Goal: Task Accomplishment & Management: Manage account settings

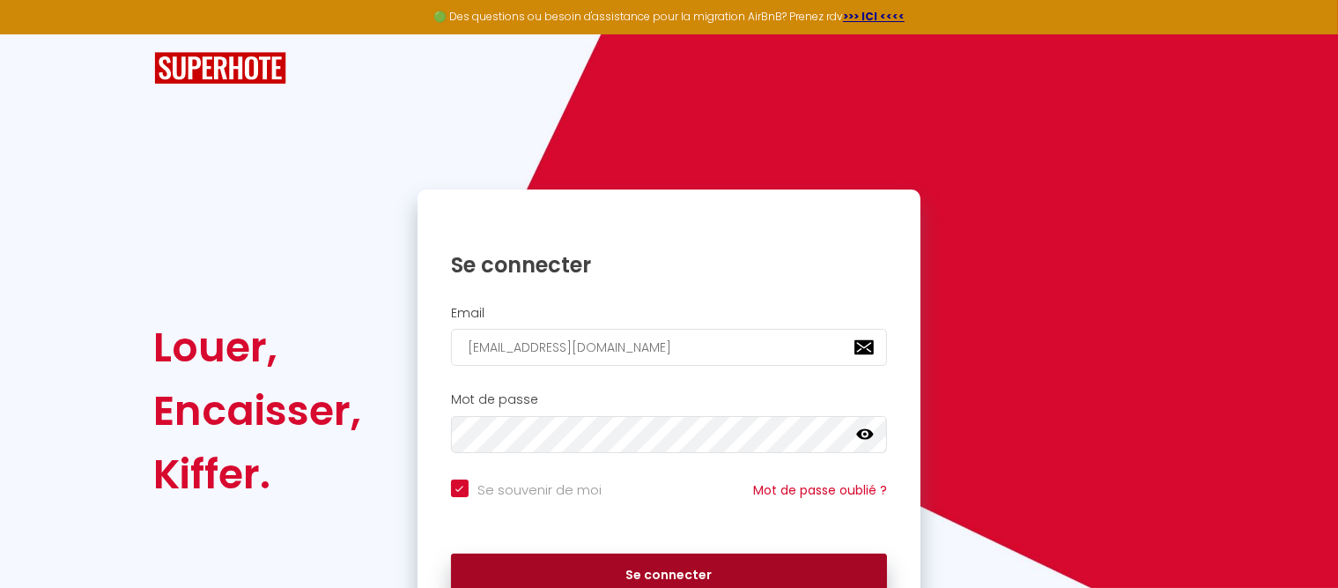
click at [662, 570] on button "Se connecter" at bounding box center [669, 575] width 437 height 44
checkbox input "true"
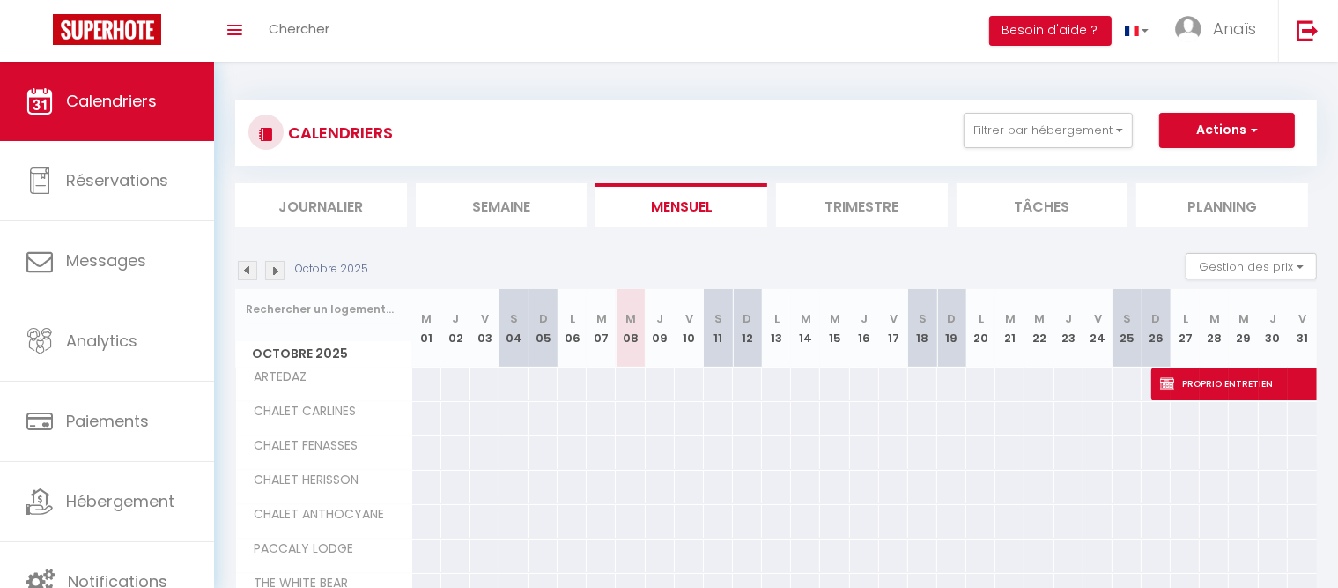
click at [277, 279] on img at bounding box center [274, 270] width 19 height 19
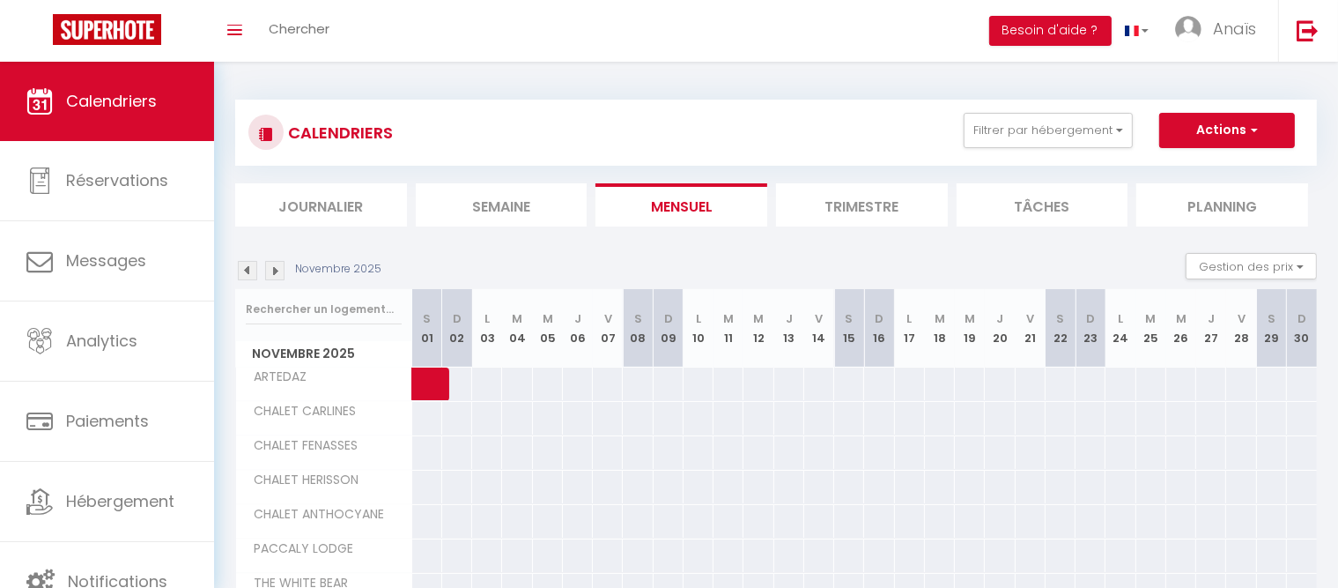
click at [277, 279] on img at bounding box center [274, 270] width 19 height 19
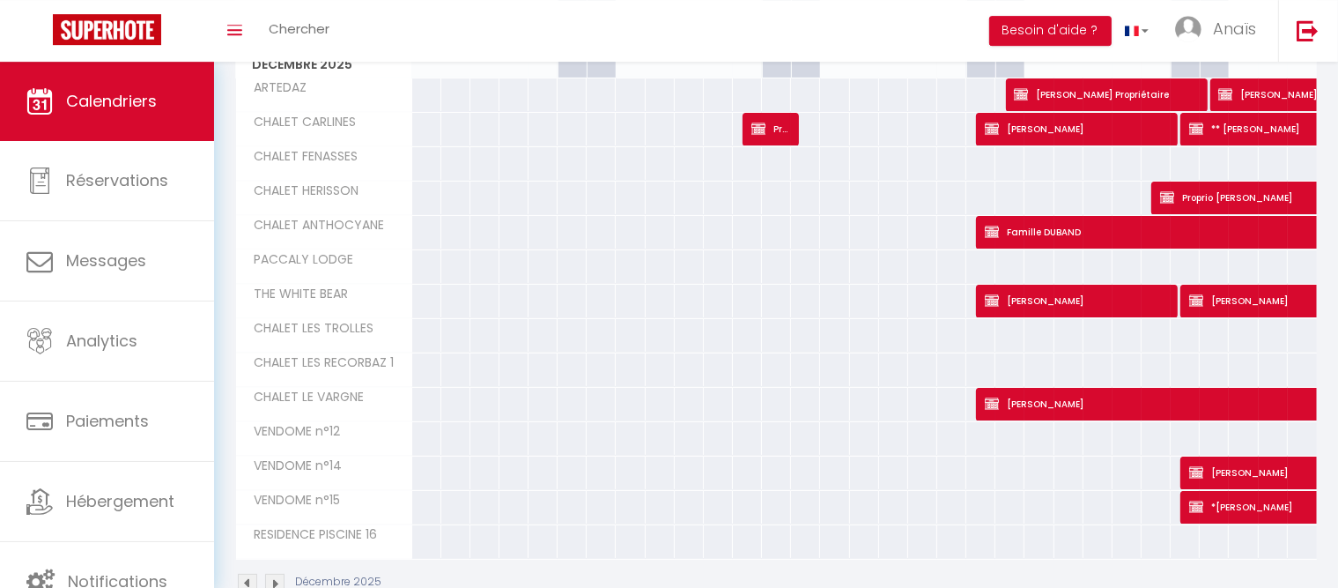
scroll to position [292, 0]
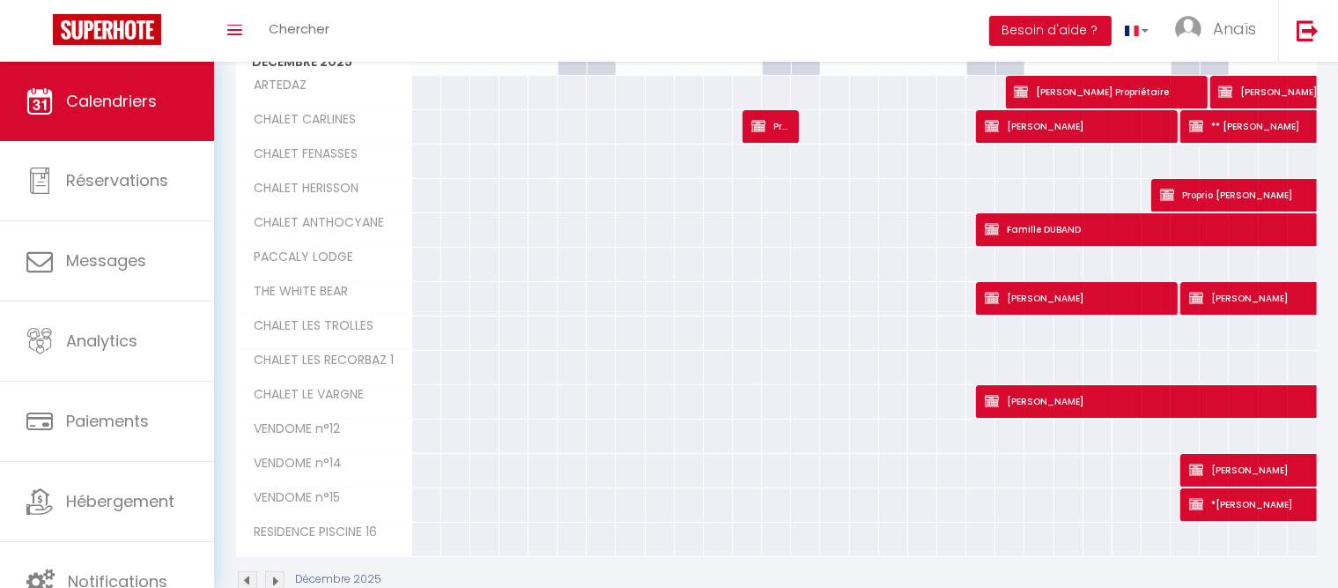
click at [1246, 460] on span "Julie GIRARDOT" at bounding box center [1331, 469] width 284 height 33
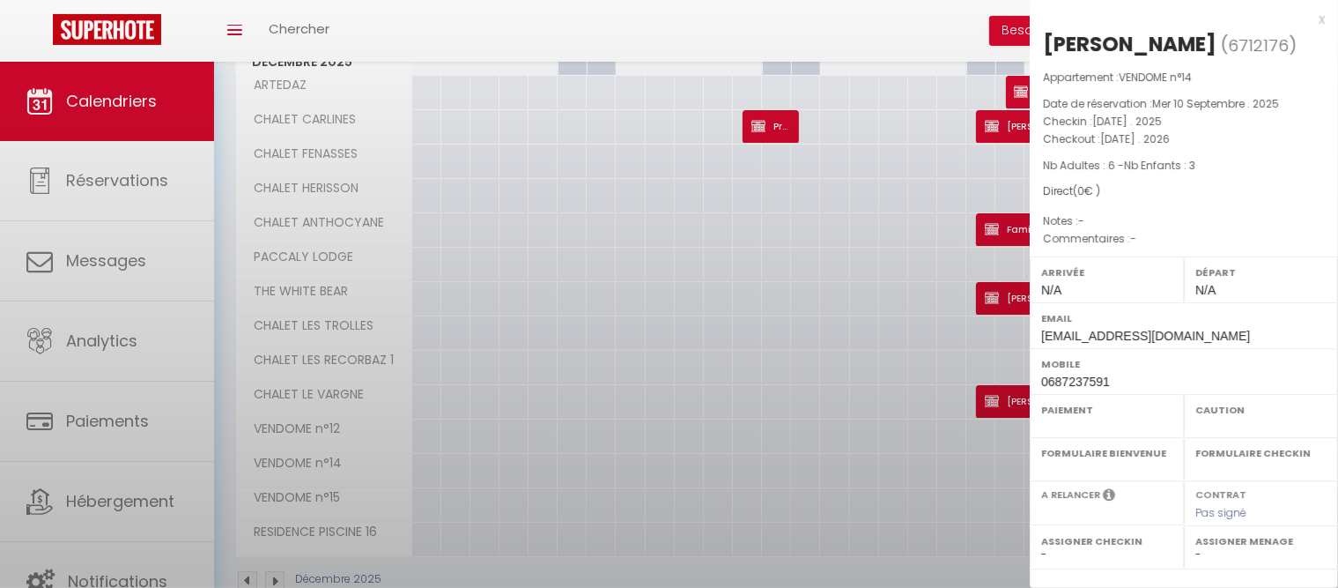
select select "OK"
select select "KO"
select select "0"
select select "1"
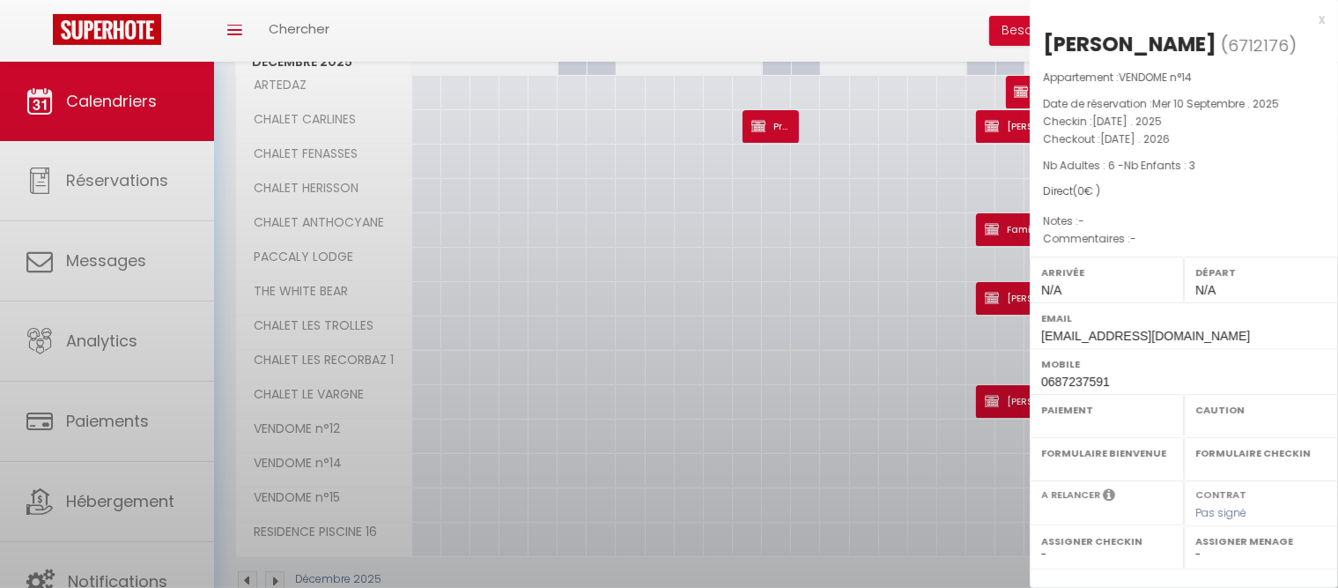
select select
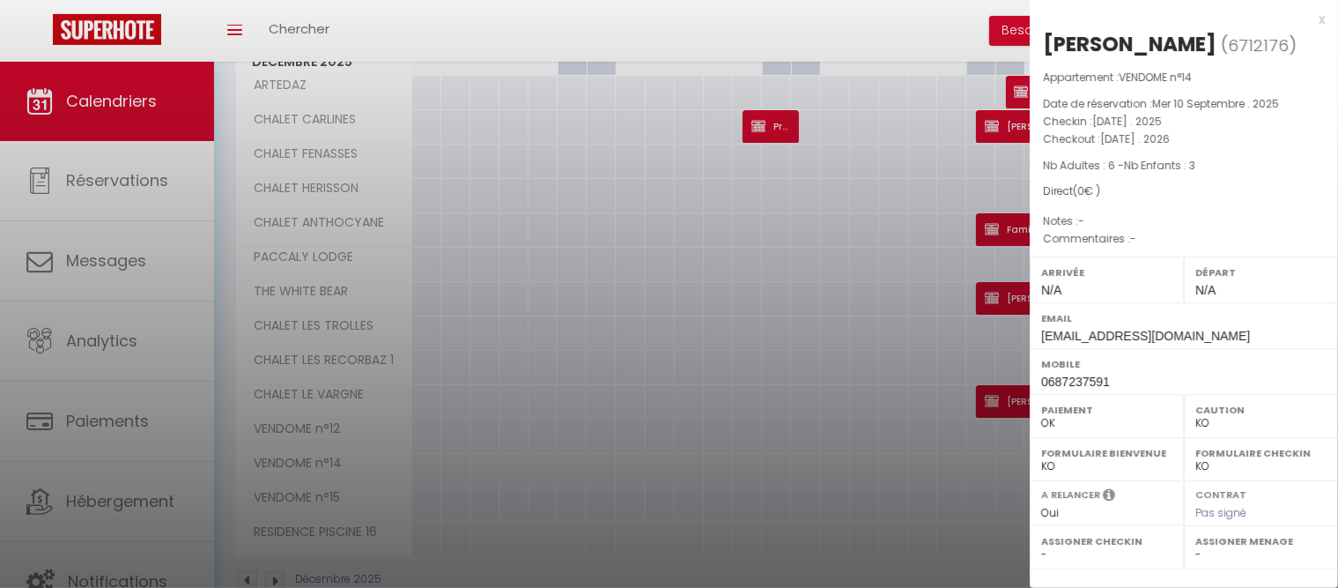
scroll to position [230, 0]
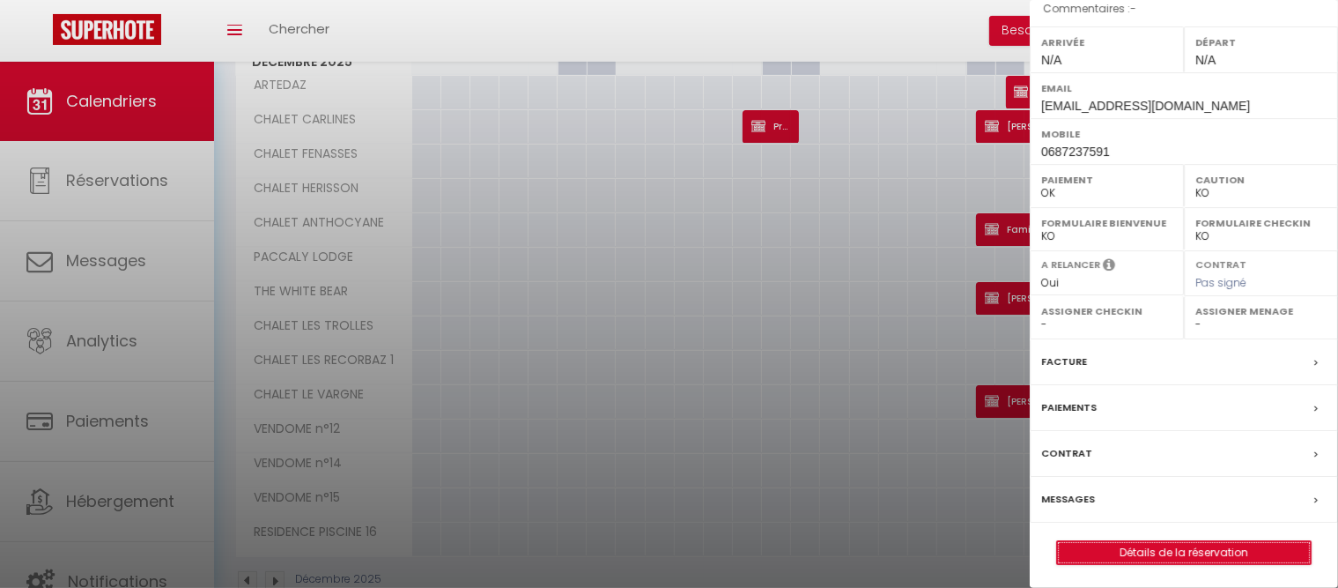
click at [1193, 551] on link "Détails de la réservation" at bounding box center [1184, 552] width 254 height 23
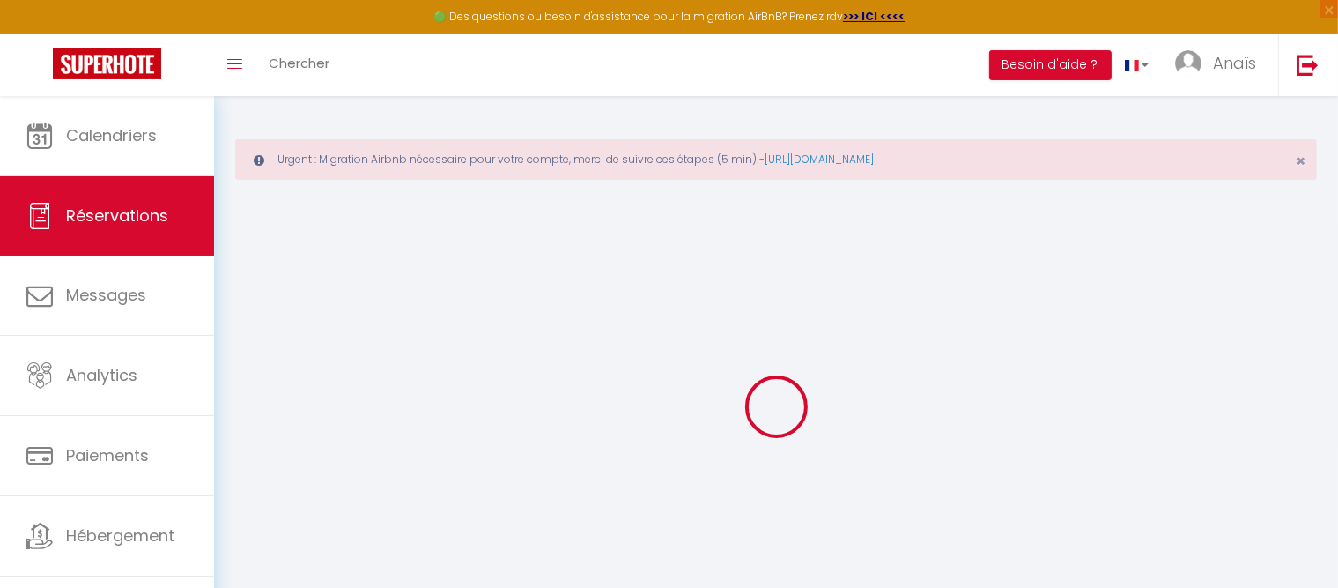
type input "Julie"
type input "GIRARDOT"
type input "charltine@hotmail.com"
type input "0687237591"
select select "FR"
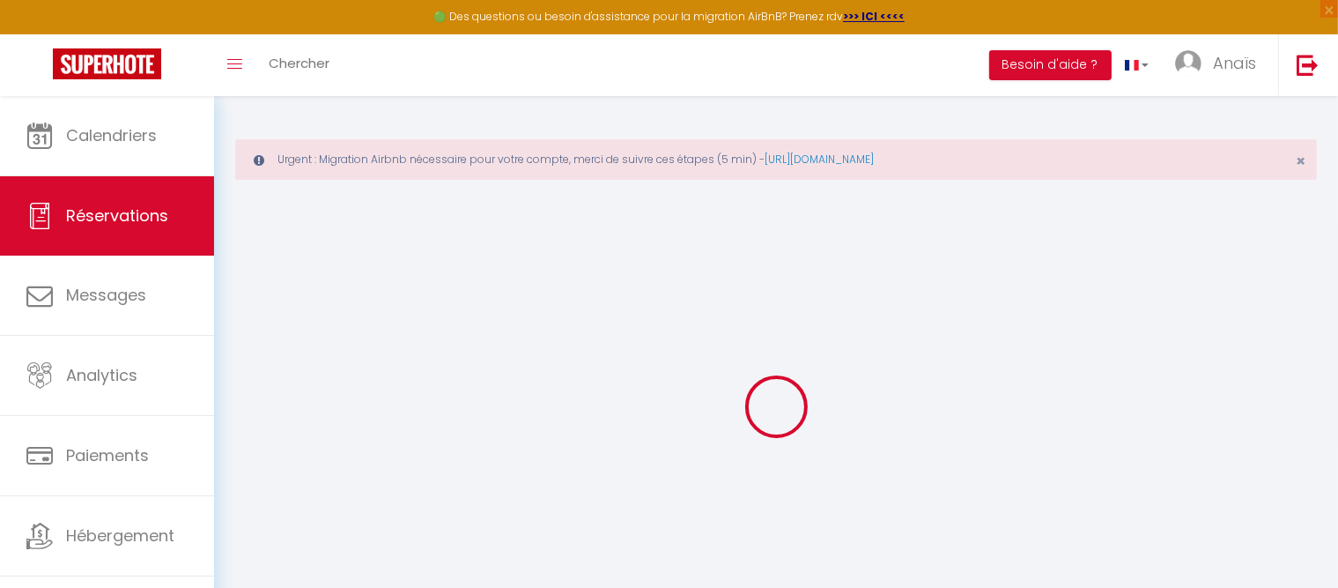
select select "31725"
select select "1"
type input "Sam 27 Décembre 2025"
select select
type input "Sam 03 Janvier 2026"
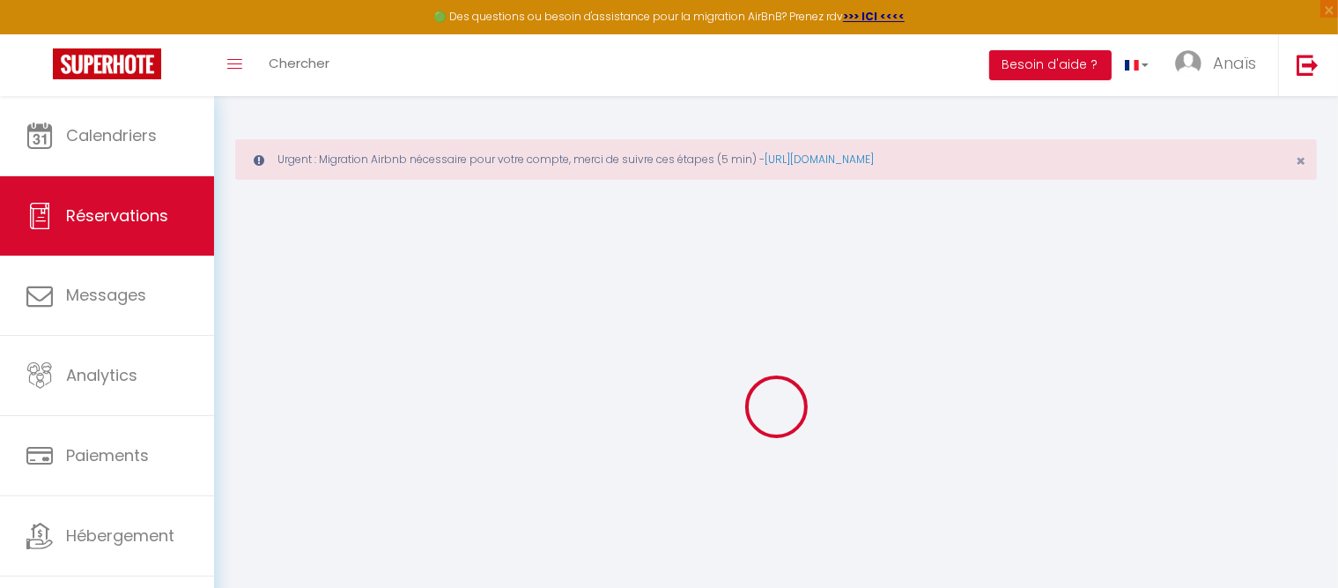
select select
type input "6"
type input "3"
select select "12"
select select
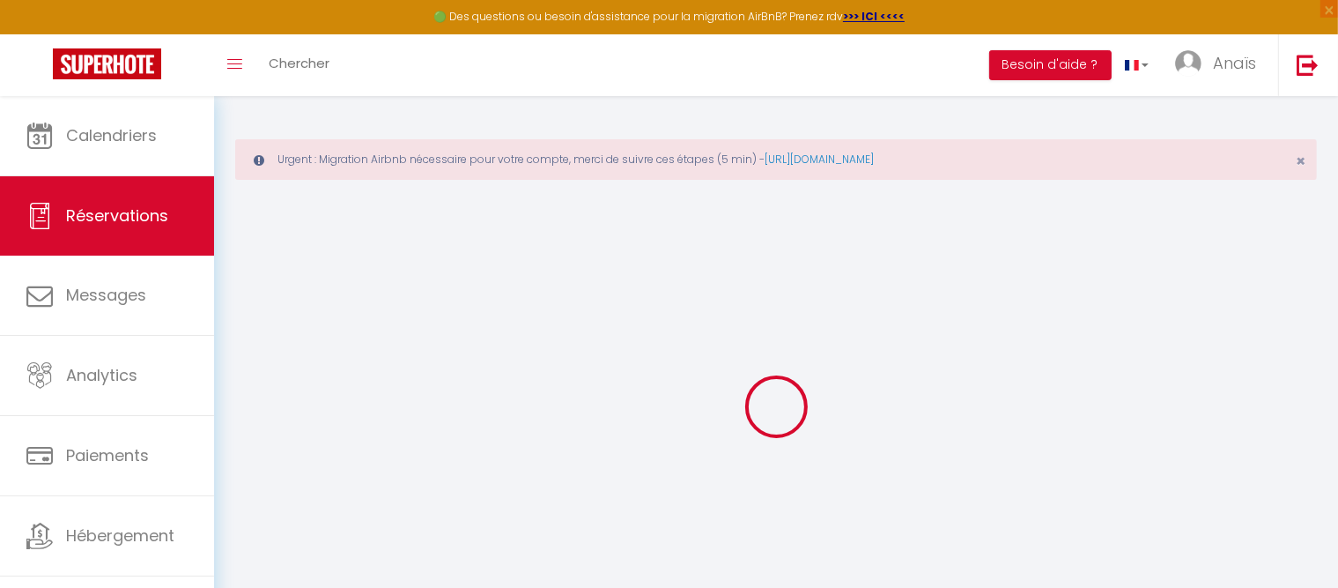
checkbox input "false"
type input "0"
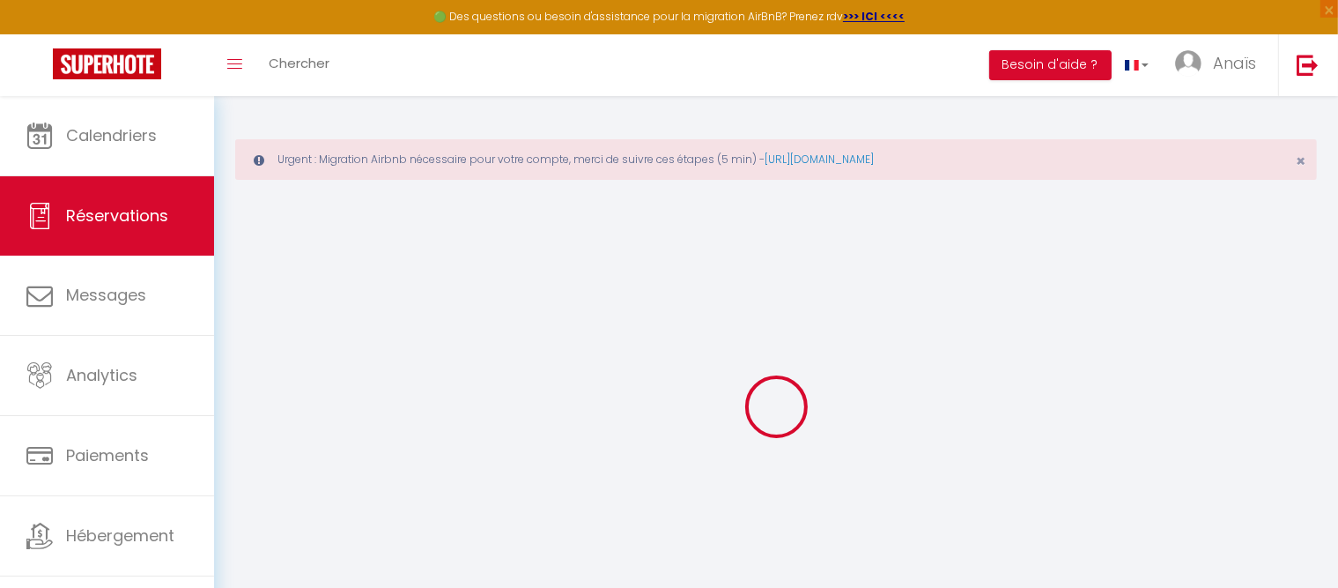
select select
select select "14"
checkbox input "false"
select select
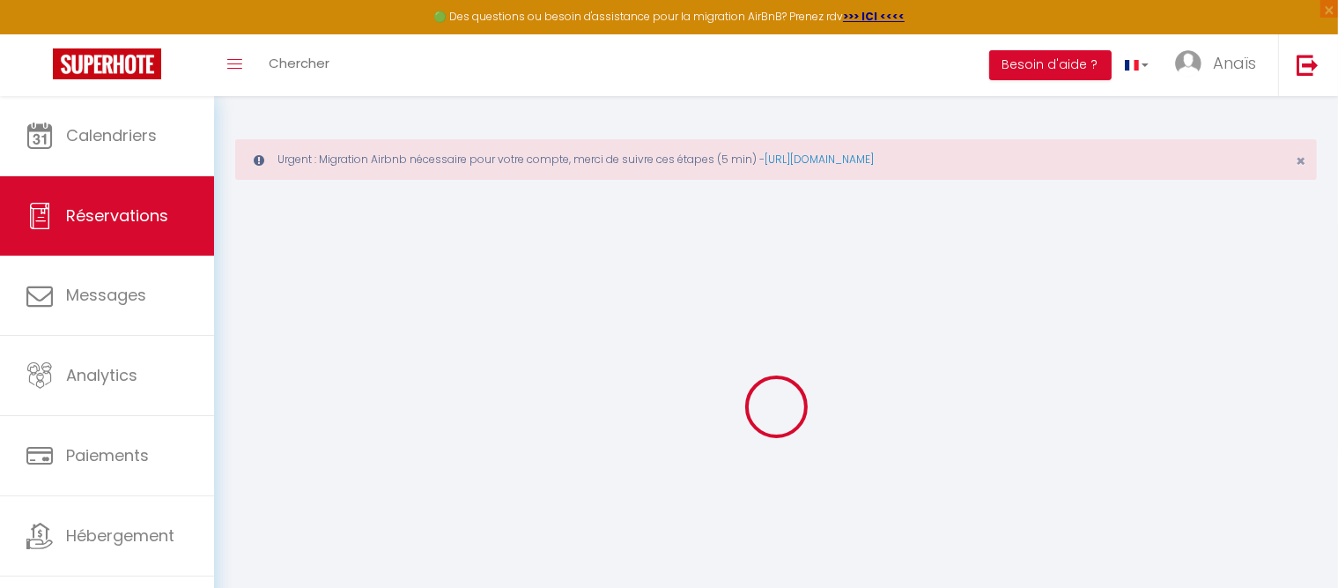
select select
checkbox input "false"
select select
checkbox input "false"
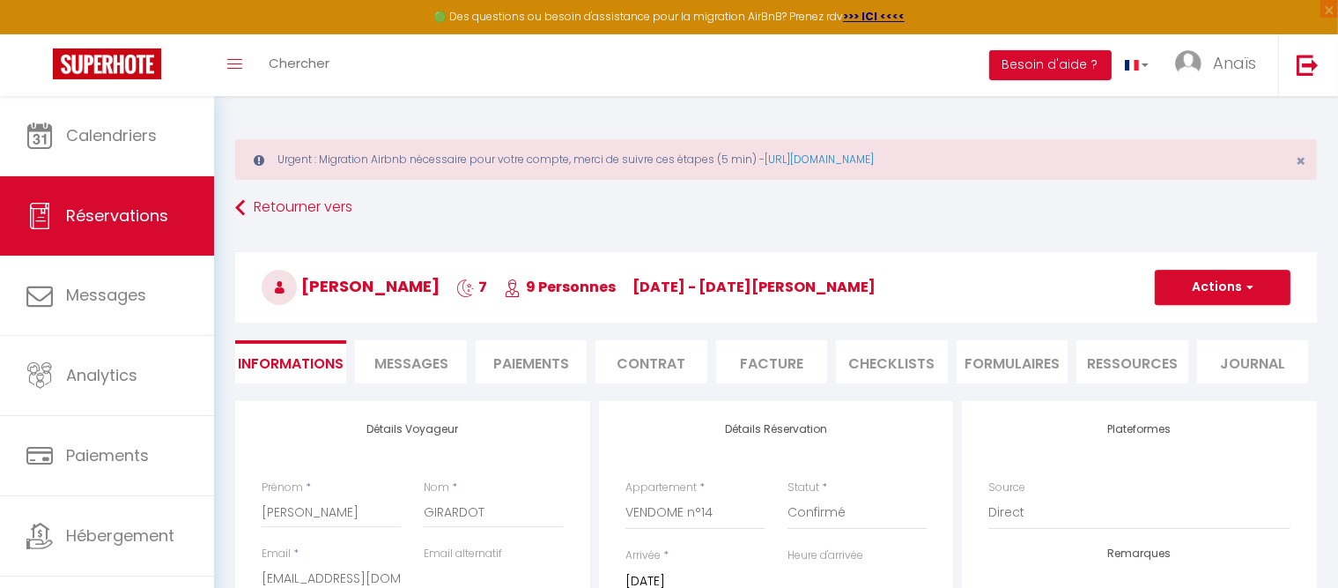
select select
checkbox input "false"
select select
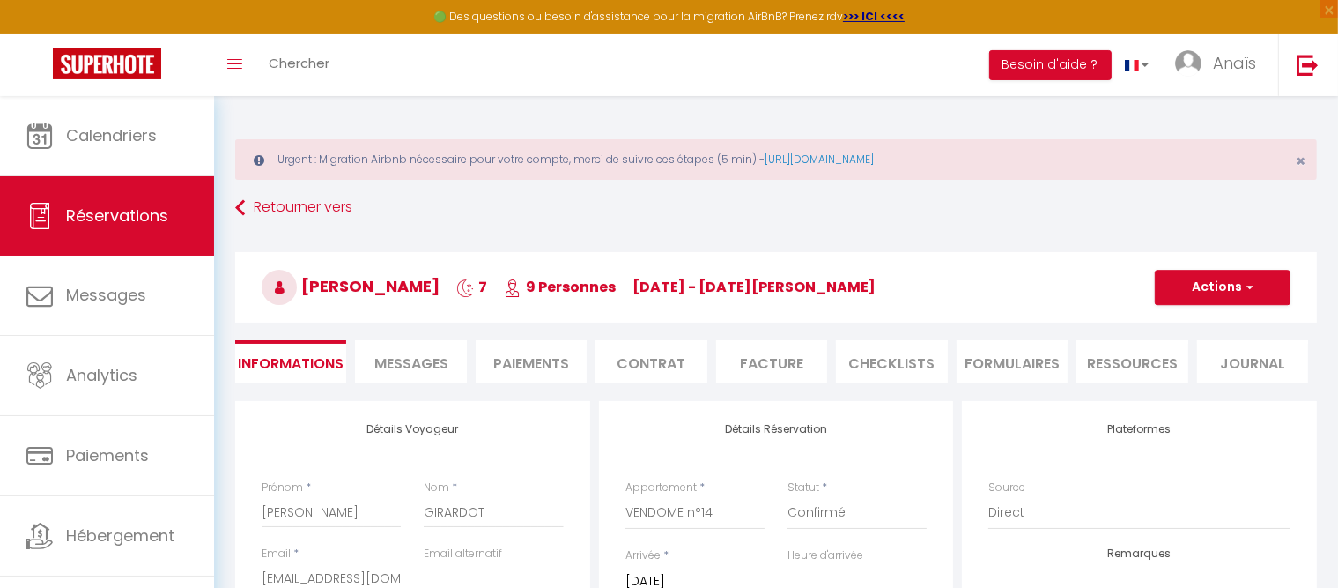
checkbox input "false"
select select
click at [1224, 301] on button "Actions" at bounding box center [1223, 287] width 136 height 35
click at [1202, 366] on link "Supprimer" at bounding box center [1205, 371] width 139 height 23
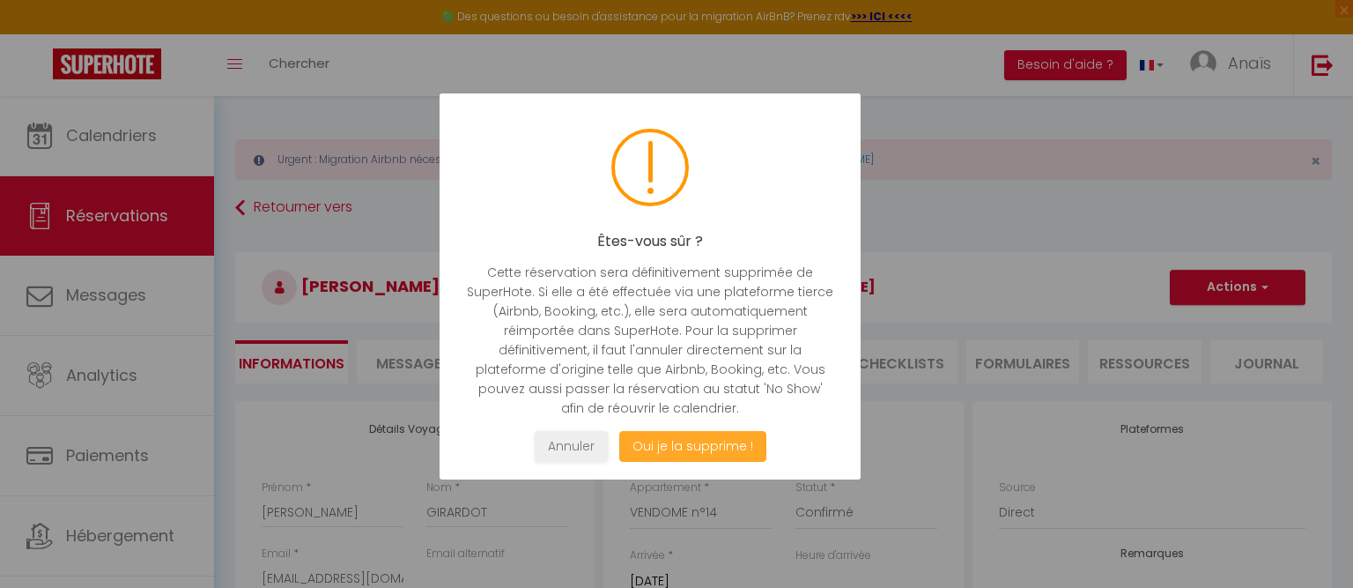
click at [716, 444] on button "Oui je la supprime !" at bounding box center [692, 446] width 147 height 31
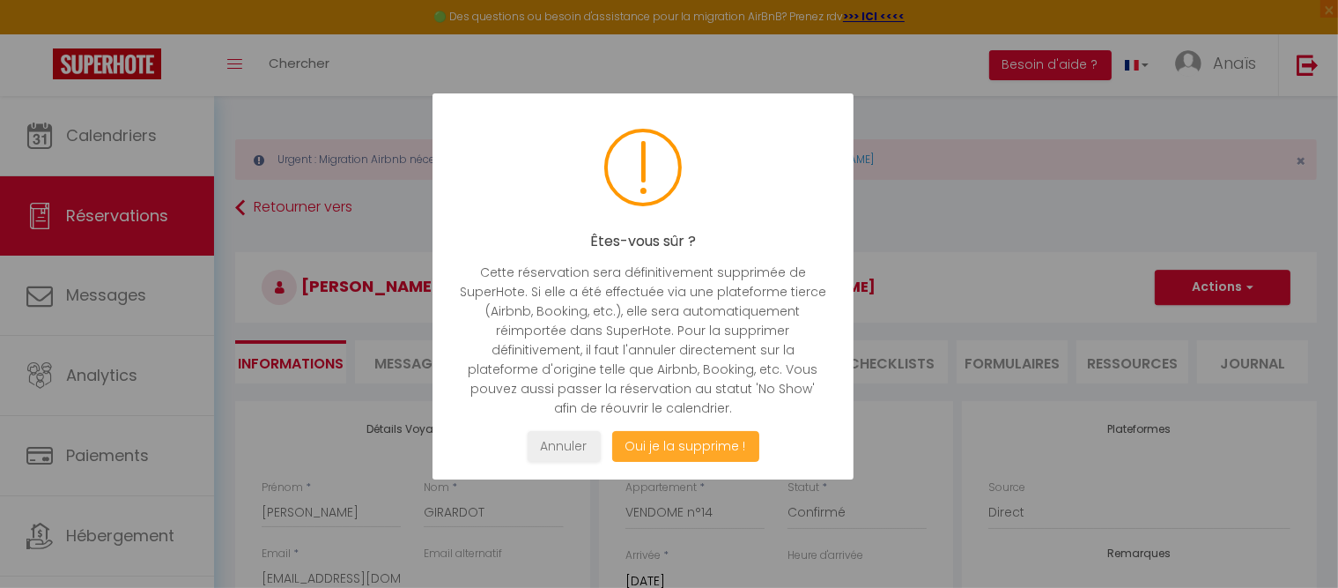
select select "not_cancelled"
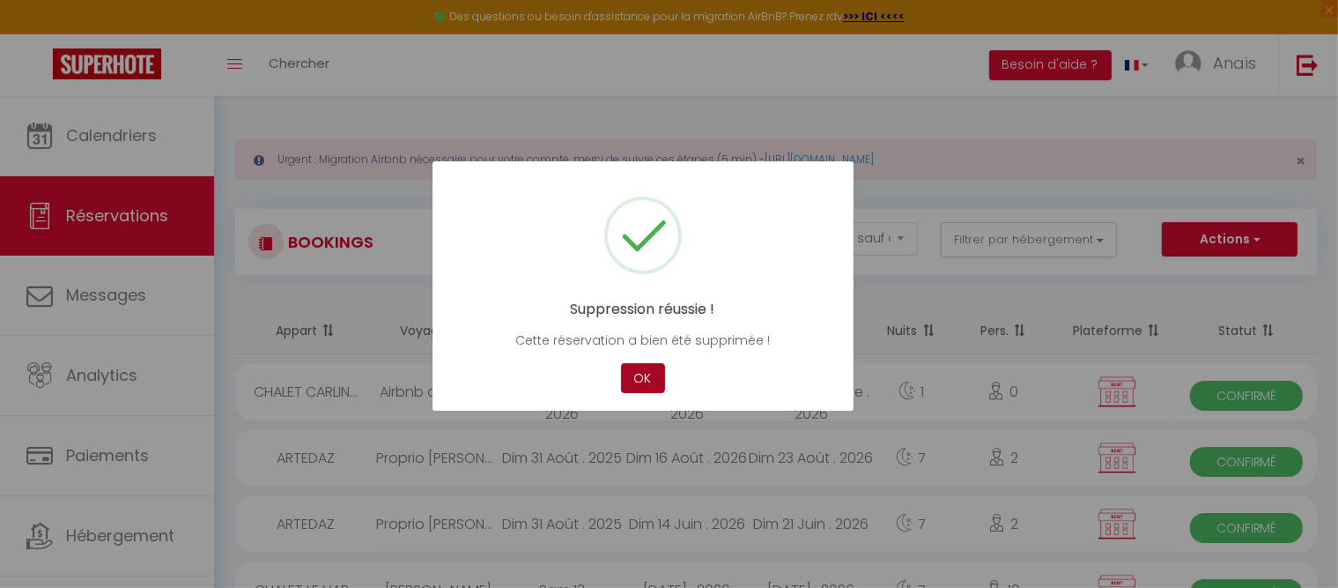
click at [623, 374] on button "OK" at bounding box center [643, 378] width 44 height 31
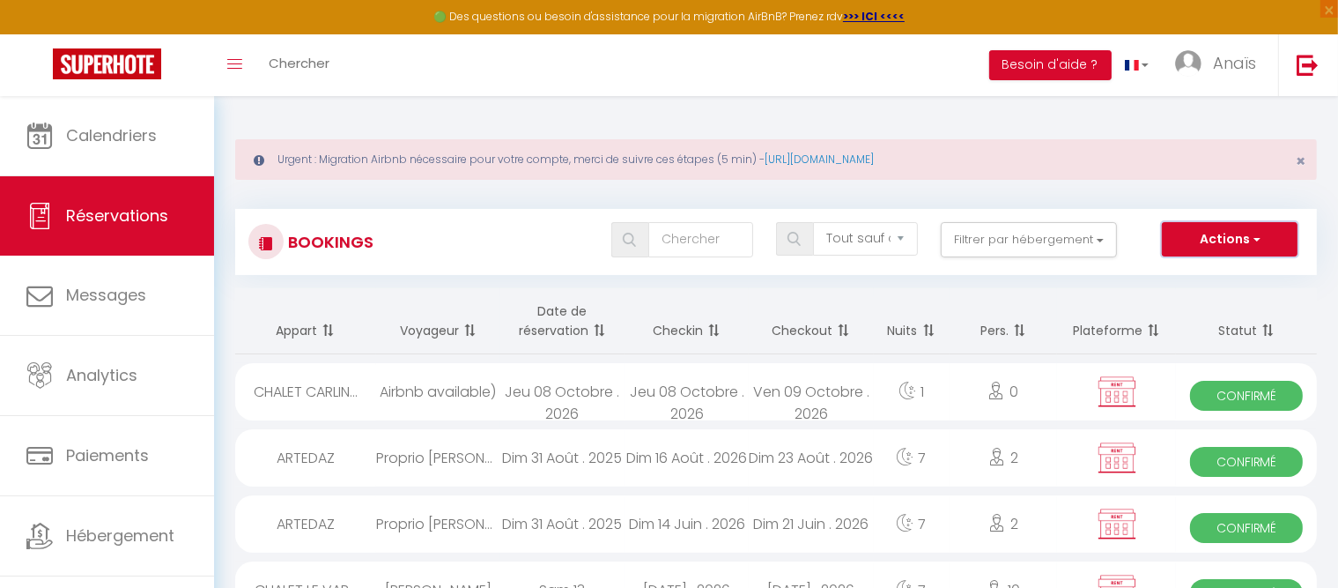
click at [1238, 237] on button "Actions" at bounding box center [1230, 239] width 136 height 35
click at [1168, 278] on link "Nouvelle Réservation" at bounding box center [1202, 277] width 189 height 23
select select
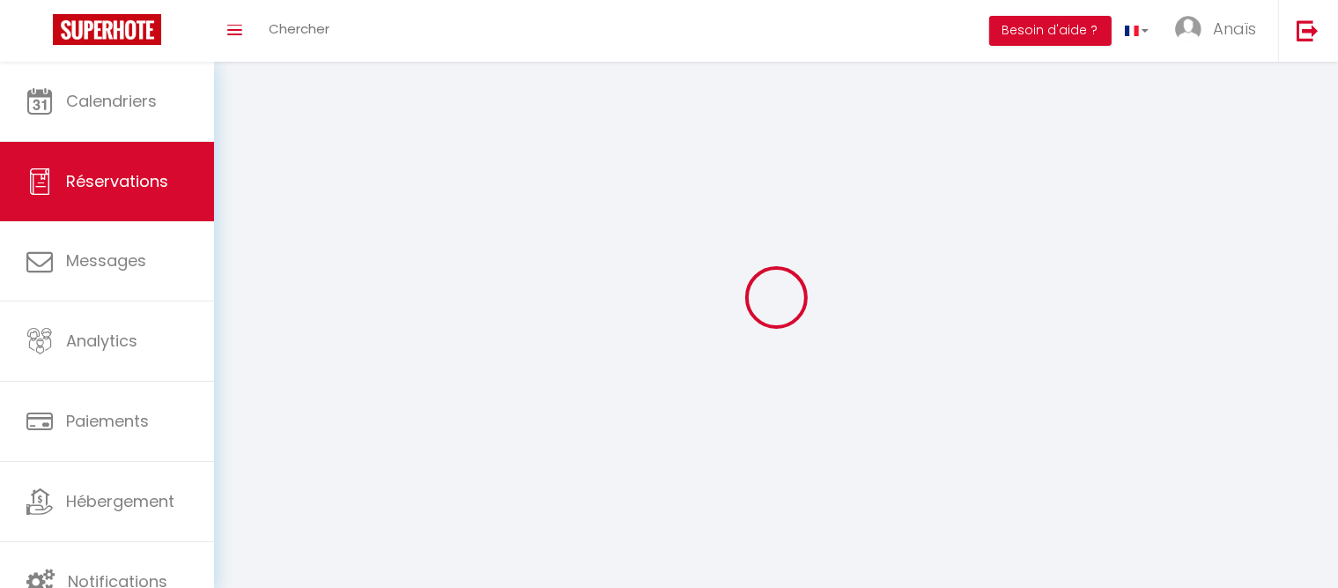
select select
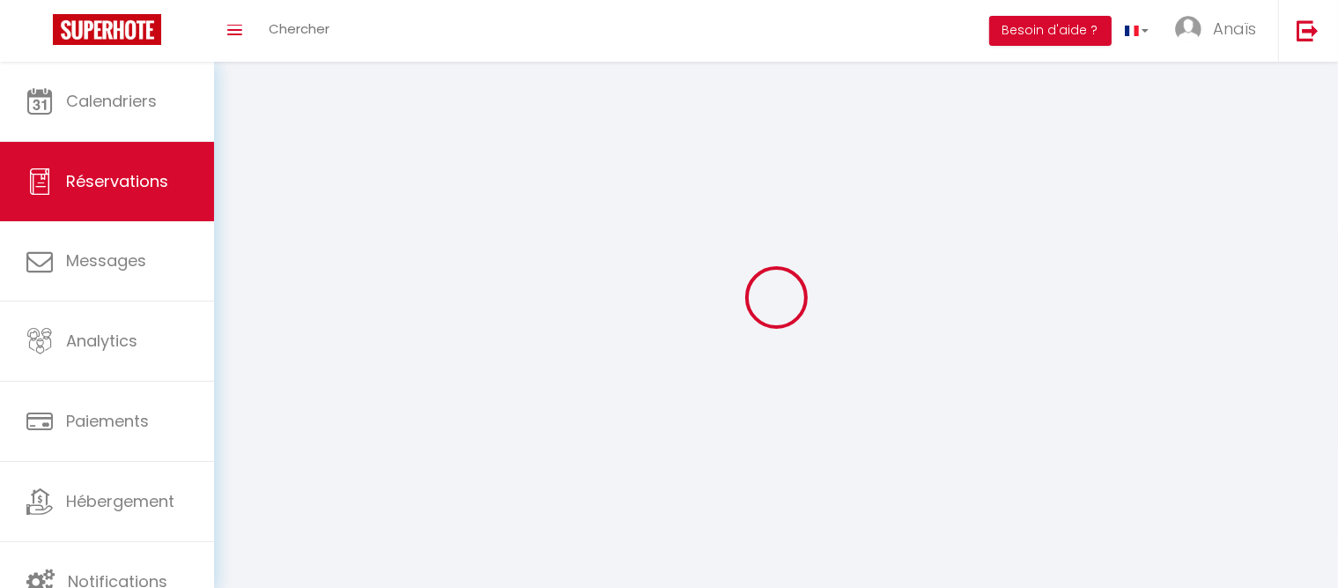
select select
checkbox input "false"
select select
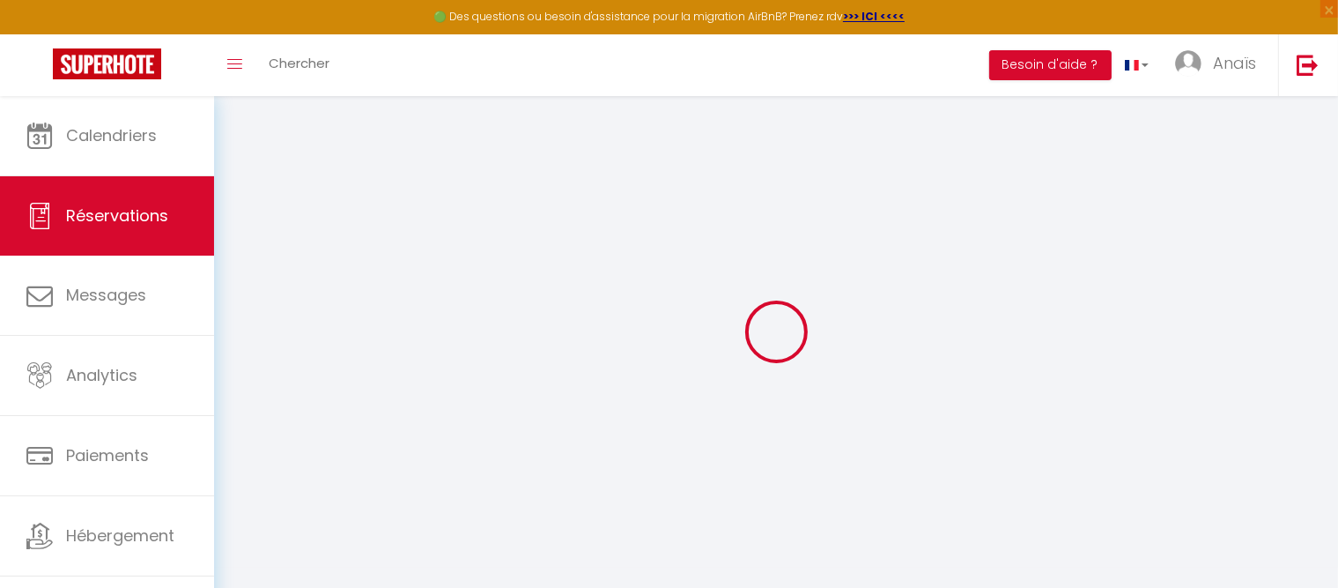
select select
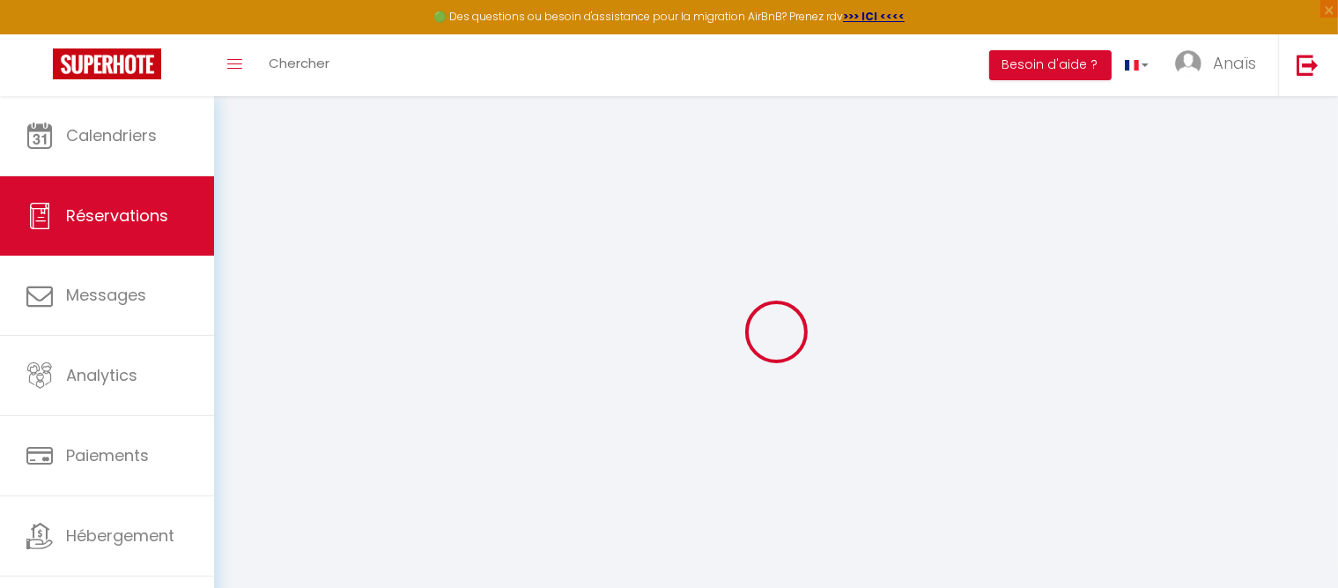
select select
checkbox input "false"
select select
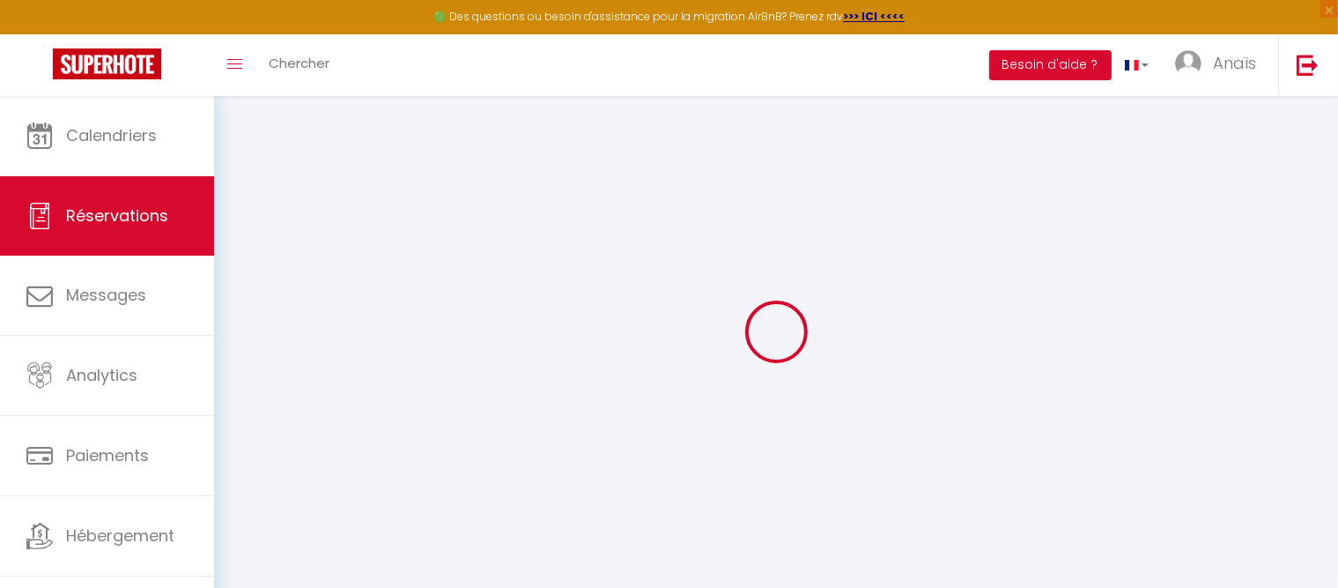
select select
checkbox input "false"
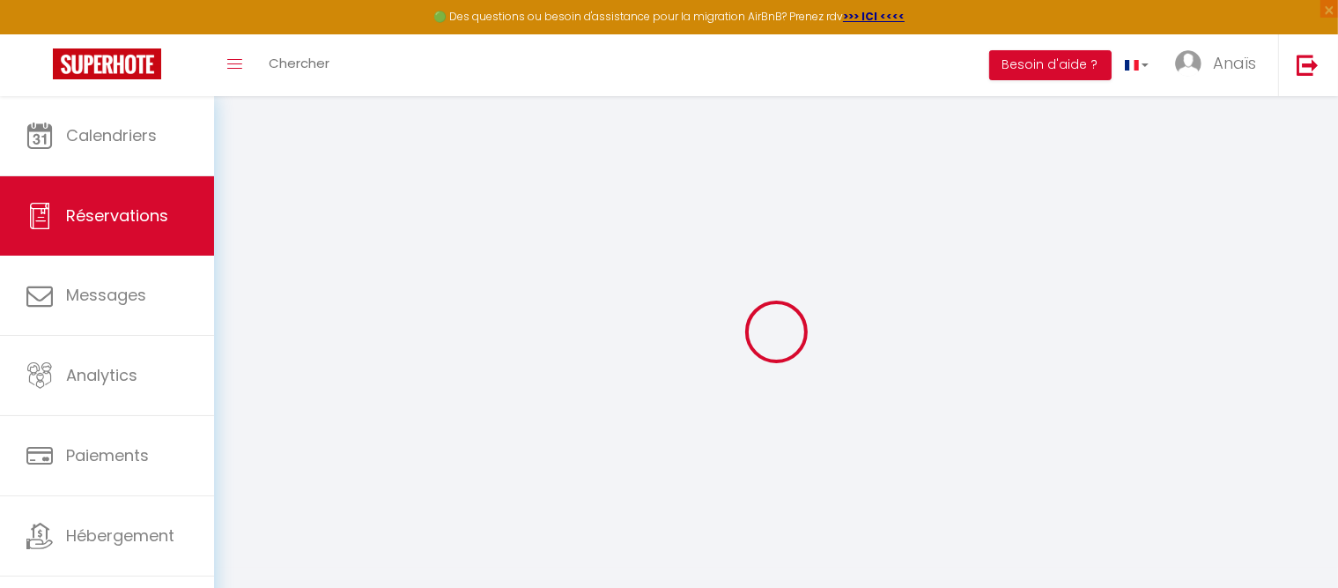
select select
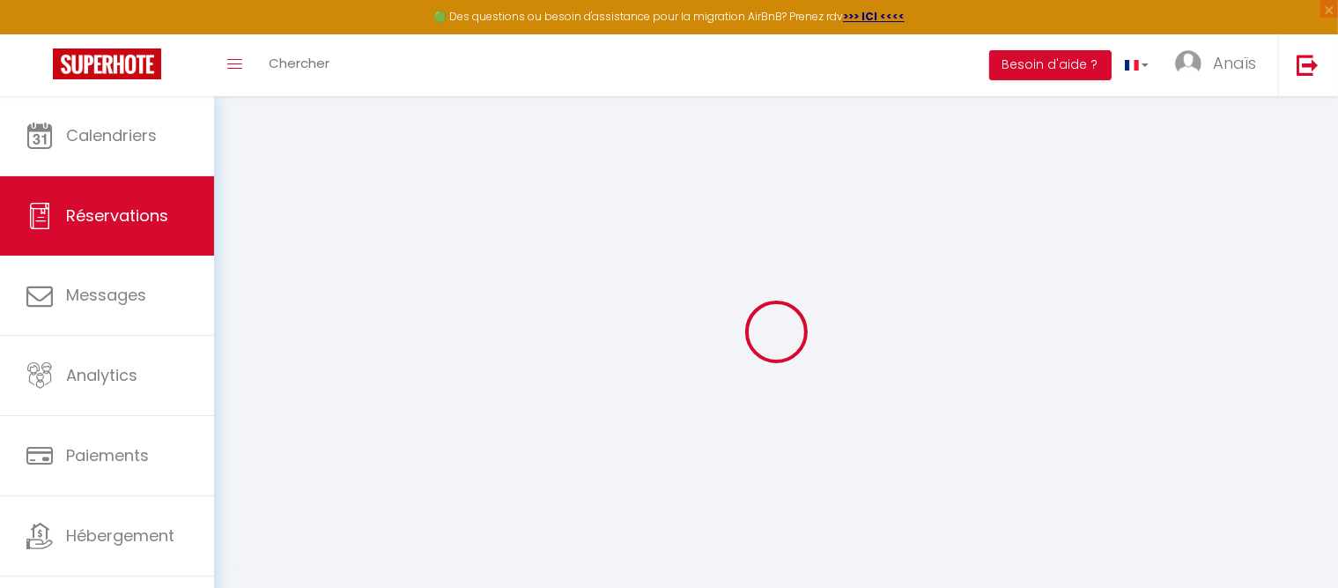
select select
checkbox input "false"
select select
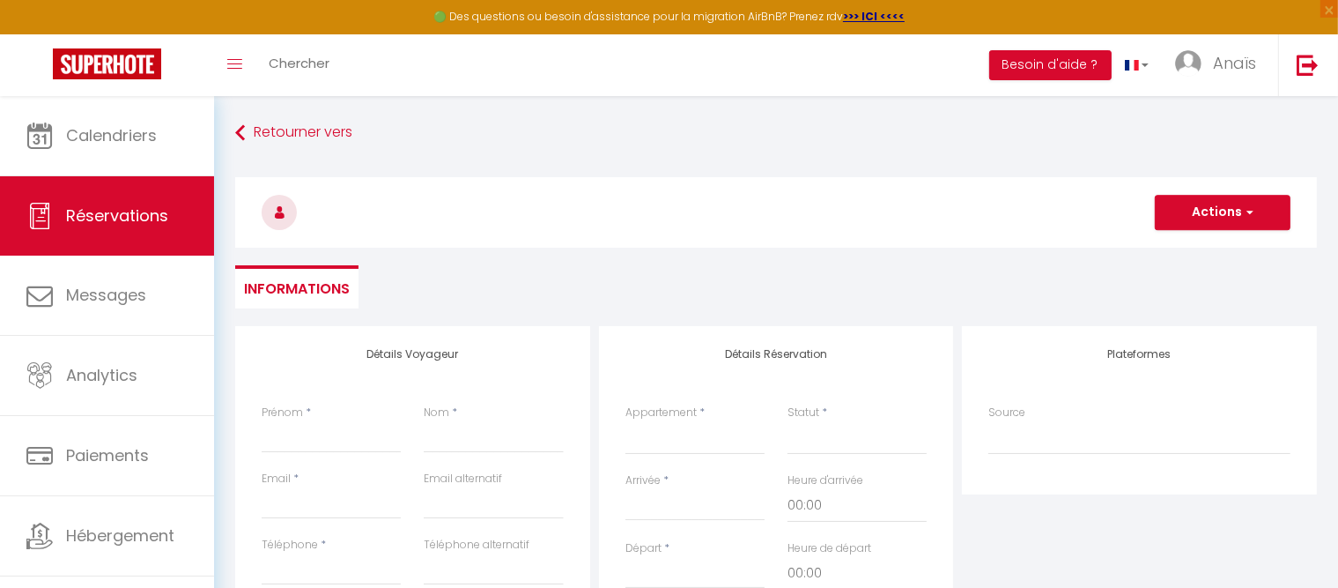
select select
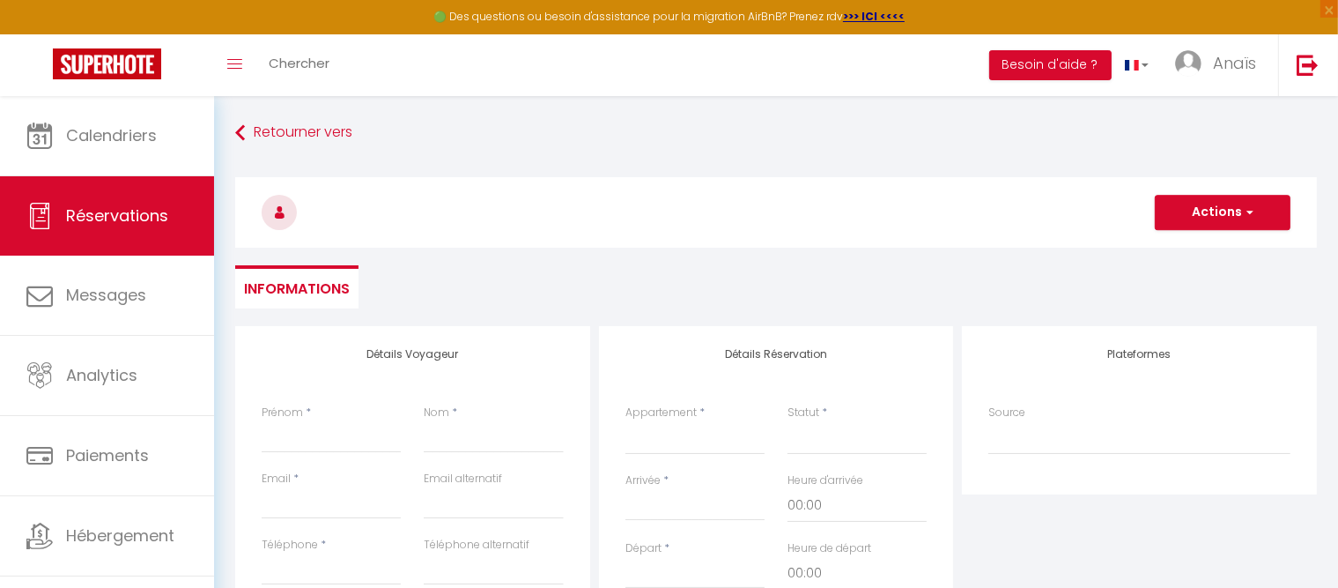
select select
checkbox input "false"
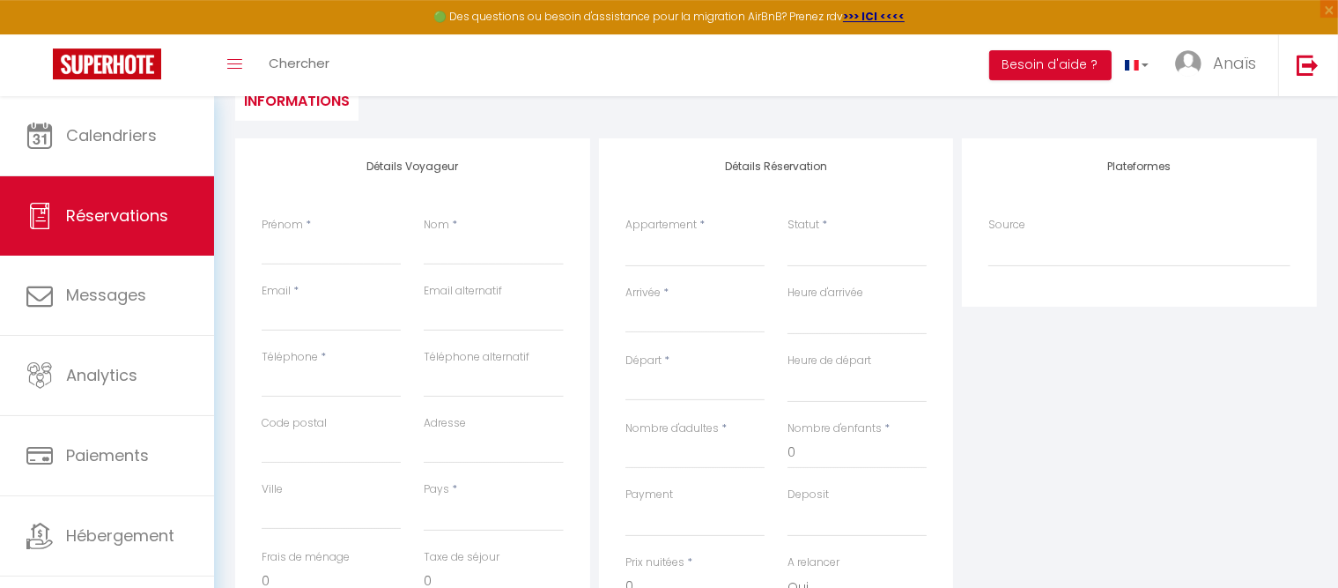
scroll to position [265, 0]
select select "31726"
click option "VENDOME n°15" at bounding box center [0, 0] width 0 height 0
select select
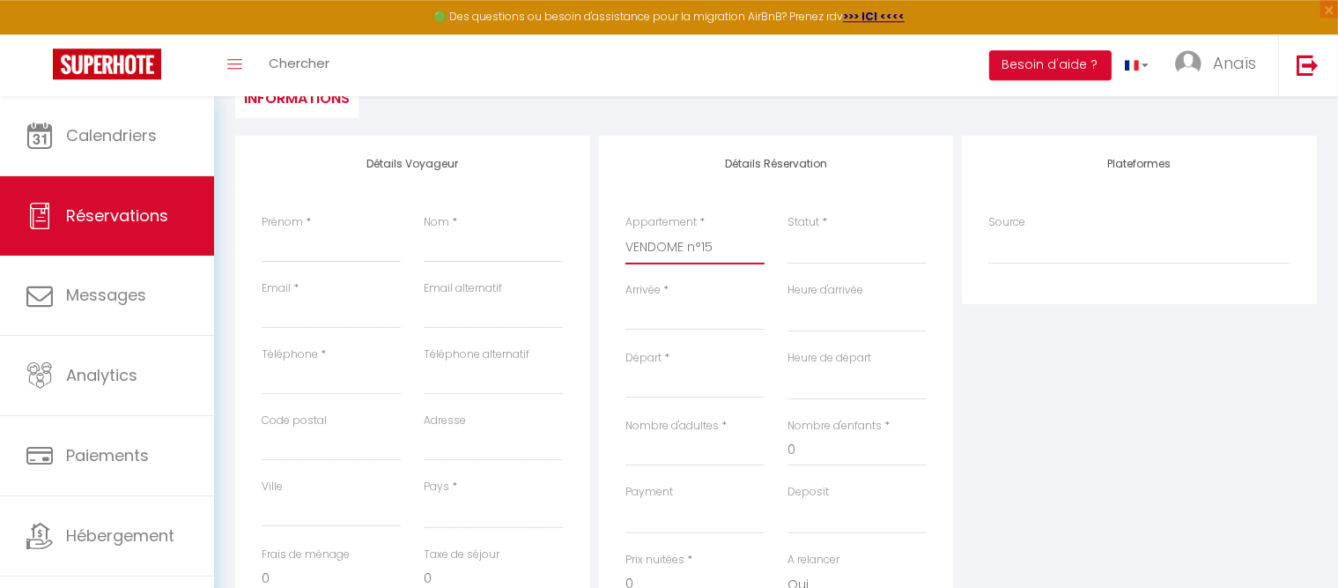
select select
checkbox input "false"
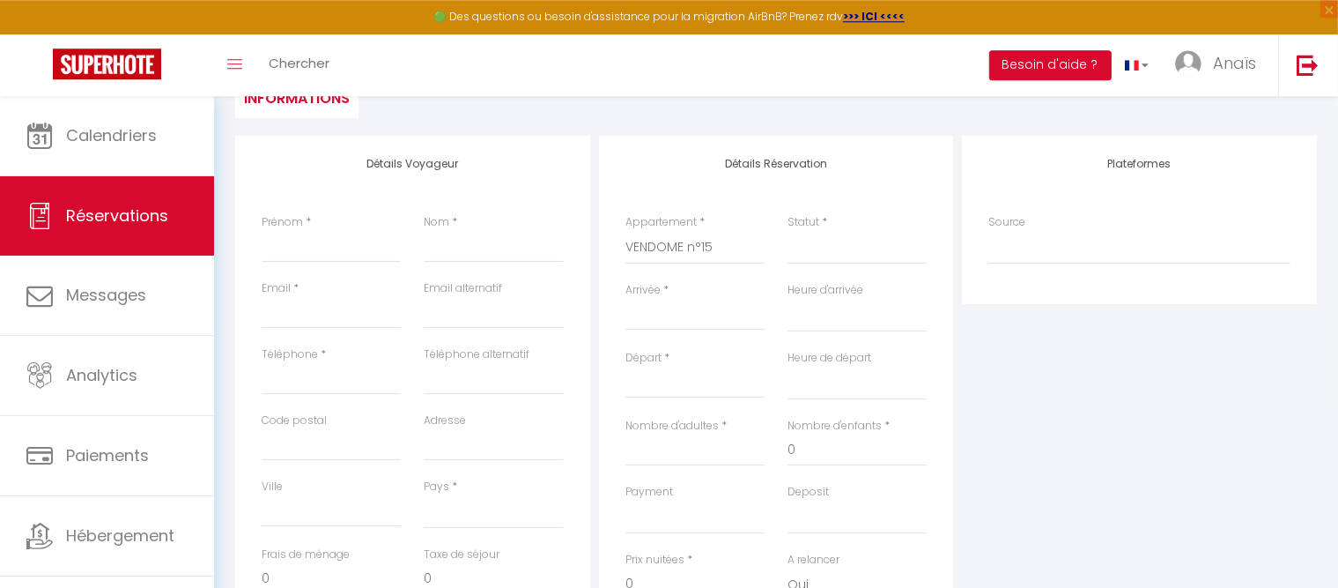
click at [691, 307] on input "Arrivée" at bounding box center [694, 316] width 139 height 23
select select
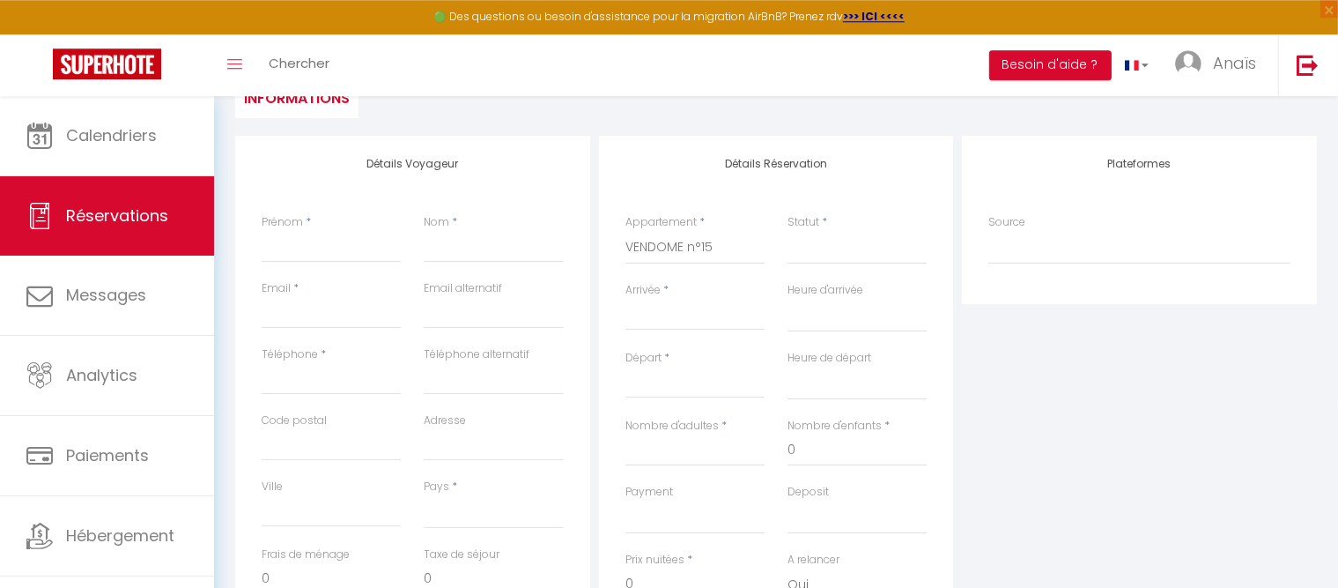
select select
checkbox input "false"
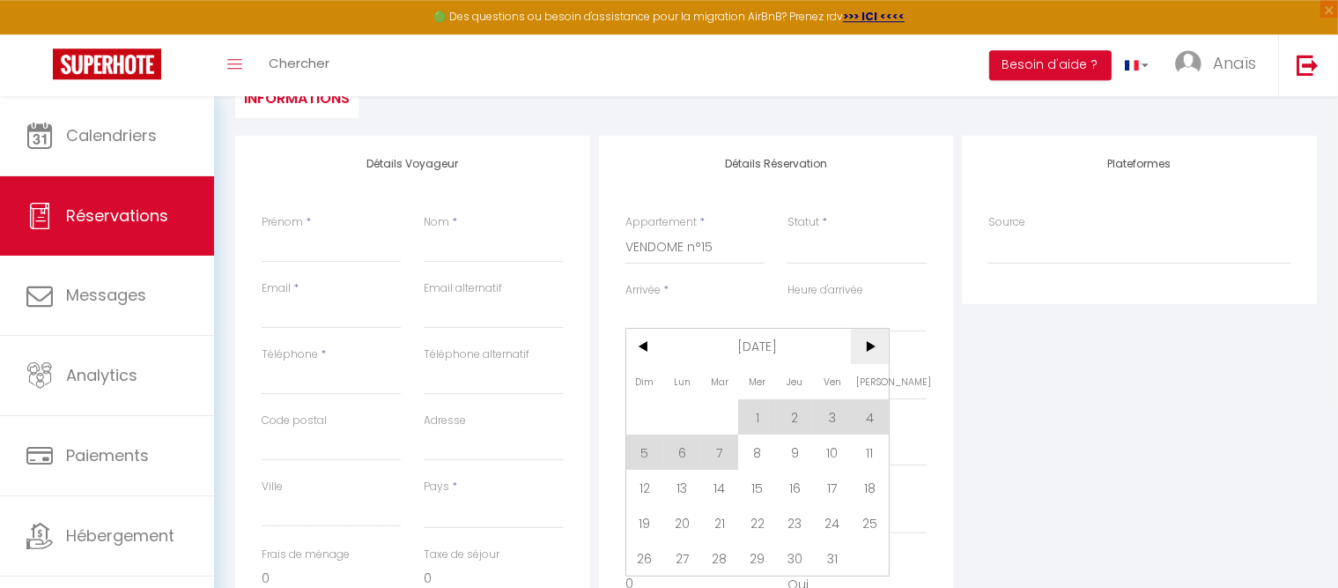
click at [869, 347] on span ">" at bounding box center [870, 346] width 38 height 35
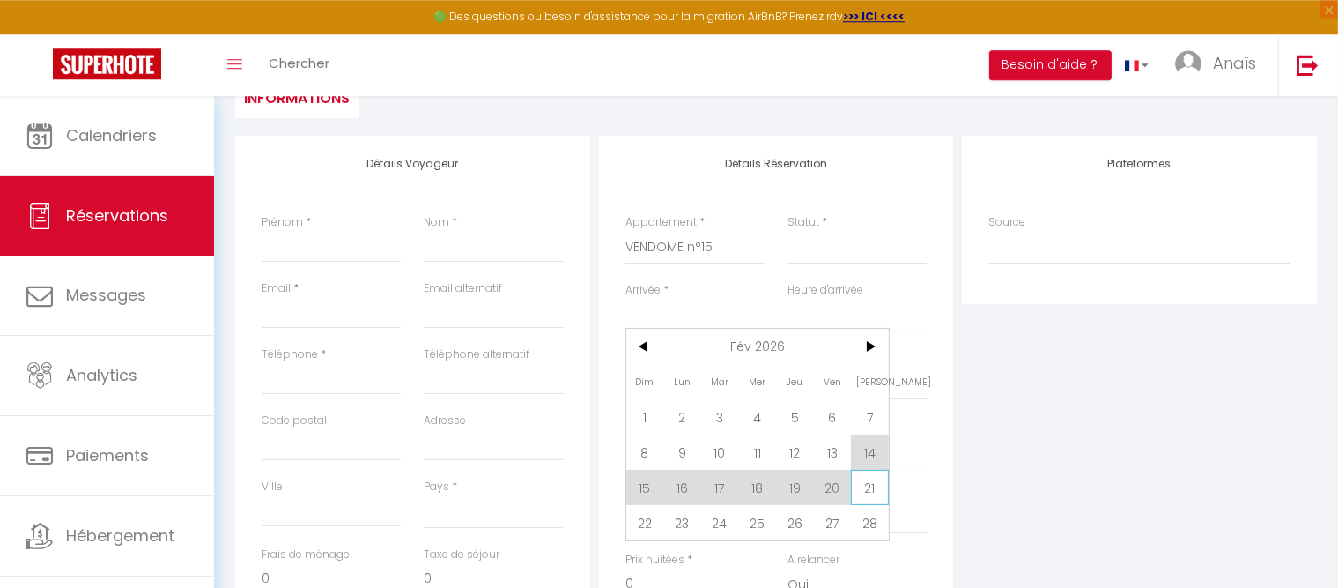
click at [861, 485] on span "21" at bounding box center [870, 487] width 38 height 35
select select
type input "Sam 21 Février 2026"
select select
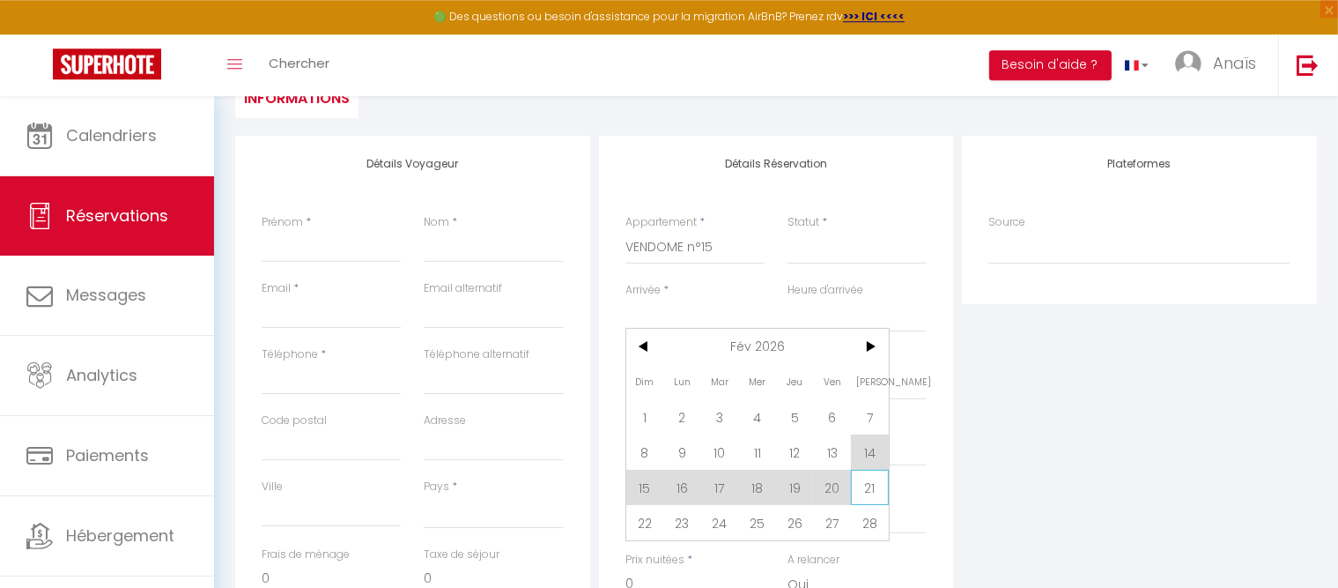
type input "Dim 22 Février 2026"
select select
checkbox input "false"
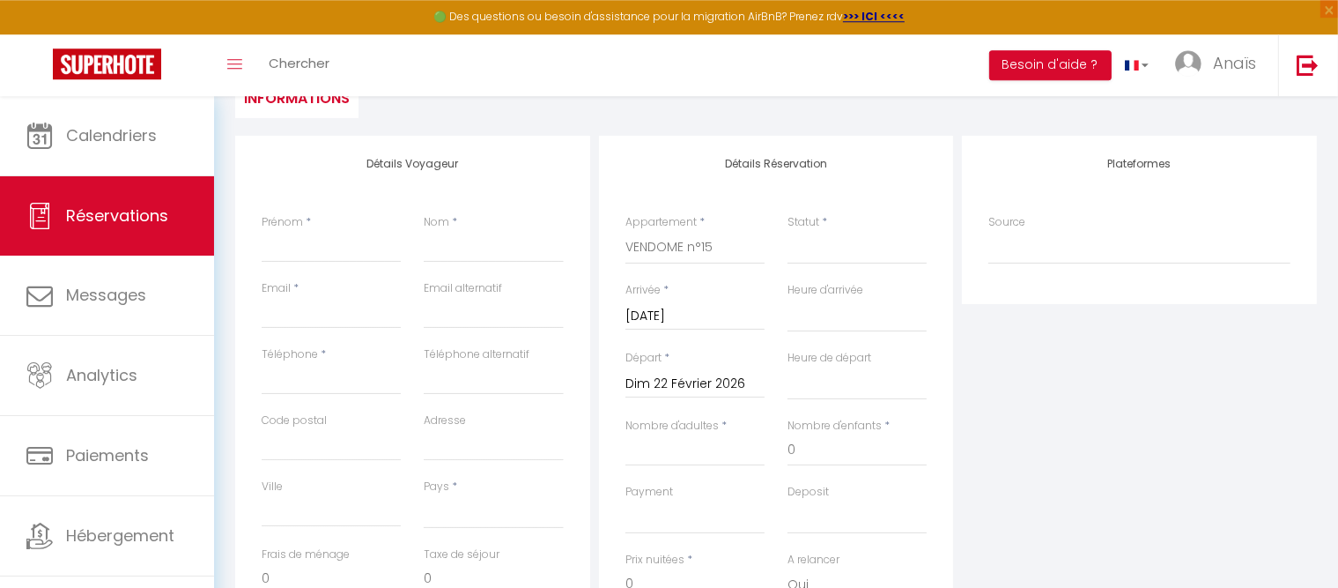
click at [728, 385] on input "Dim 22 Février 2026" at bounding box center [694, 384] width 139 height 23
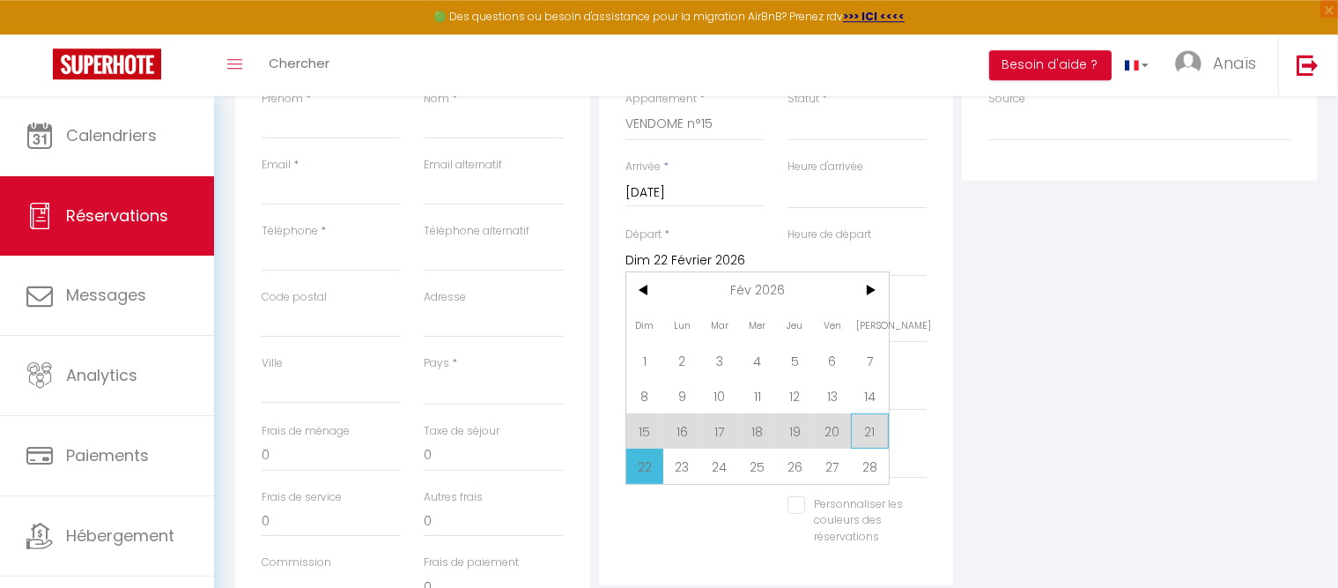
scroll to position [390, 0]
click at [869, 457] on span "28" at bounding box center [870, 464] width 38 height 35
select select
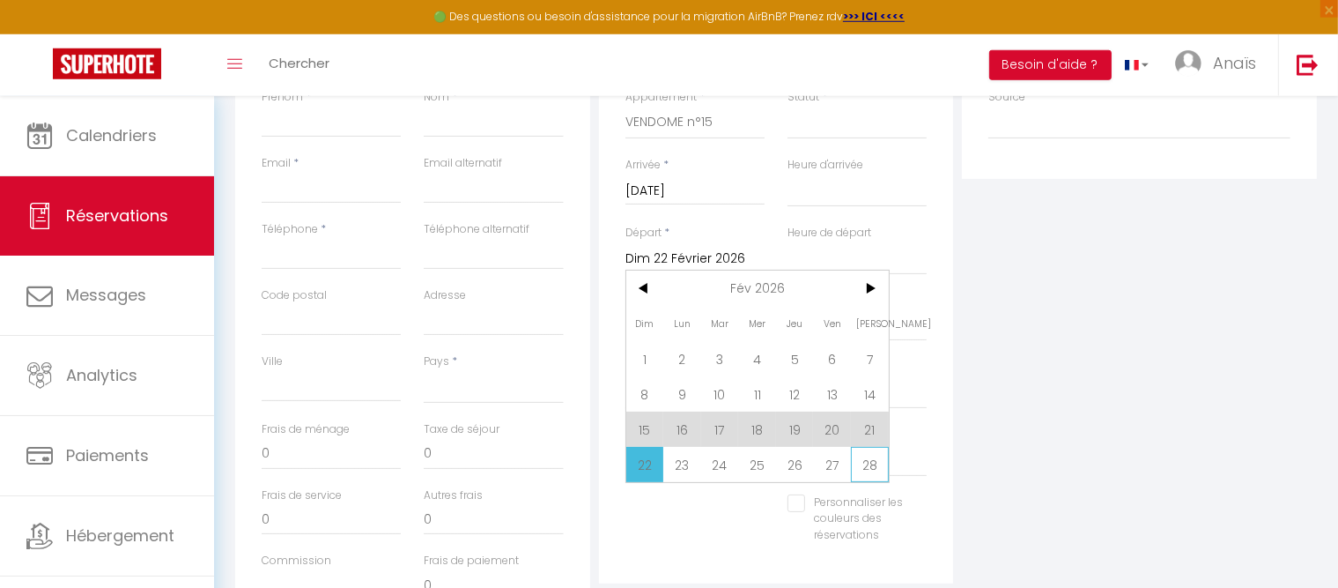
type input "Sam 28 Février 2026"
select select
checkbox input "false"
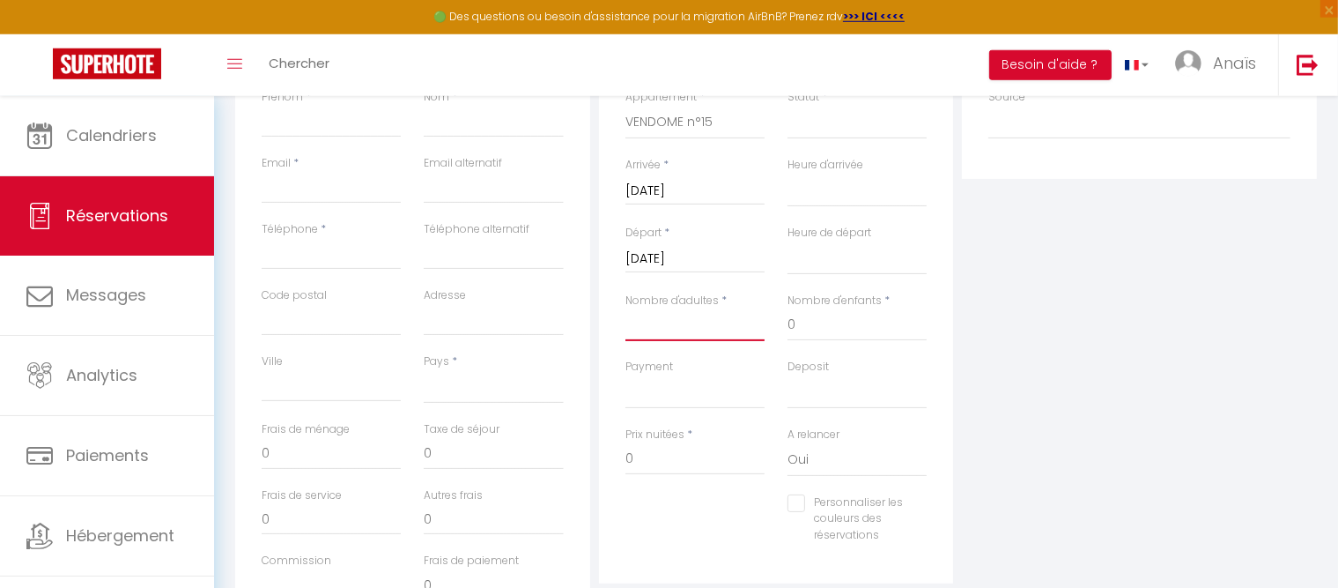
click at [670, 323] on input "Nombre d'adultes" at bounding box center [694, 325] width 139 height 32
type input "1"
select select
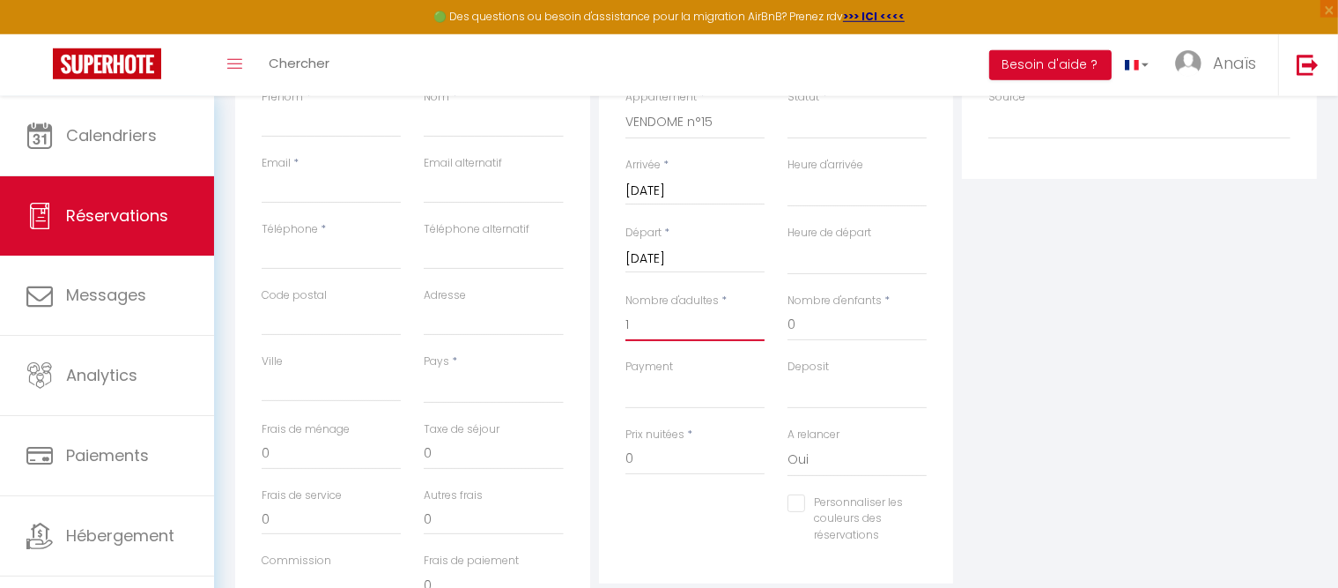
select select
checkbox input "false"
select select
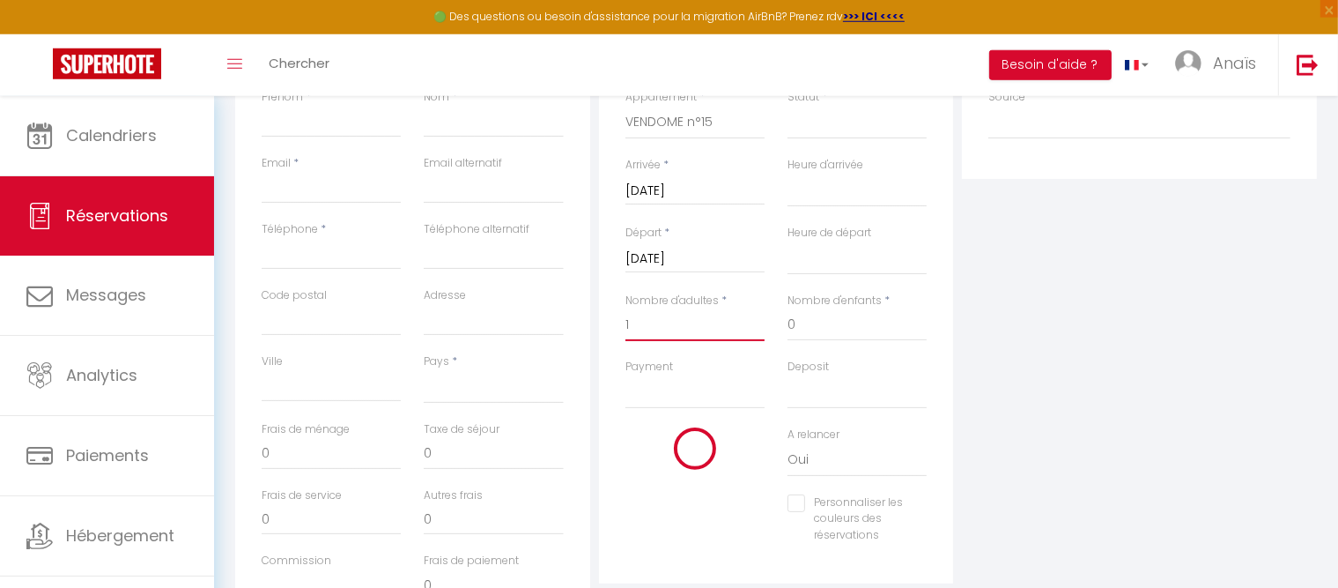
select select
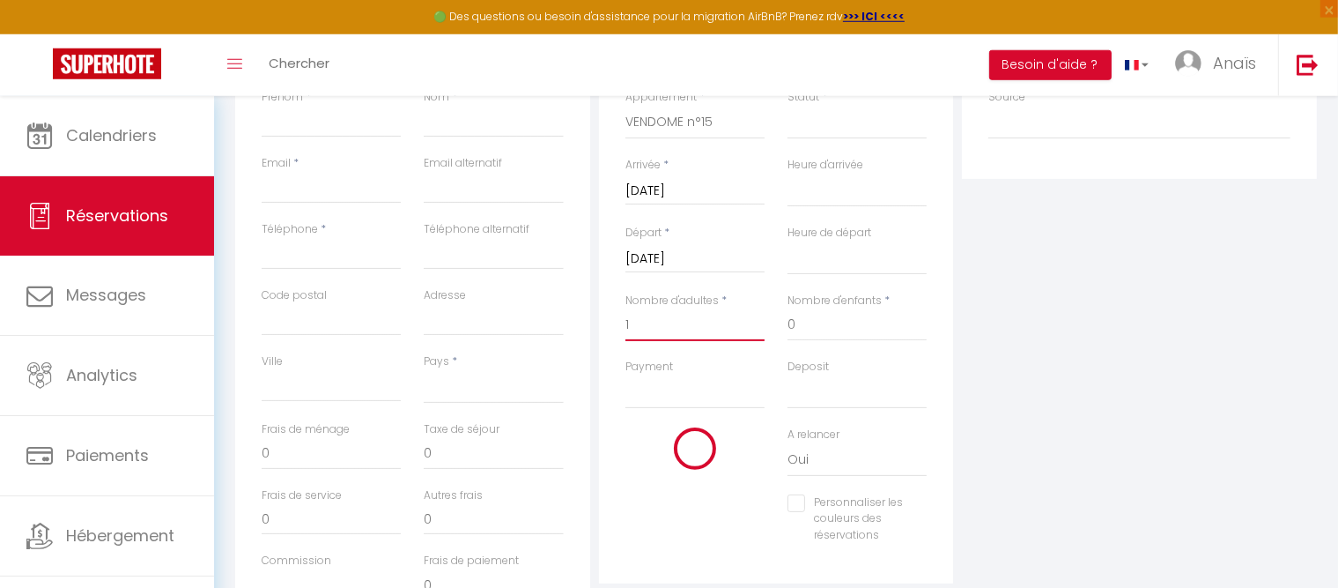
checkbox input "false"
type input "10"
select select
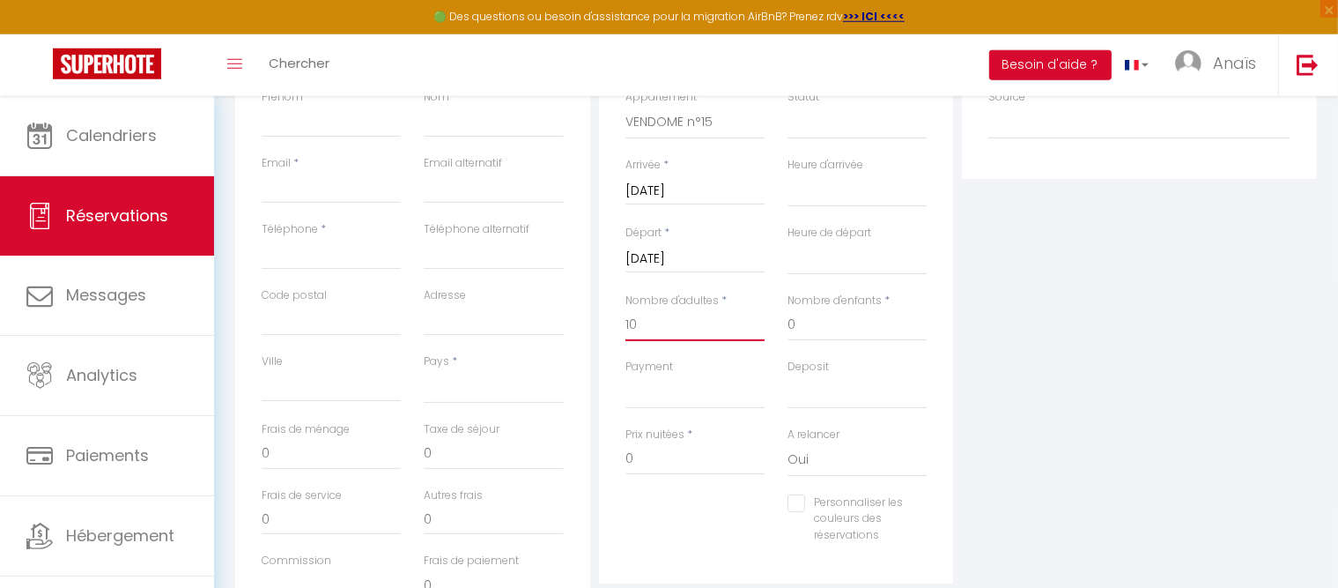
select select
checkbox input "false"
select select
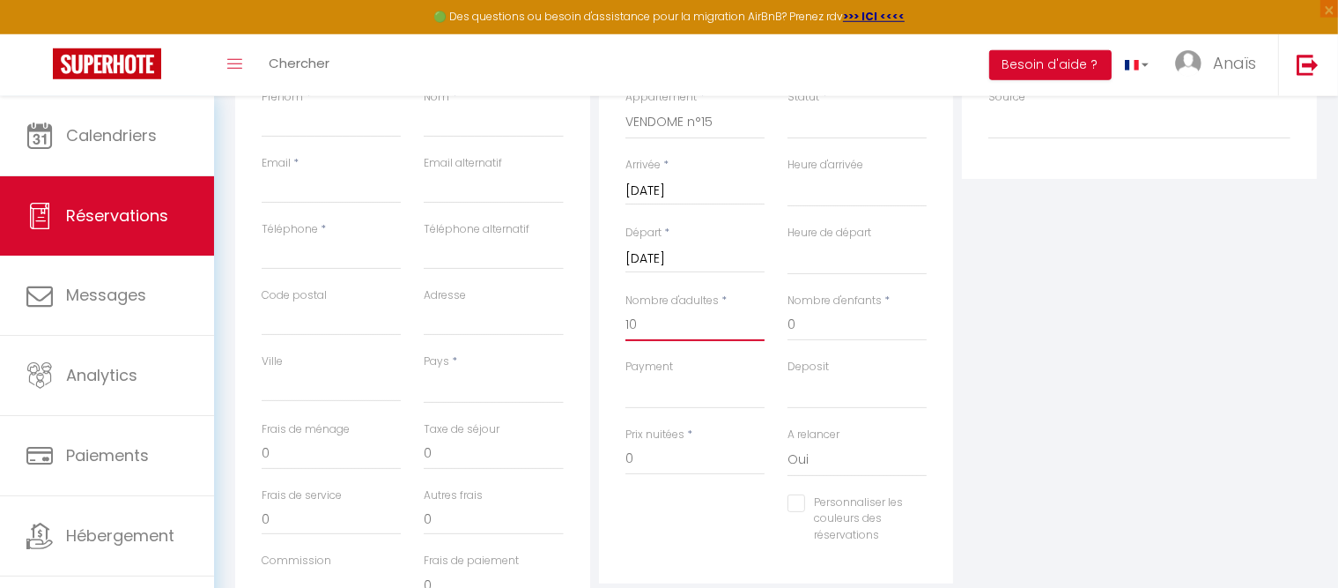
select select
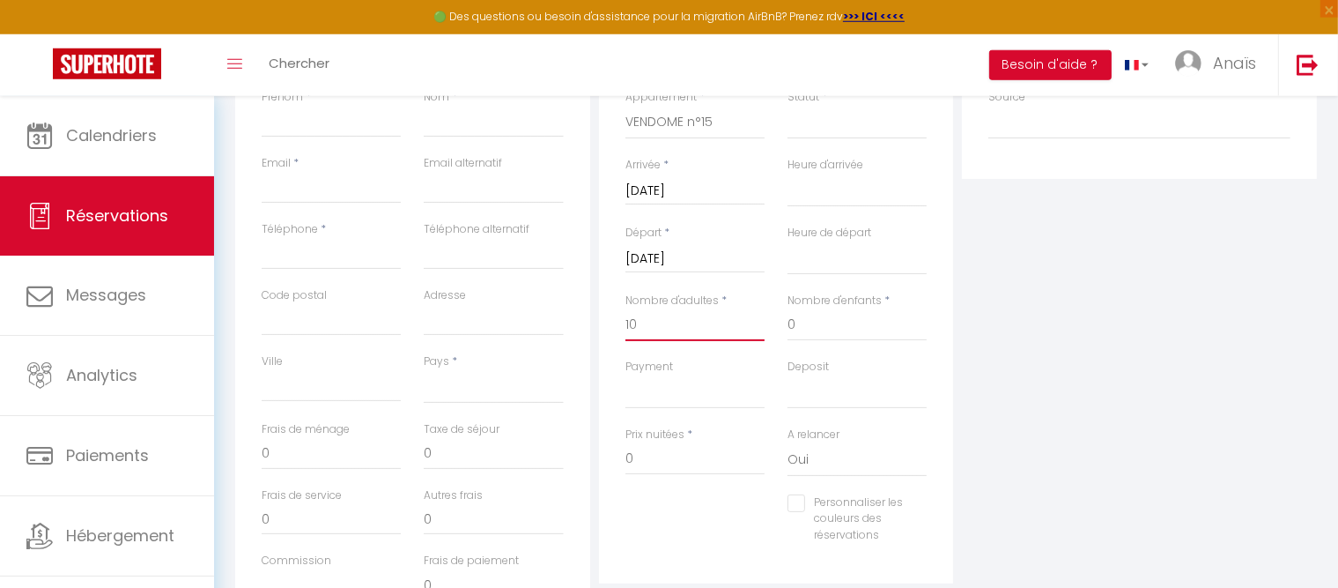
checkbox input "false"
type input "10"
click at [904, 325] on input "0" at bounding box center [857, 325] width 139 height 32
select select
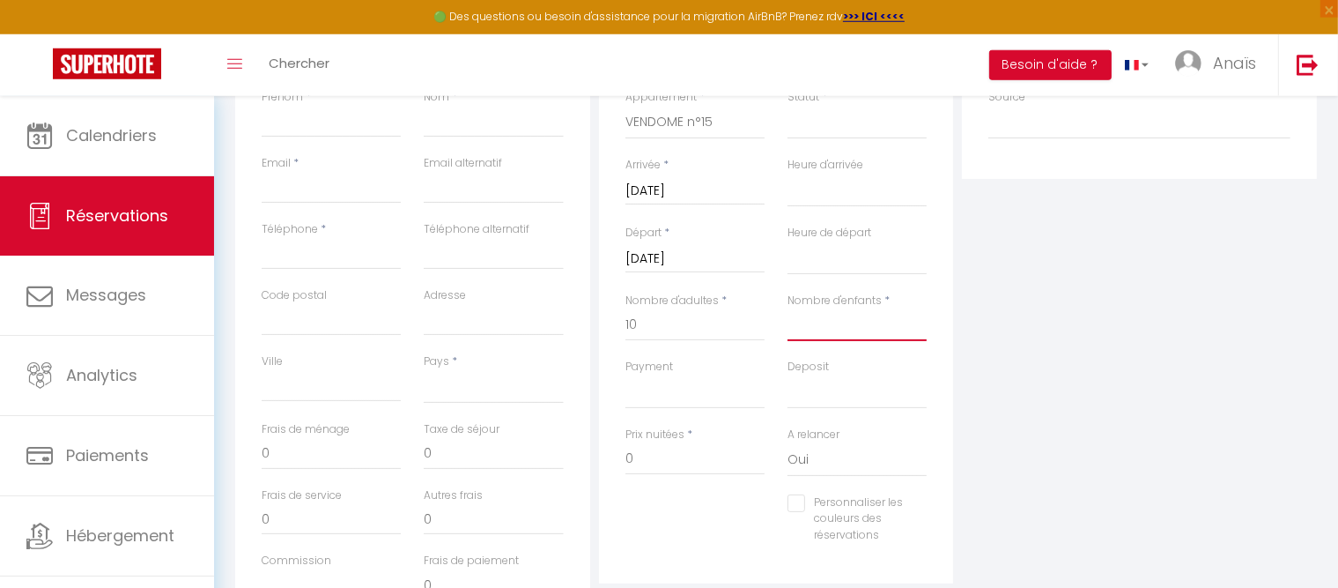
select select
checkbox input "false"
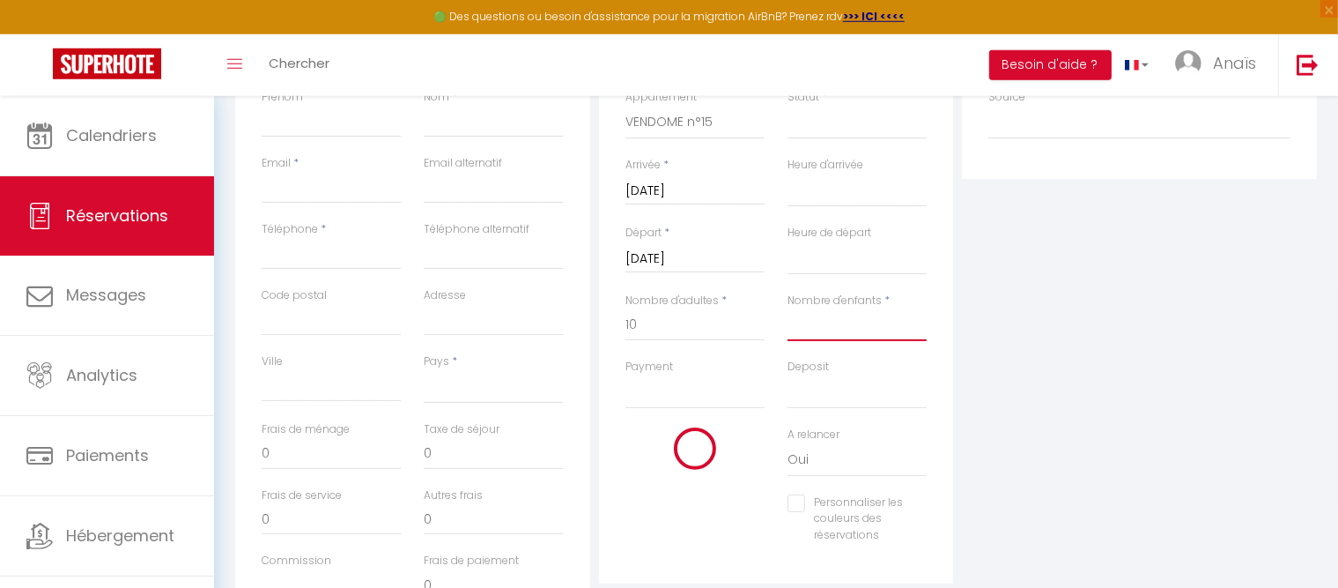
select select
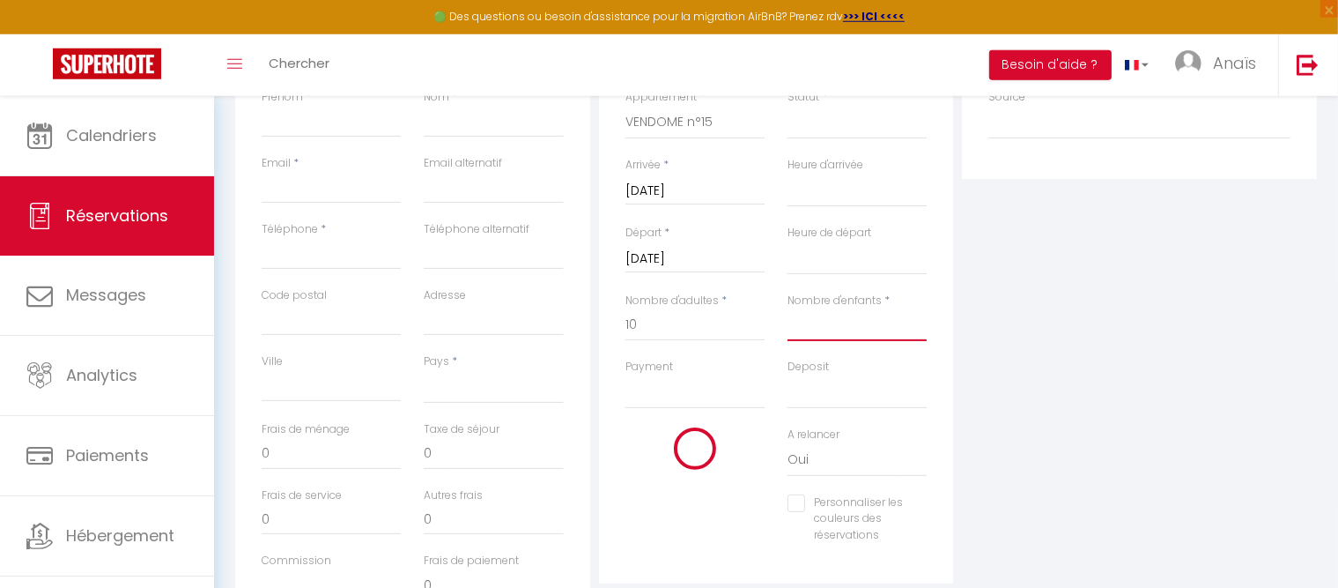
select select
checkbox input "false"
type input "0"
select select
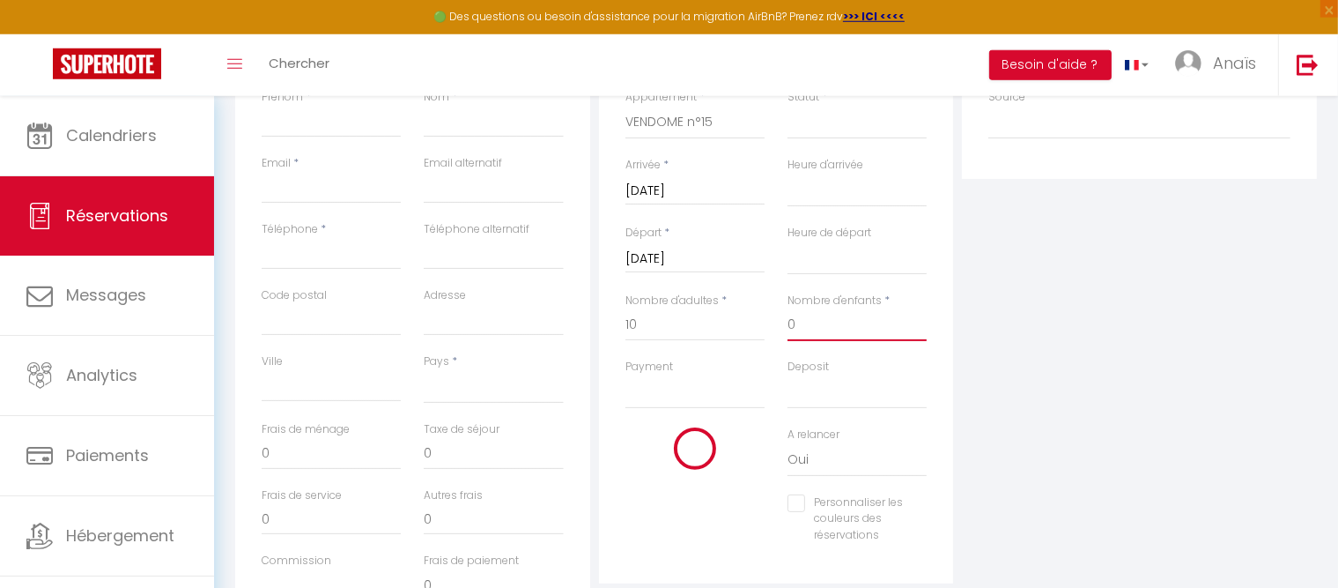
select select
checkbox input "false"
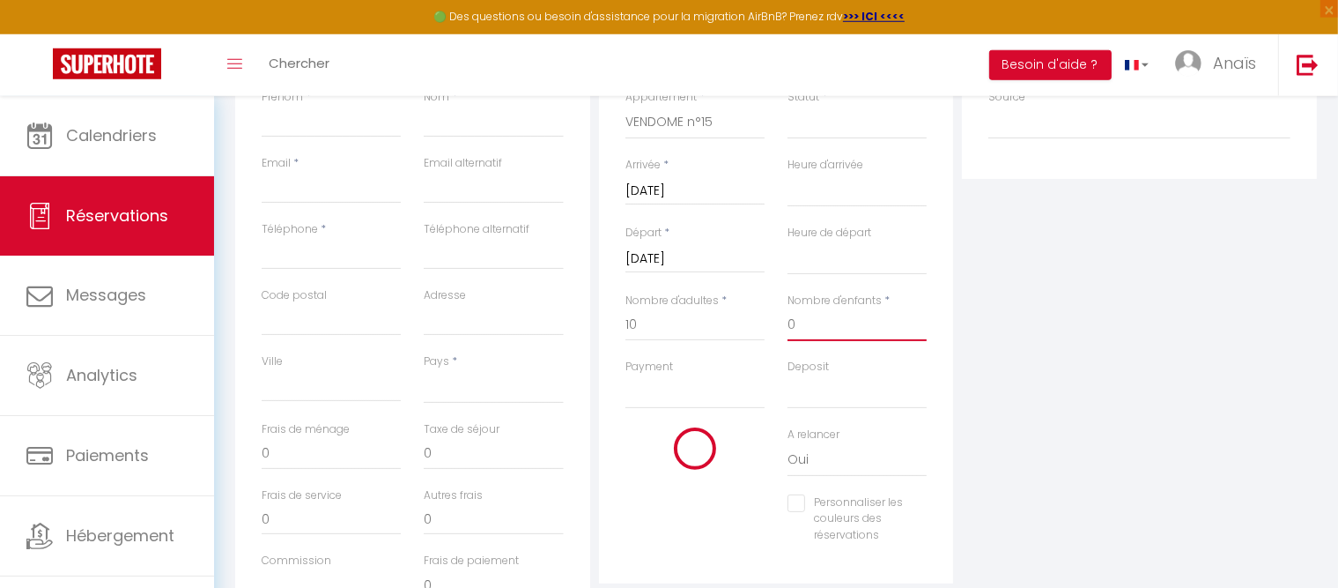
select select
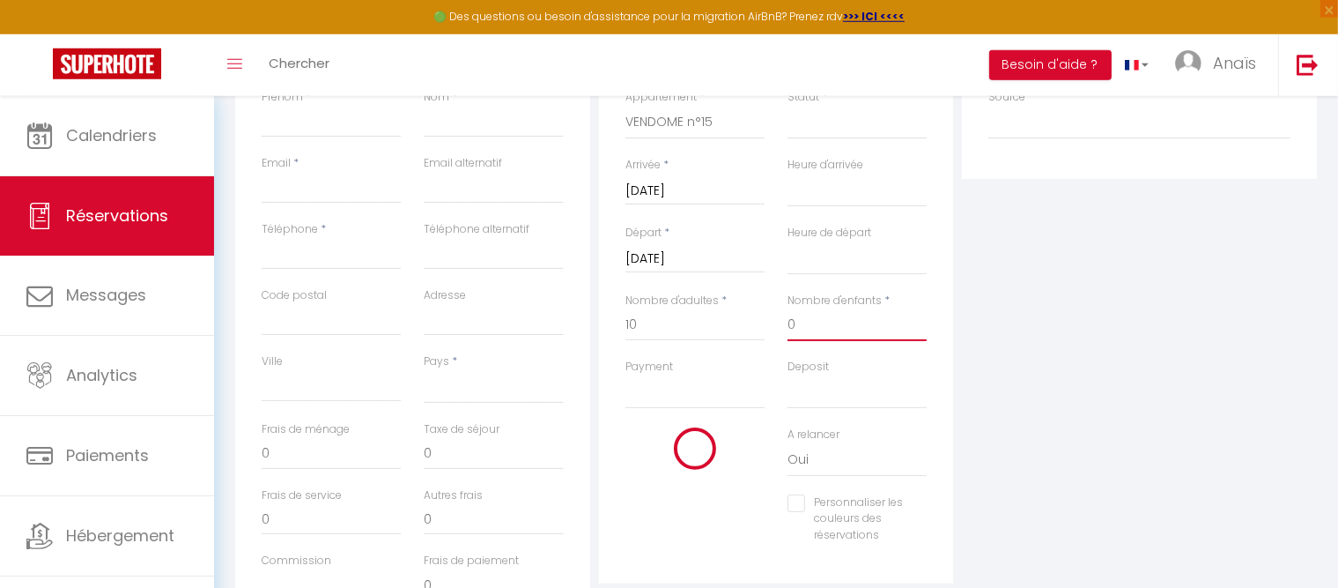
select select
checkbox input "false"
click at [319, 194] on input "Email client" at bounding box center [331, 188] width 139 height 32
paste input "florencericciaubert@gmail.com"
type input "florencericciaubert@gmail.com"
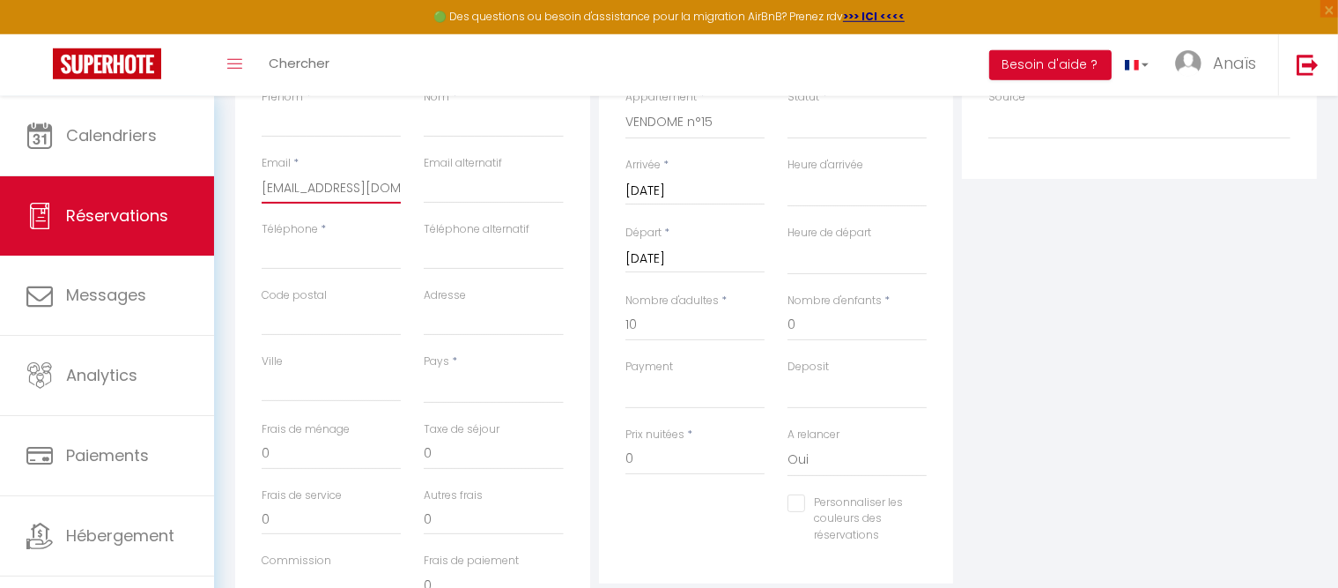
select select
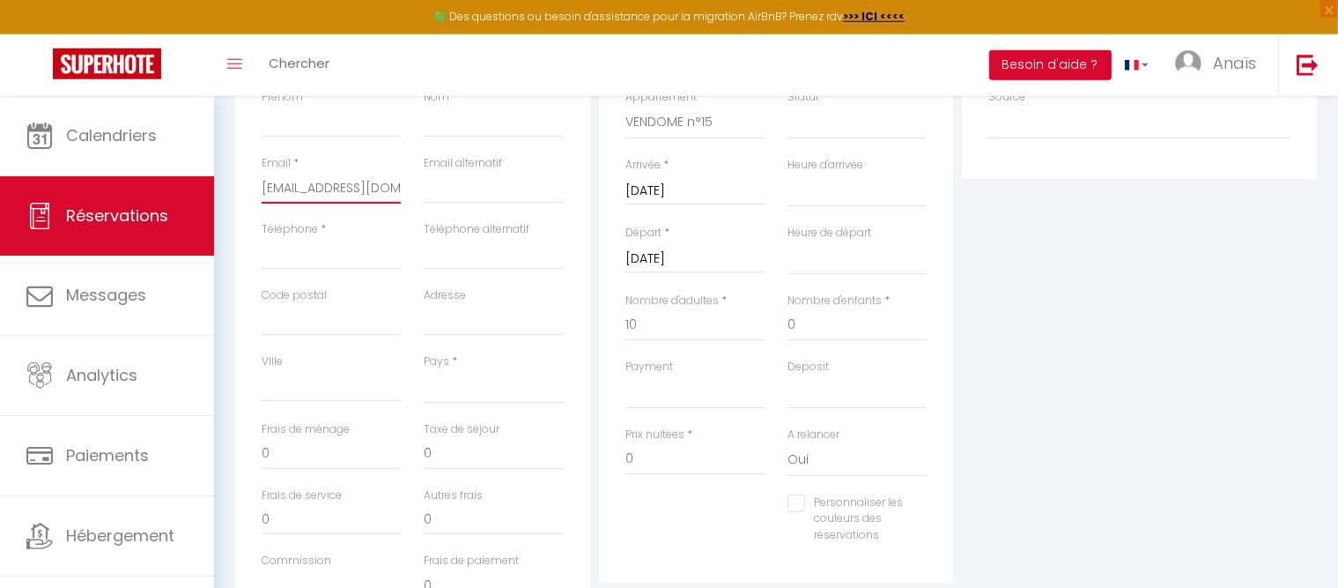
select select
checkbox input "false"
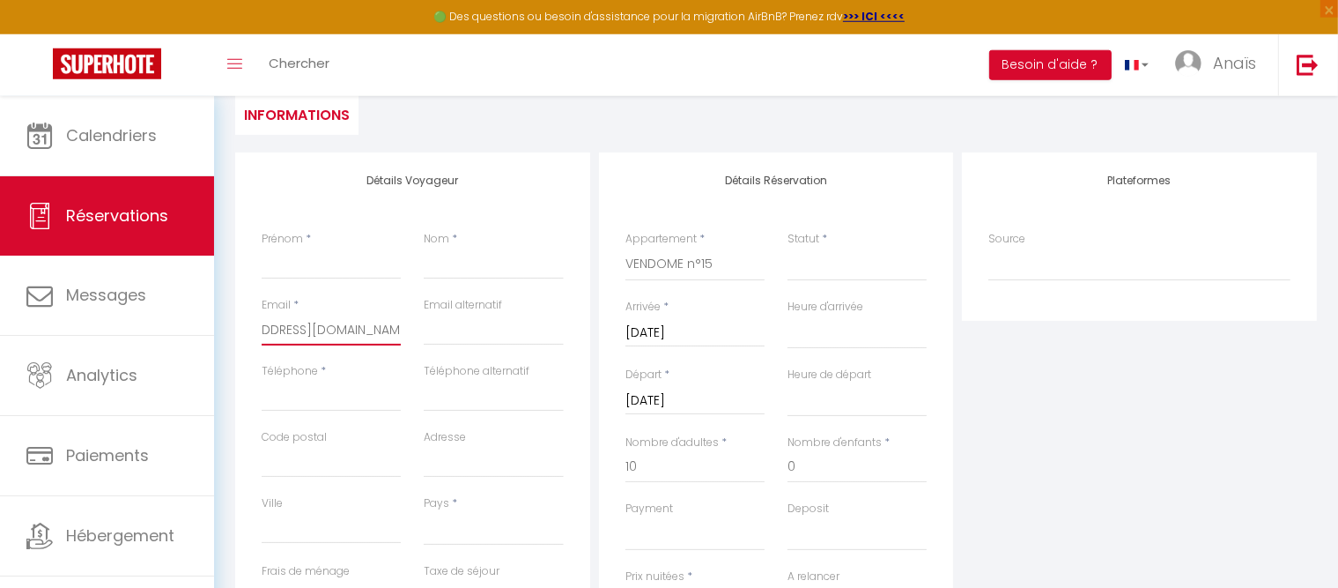
scroll to position [248, 0]
type input "florencericciaubert@gmail.com"
click at [303, 255] on input "Prénom" at bounding box center [331, 264] width 139 height 32
type input "F"
select select
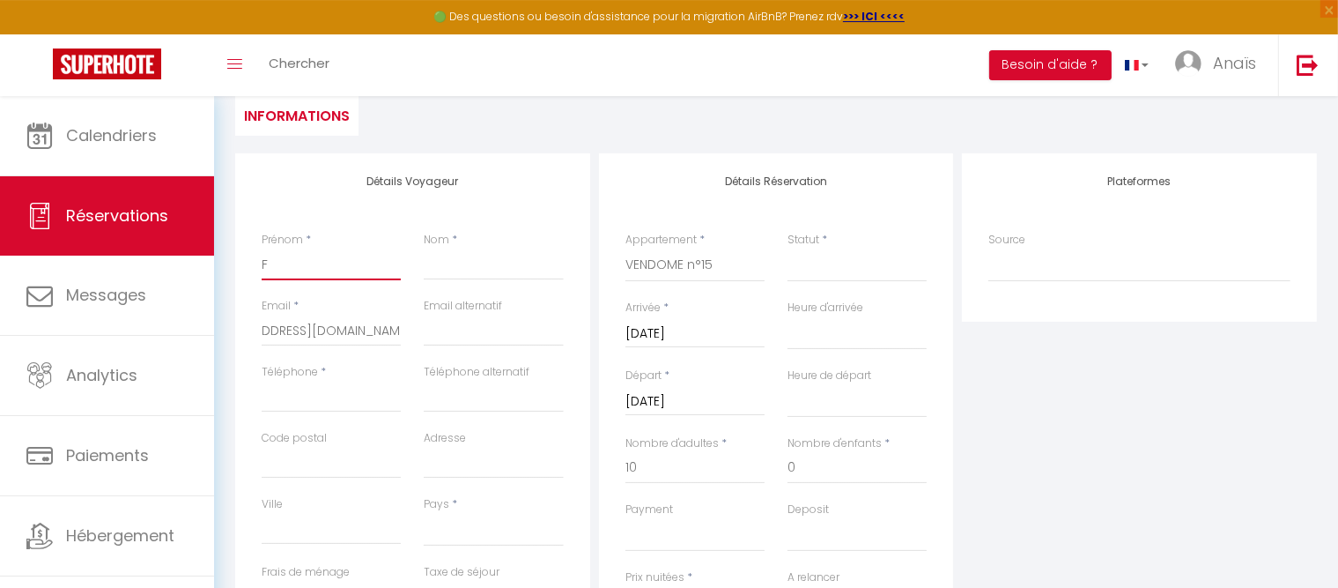
select select
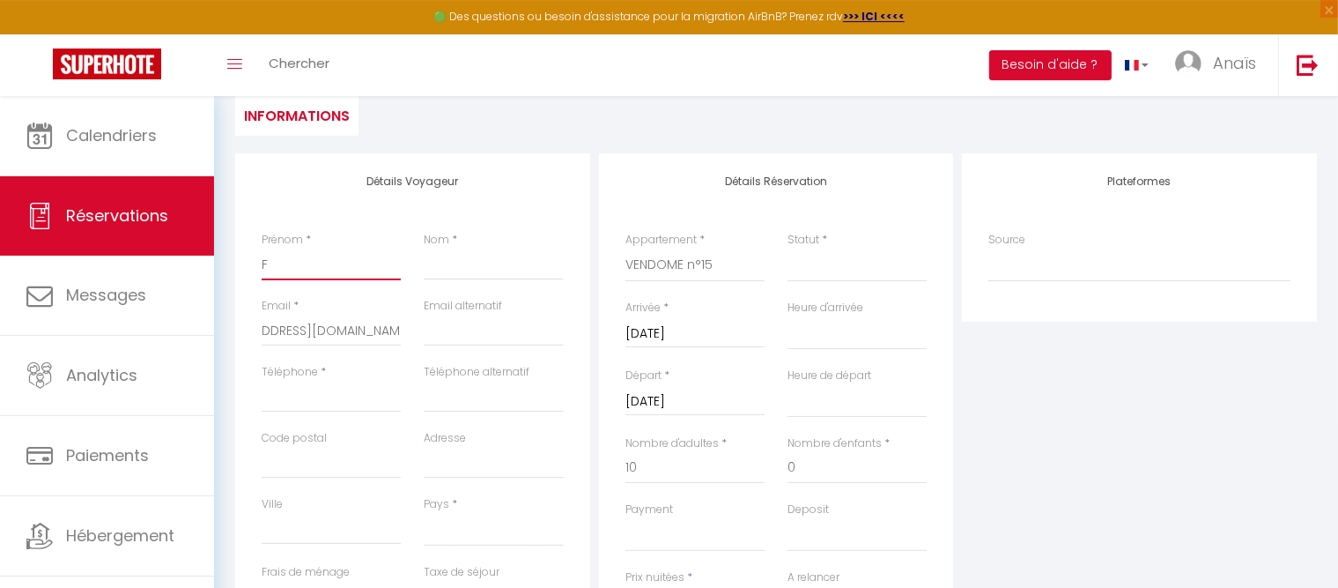
checkbox input "false"
type input "Fl"
click at [448, 270] on input "Nom" at bounding box center [493, 264] width 139 height 32
click at [340, 398] on input "Téléphone" at bounding box center [331, 397] width 139 height 32
paste input "06 12 42 67 31"
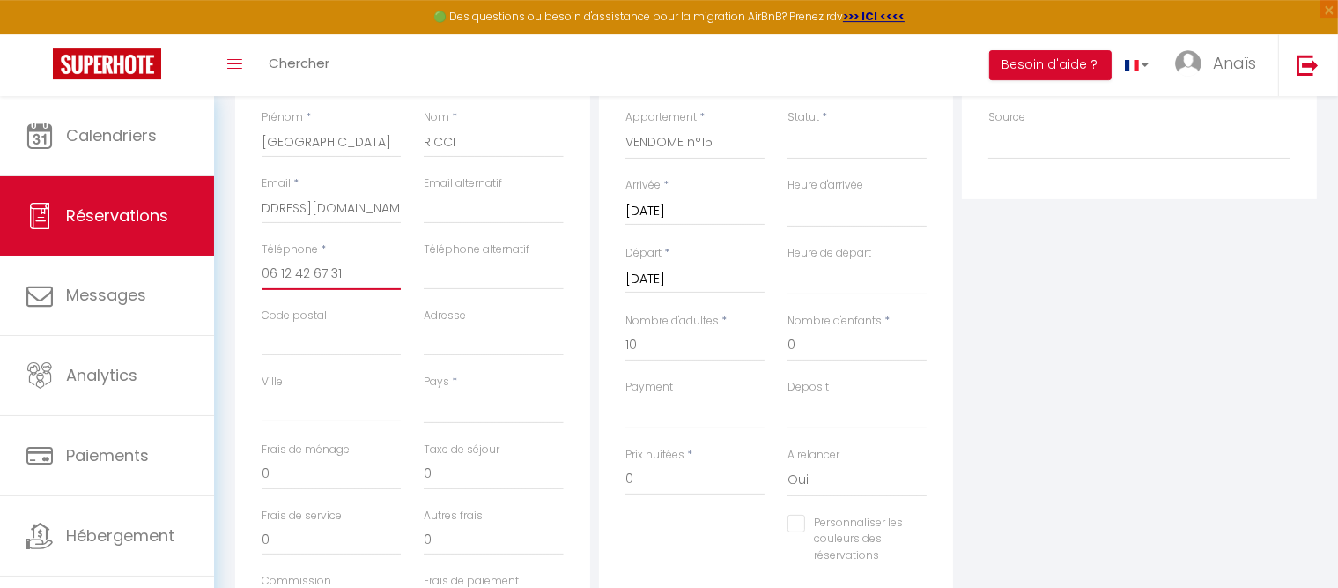
scroll to position [371, 0]
click option "[GEOGRAPHIC_DATA]" at bounding box center [0, 0] width 0 height 0
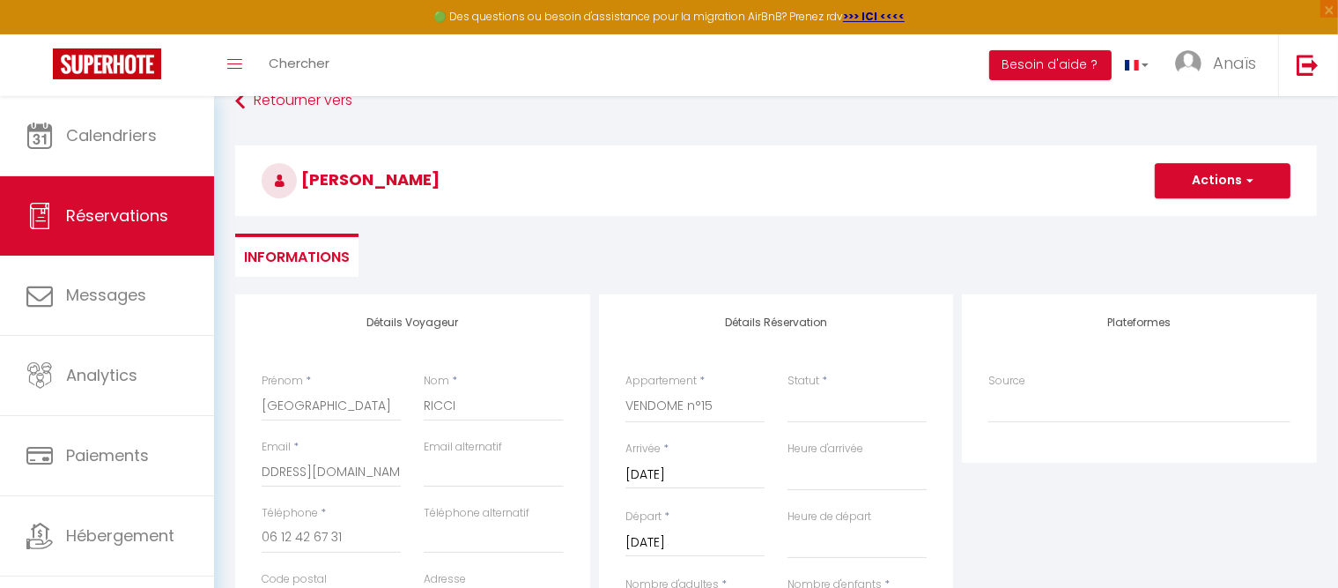
scroll to position [106, 0]
click at [788, 390] on select "Confirmé Non Confirmé Annulé Annulé par le voyageur No Show Request" at bounding box center [857, 406] width 139 height 33
click option "Confirmé" at bounding box center [0, 0] width 0 height 0
click at [1183, 187] on button "Actions" at bounding box center [1223, 181] width 136 height 35
click at [1179, 222] on link "Enregistrer" at bounding box center [1205, 220] width 139 height 23
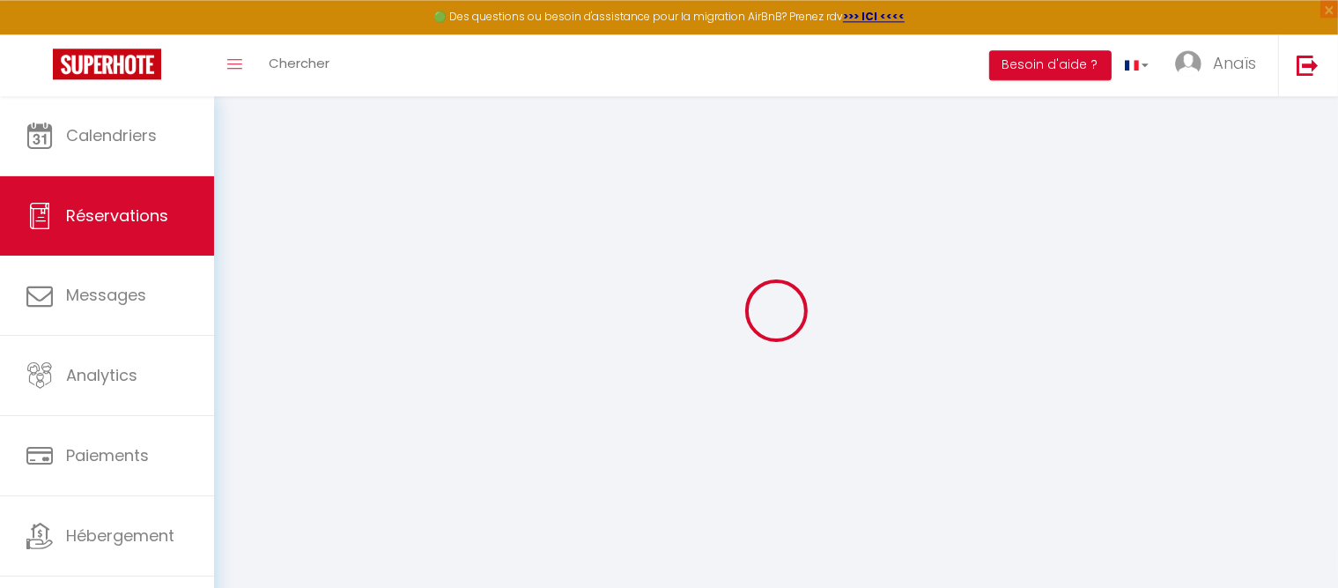
scroll to position [95, 0]
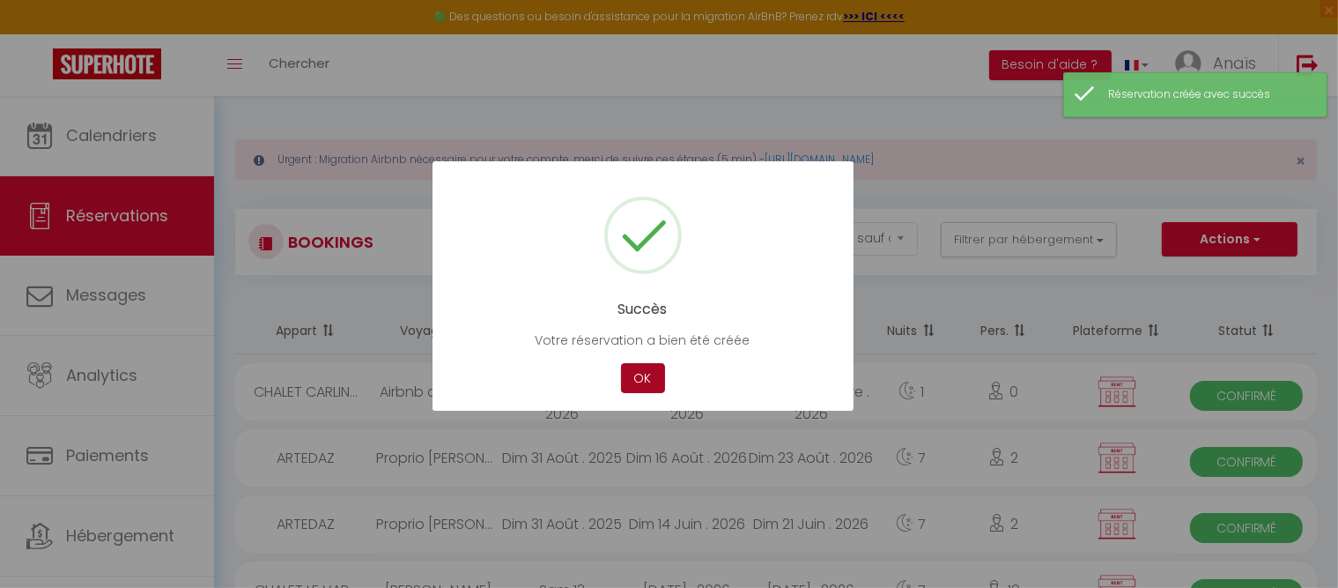
click at [641, 371] on button "OK" at bounding box center [643, 378] width 44 height 31
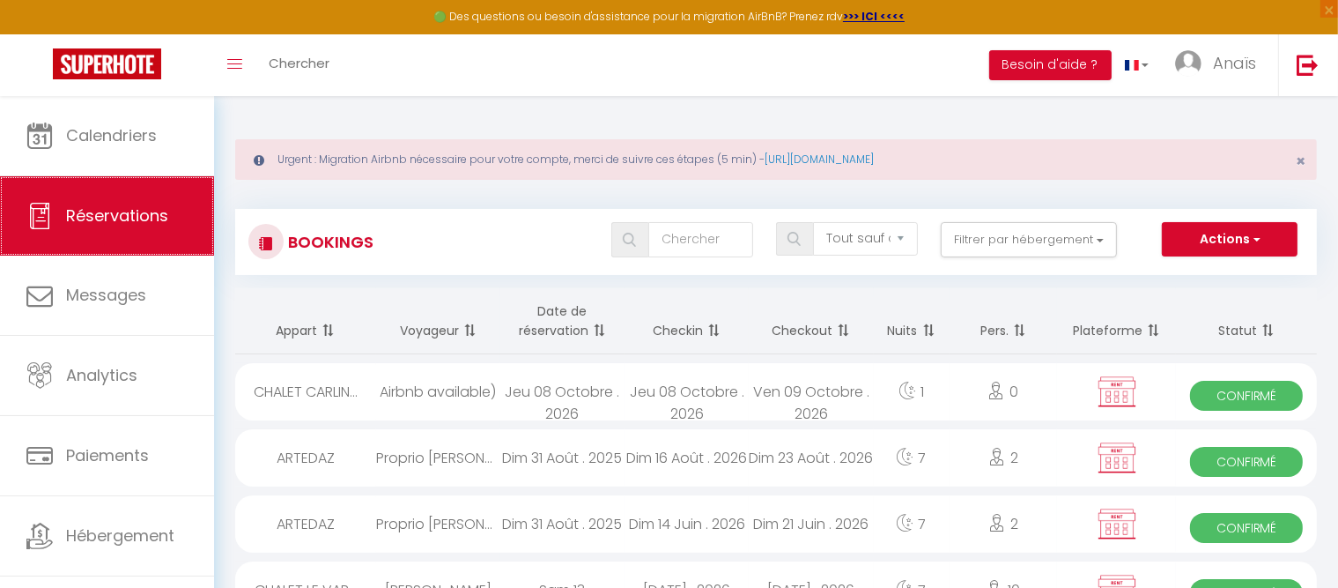
click at [99, 217] on span "Réservations" at bounding box center [117, 215] width 102 height 22
click at [1207, 231] on button "Actions" at bounding box center [1230, 239] width 136 height 35
click at [1188, 280] on link "Nouvelle Réservation" at bounding box center [1202, 277] width 189 height 23
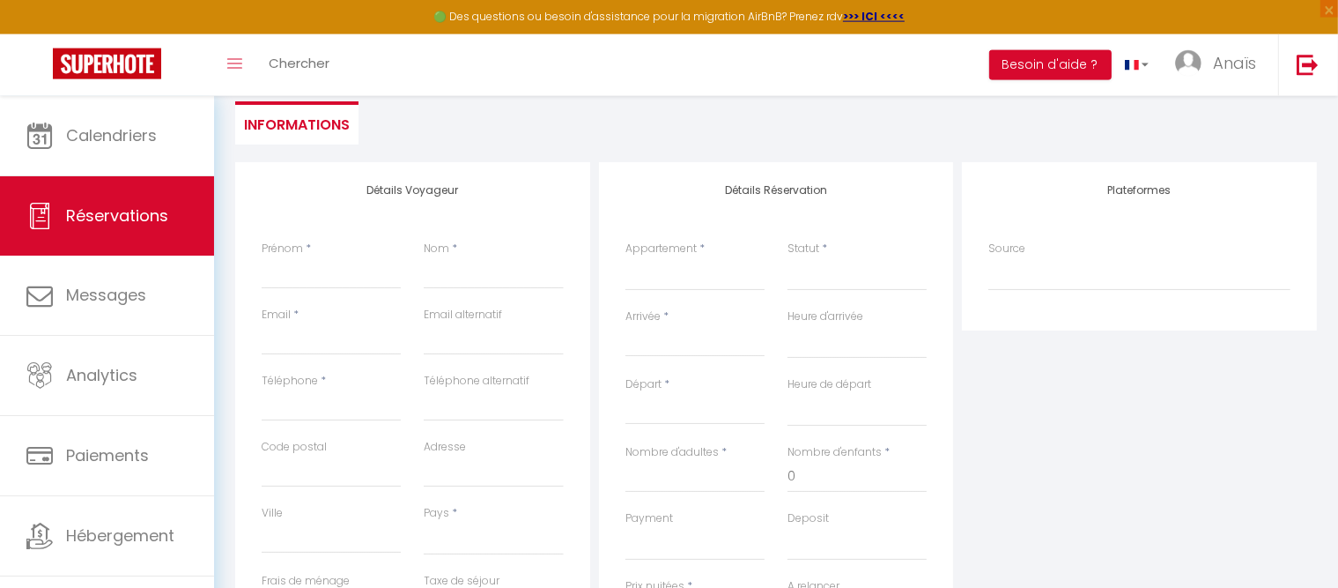
scroll to position [236, 0]
click option "RESIDENCE PISCINE 16" at bounding box center [0, 0] width 0 height 0
click at [813, 283] on select "Confirmé Non Confirmé Annulé Annulé par le voyageur No Show Request" at bounding box center [857, 276] width 139 height 33
click option "Confirmé" at bounding box center [0, 0] width 0 height 0
click at [650, 346] on input "Arrivée" at bounding box center [694, 345] width 139 height 23
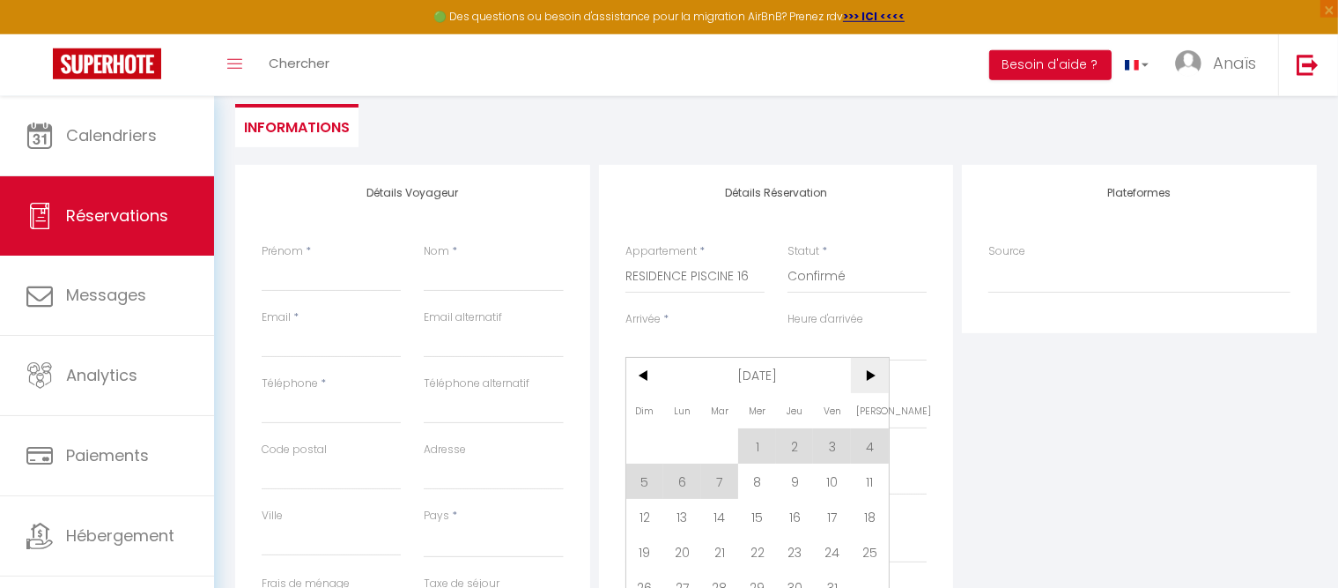
click at [875, 375] on span ">" at bounding box center [870, 375] width 38 height 35
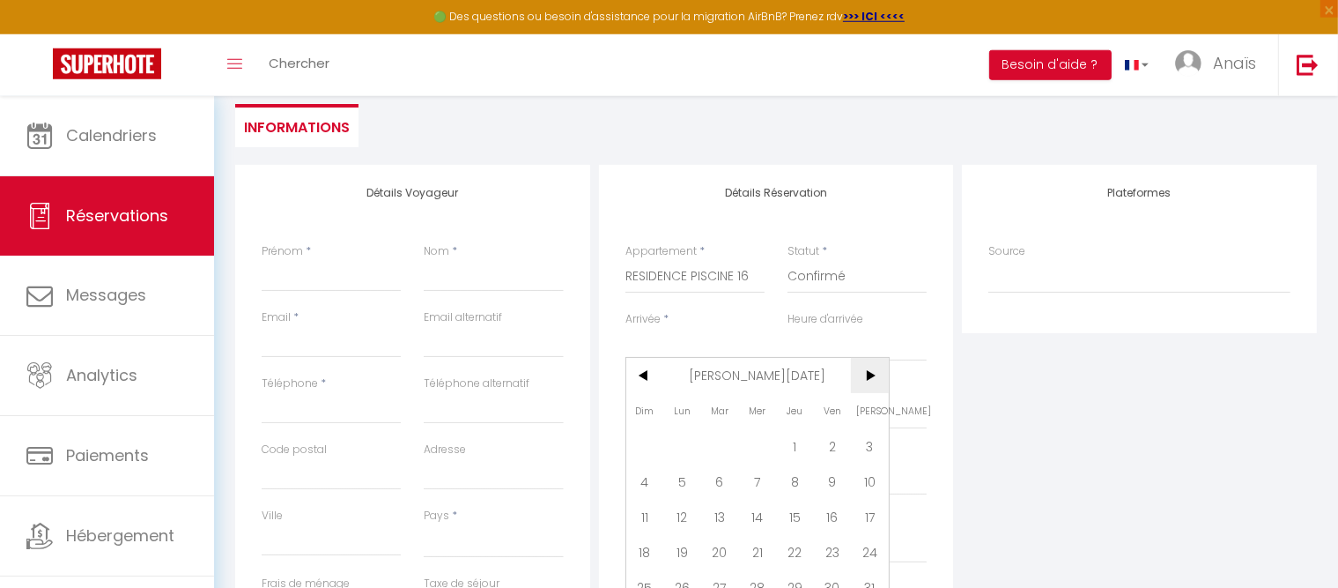
click at [875, 375] on span ">" at bounding box center [870, 375] width 38 height 35
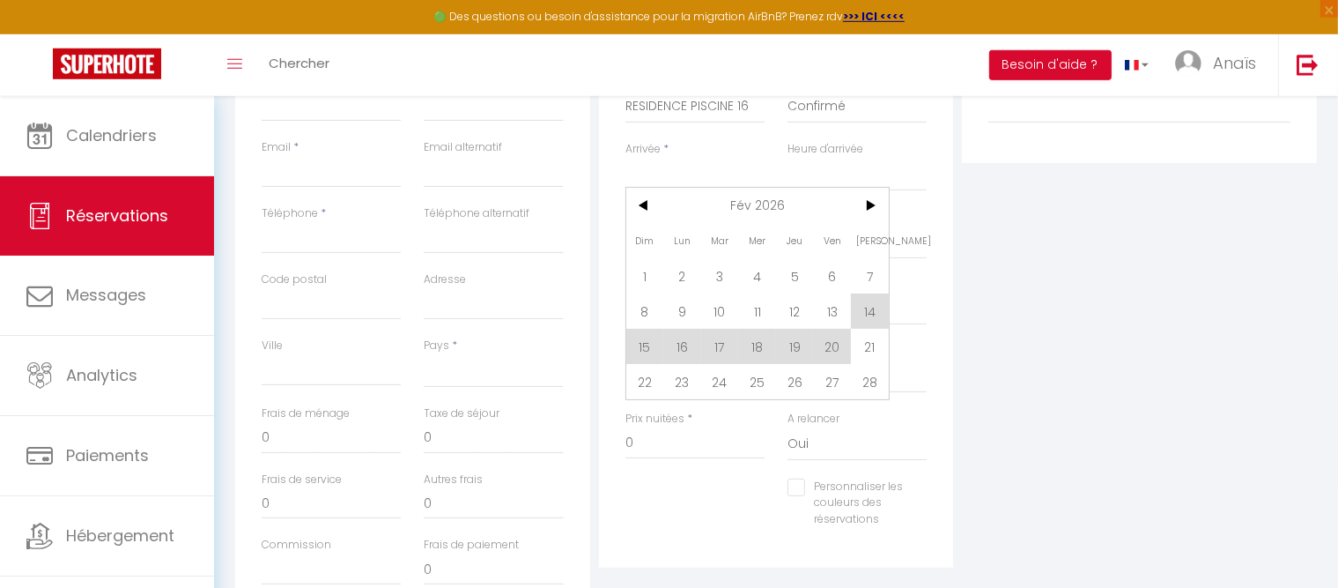
scroll to position [0, 0]
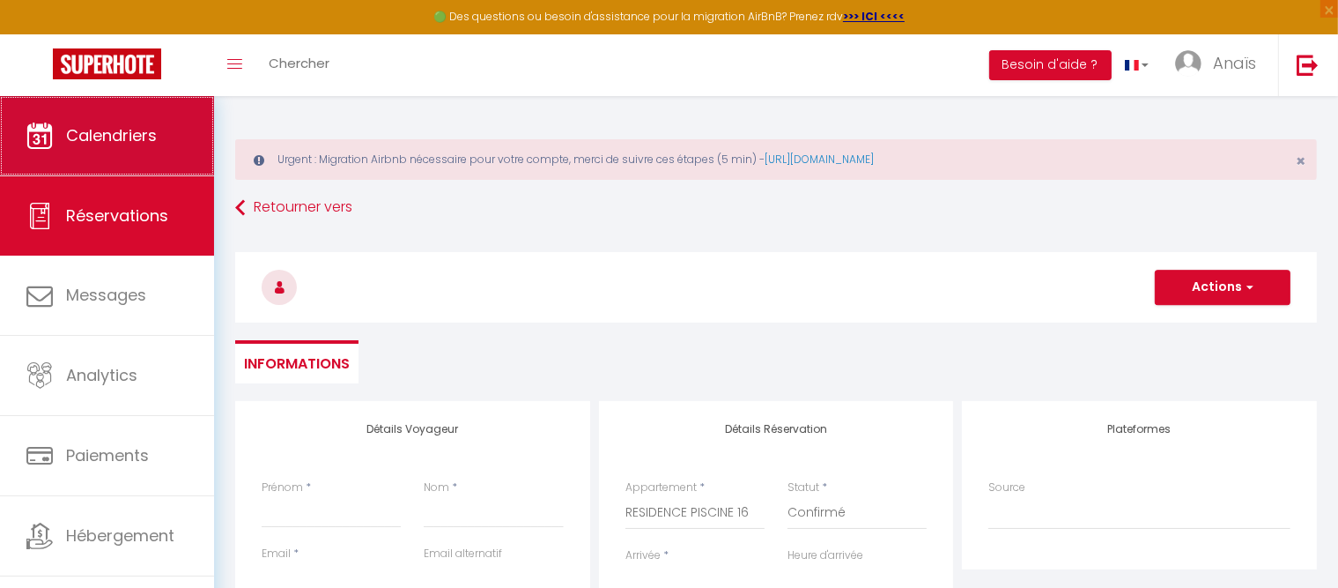
click at [126, 143] on span "Calendriers" at bounding box center [111, 135] width 91 height 22
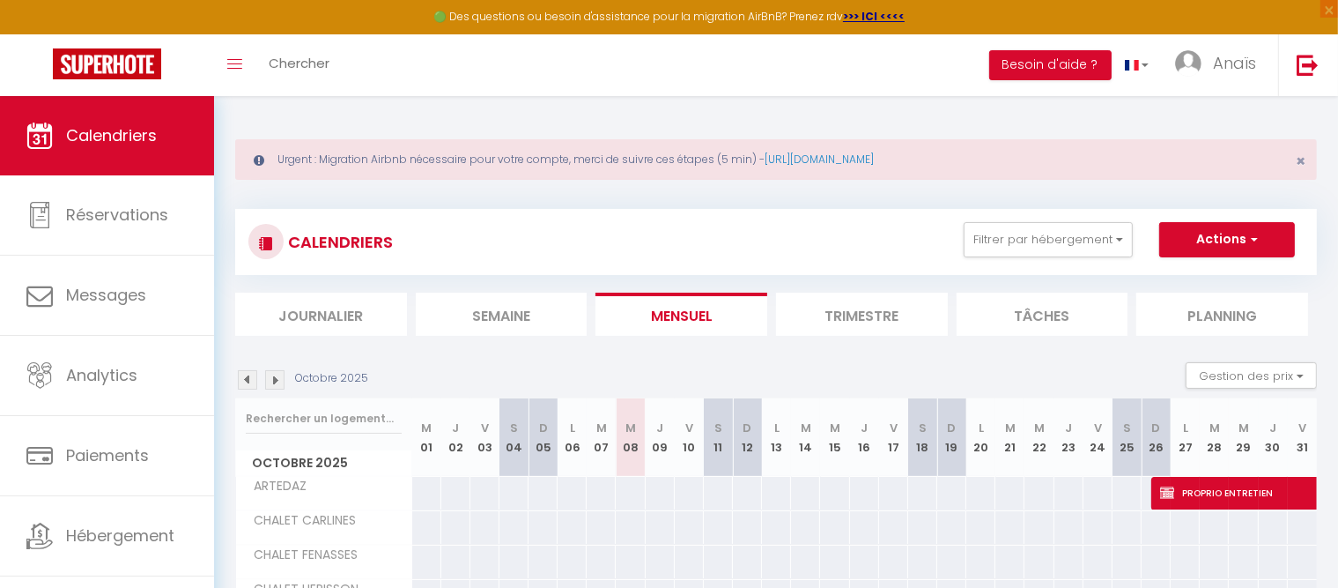
click at [283, 379] on img at bounding box center [274, 379] width 19 height 19
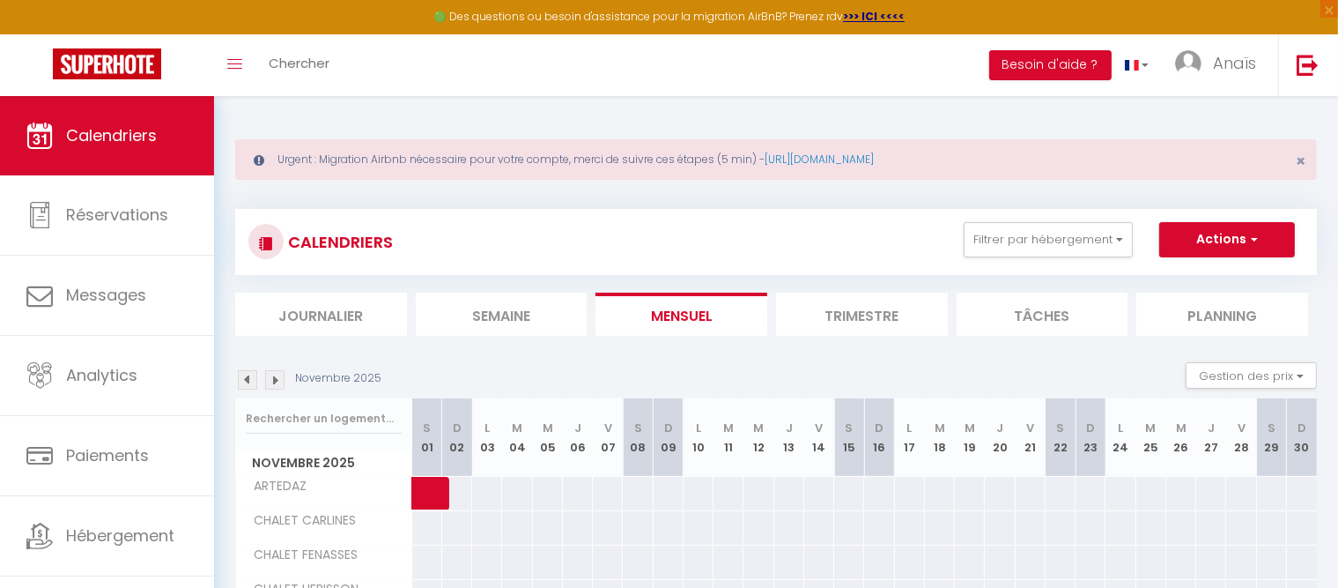
click at [283, 379] on img at bounding box center [274, 379] width 19 height 19
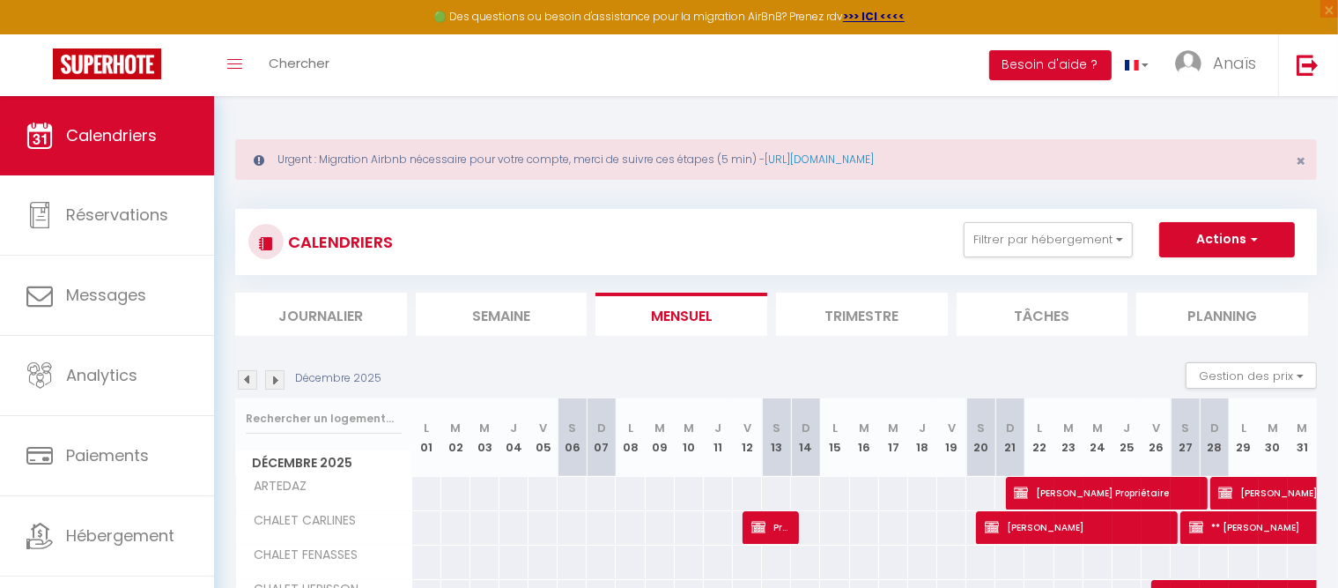
click at [283, 379] on img at bounding box center [274, 379] width 19 height 19
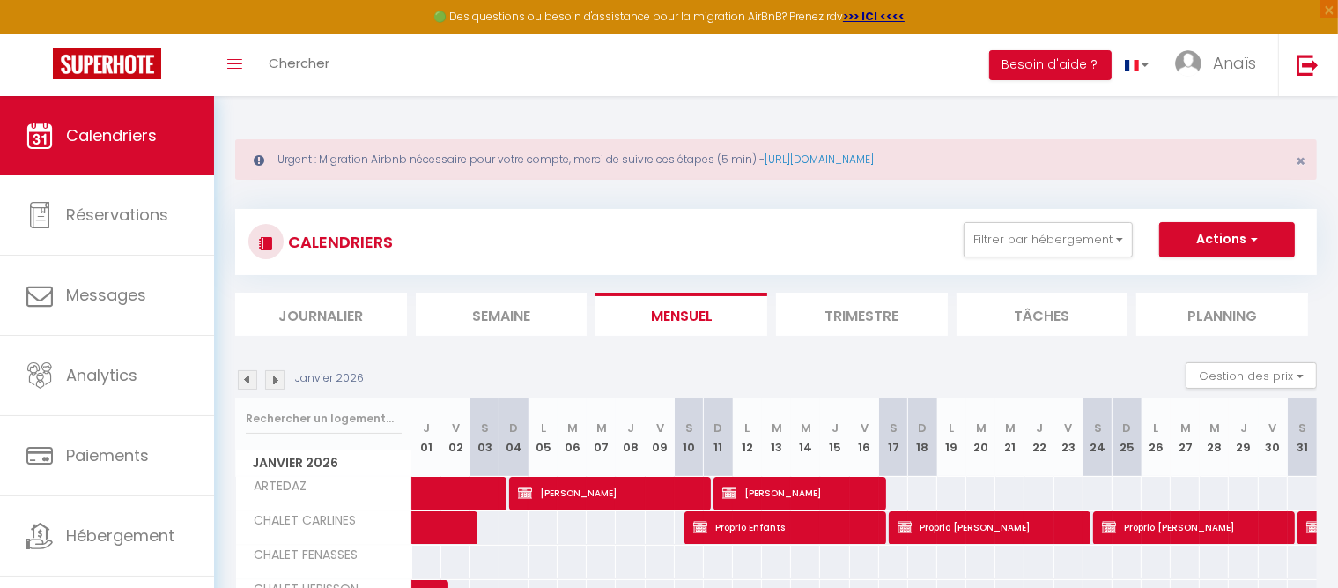
click at [283, 379] on img at bounding box center [274, 379] width 19 height 19
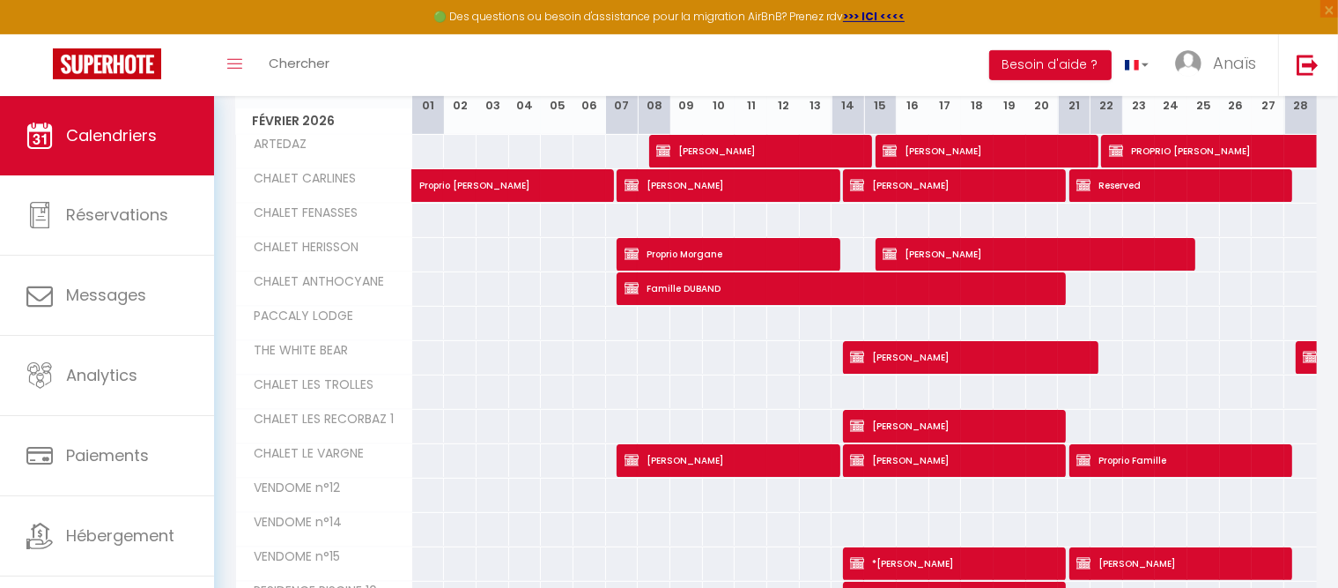
scroll to position [438, 0]
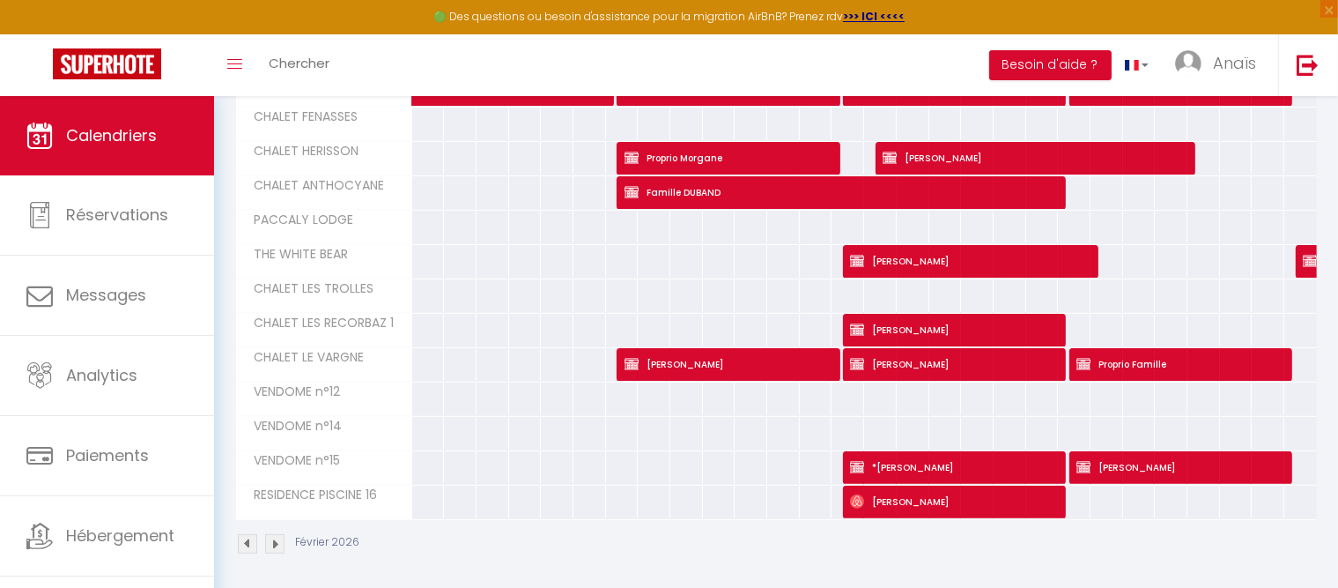
click at [878, 495] on span "Ross King" at bounding box center [953, 501] width 206 height 33
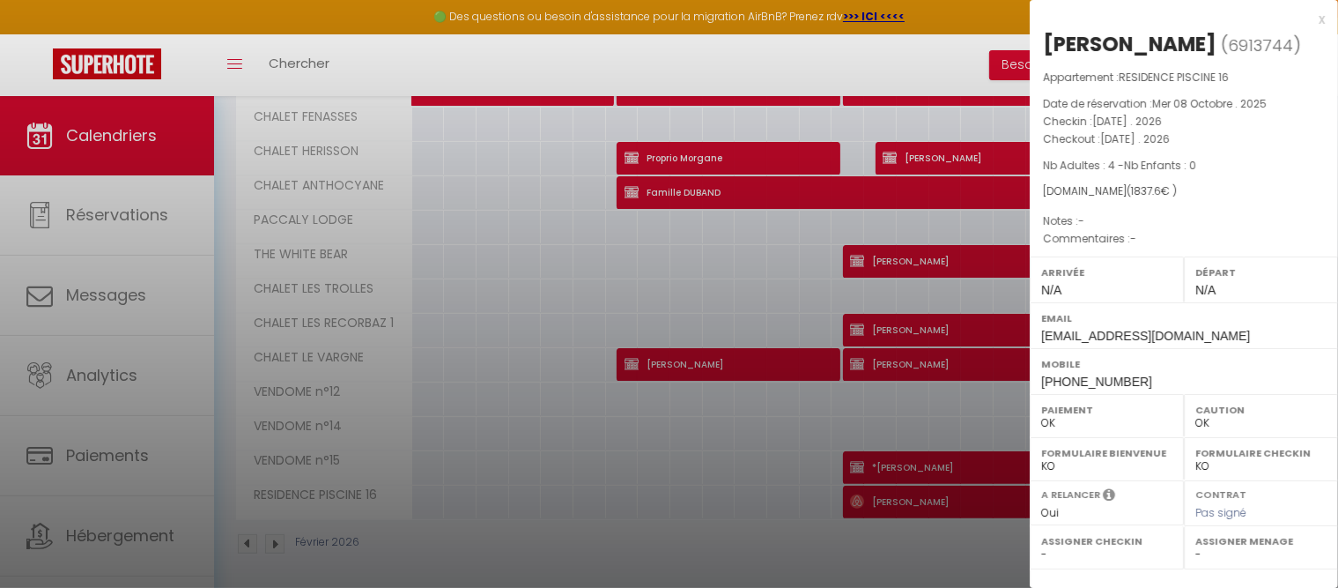
scroll to position [230, 0]
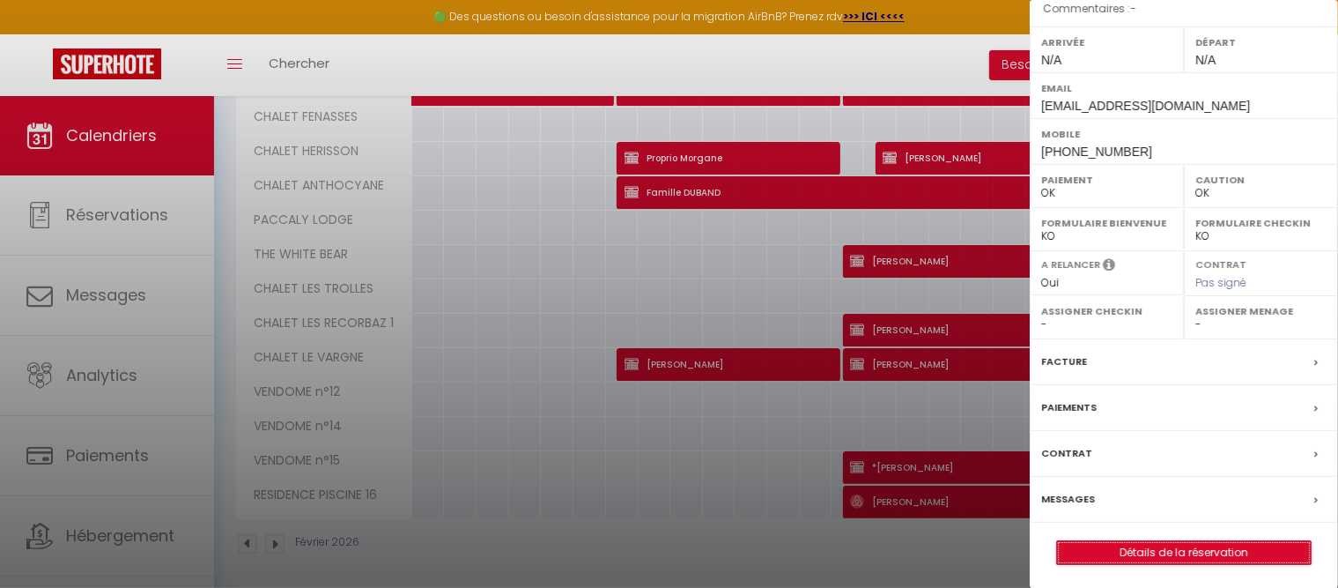
click at [1172, 545] on link "Détails de la réservation" at bounding box center [1184, 552] width 254 height 23
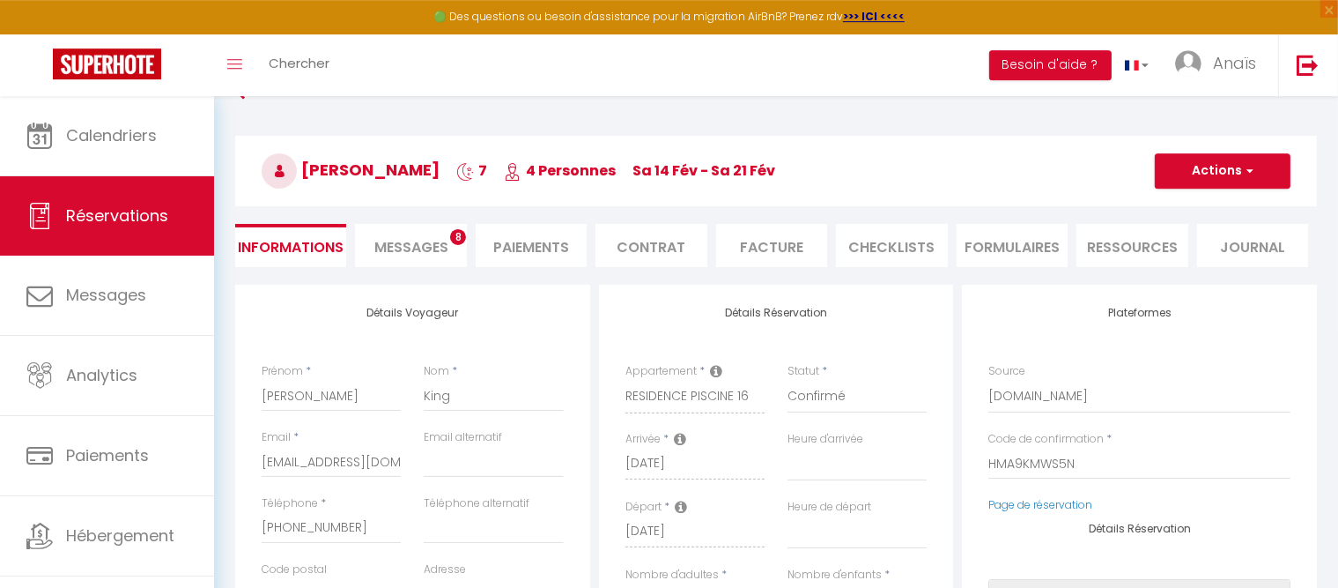
scroll to position [129, 0]
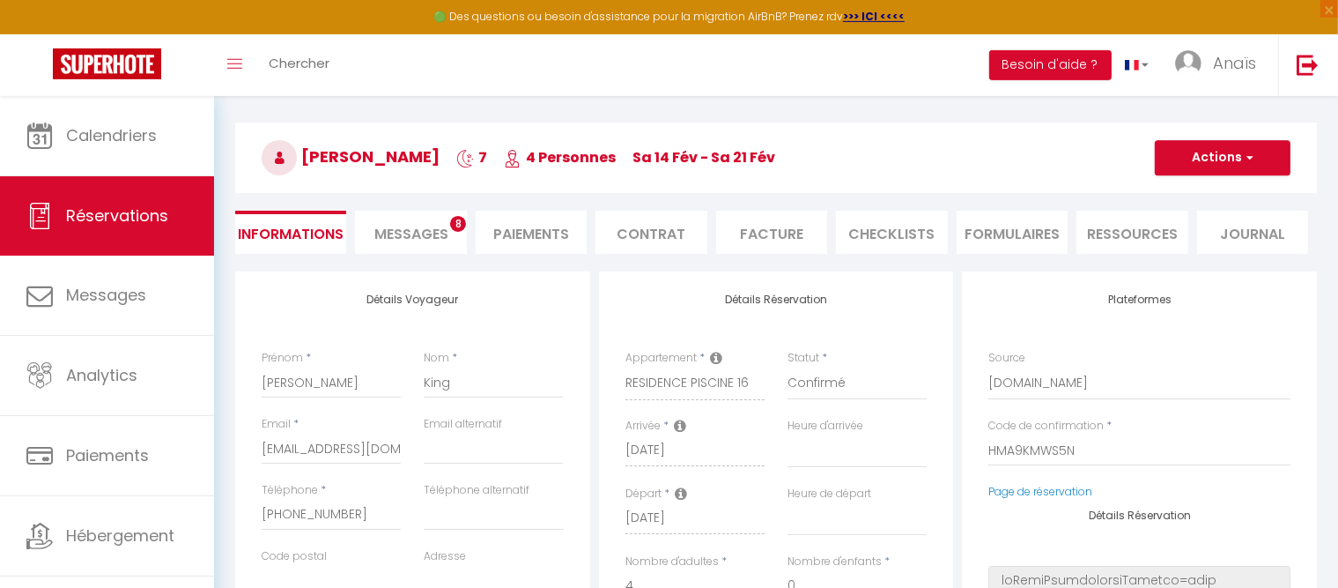
drag, startPoint x: 404, startPoint y: 448, endPoint x: 329, endPoint y: 443, distance: 75.1
click at [329, 443] on div "Email * pvwcvojlsrwgbrjjmms8rc2kejov@reply.superhote.com" at bounding box center [331, 449] width 162 height 66
drag, startPoint x: 263, startPoint y: 450, endPoint x: 502, endPoint y: 443, distance: 239.7
click at [401, 443] on input "pvwcvojlsrwgbrjjmms8rc2kejov@reply.superhote.com" at bounding box center [331, 449] width 139 height 32
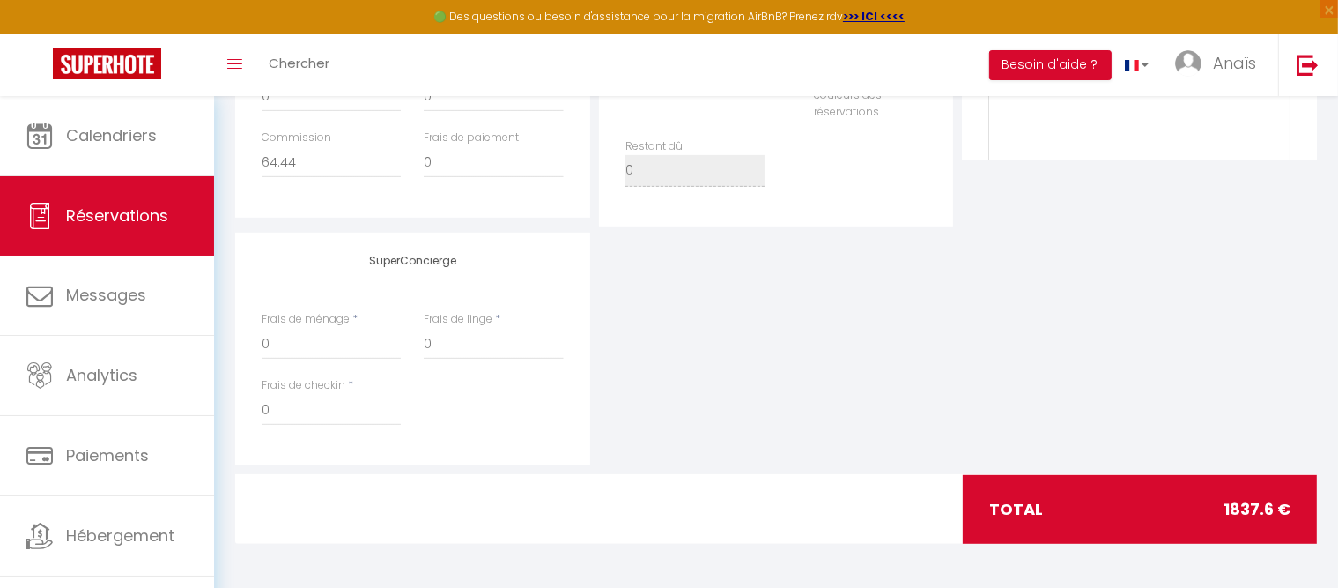
scroll to position [0, 0]
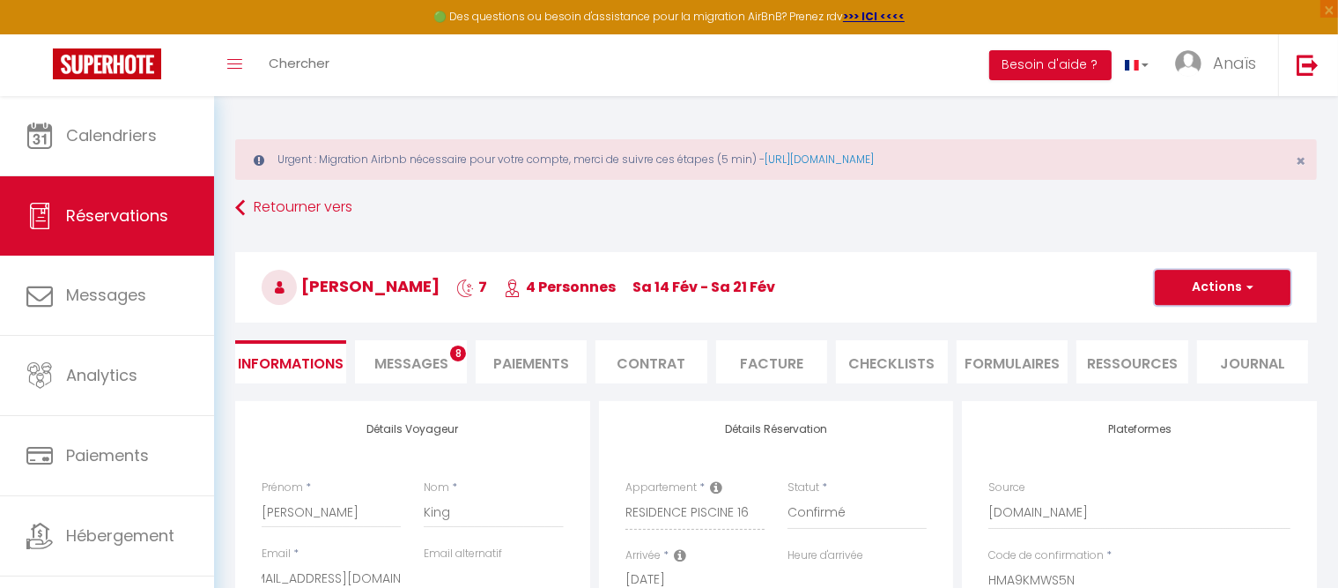
click at [1180, 284] on button "Actions" at bounding box center [1223, 287] width 136 height 35
click at [1176, 321] on link "Enregistrer" at bounding box center [1205, 325] width 139 height 23
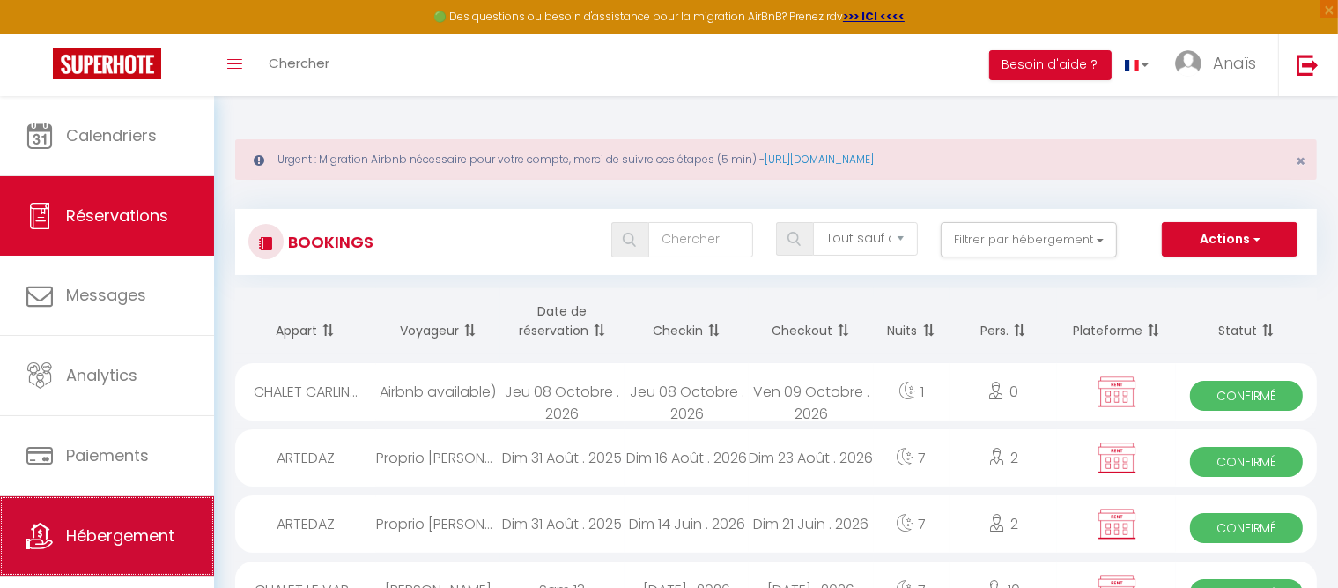
click at [161, 523] on link "Hébergement" at bounding box center [107, 535] width 214 height 79
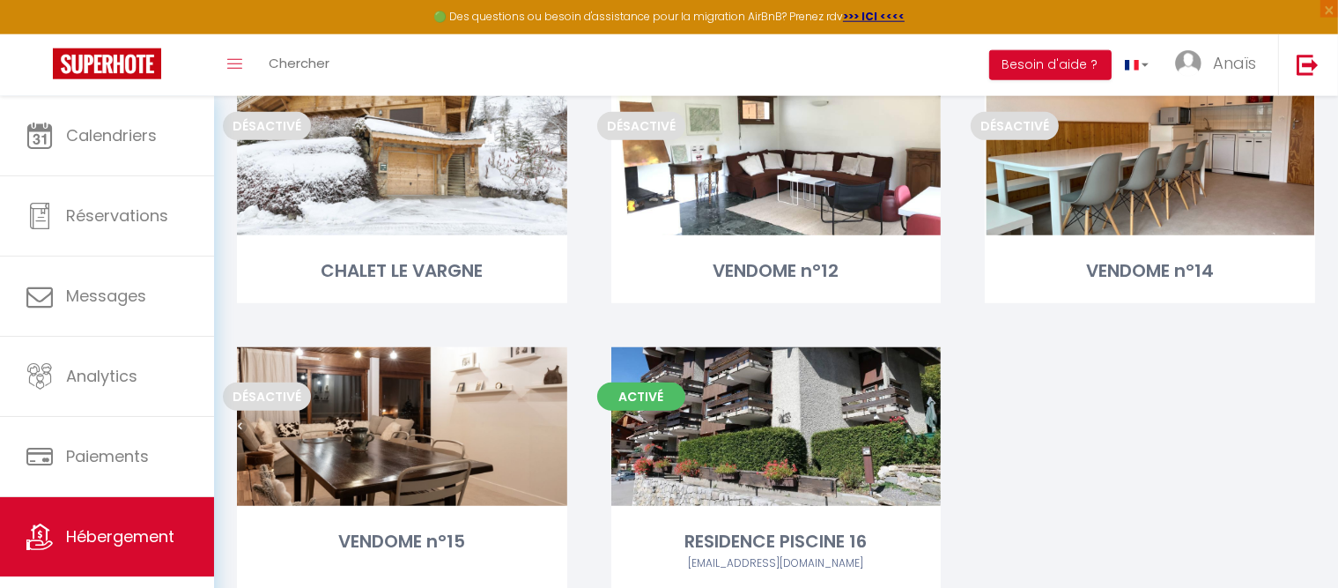
scroll to position [1100, 0]
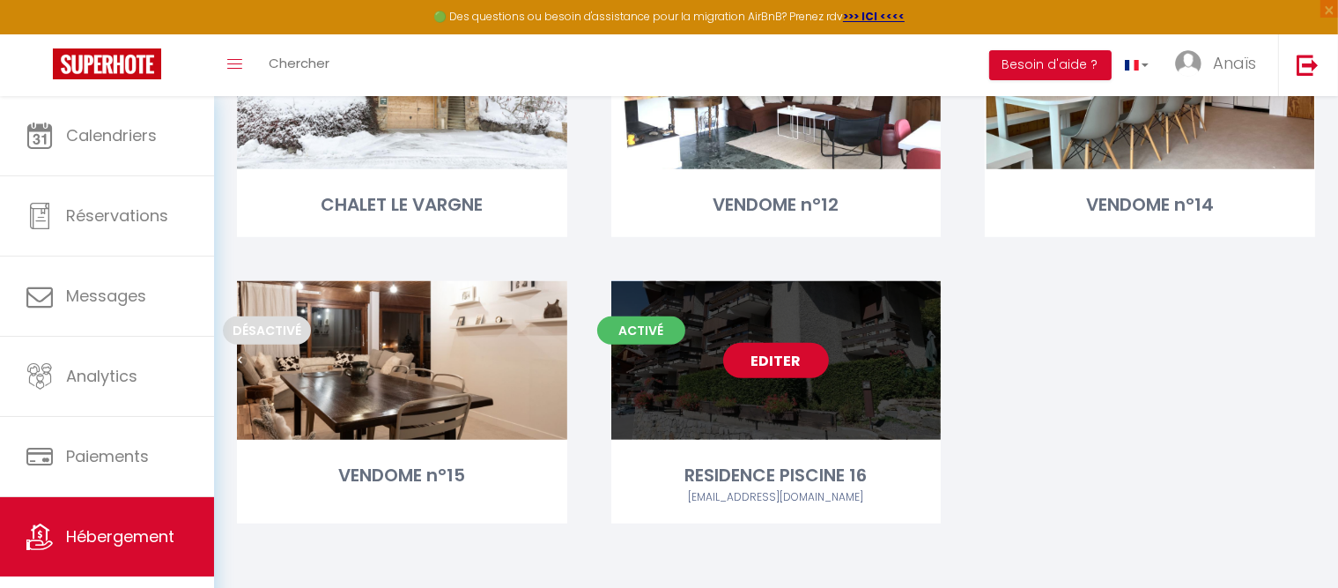
click at [773, 365] on link "Editer" at bounding box center [776, 360] width 106 height 35
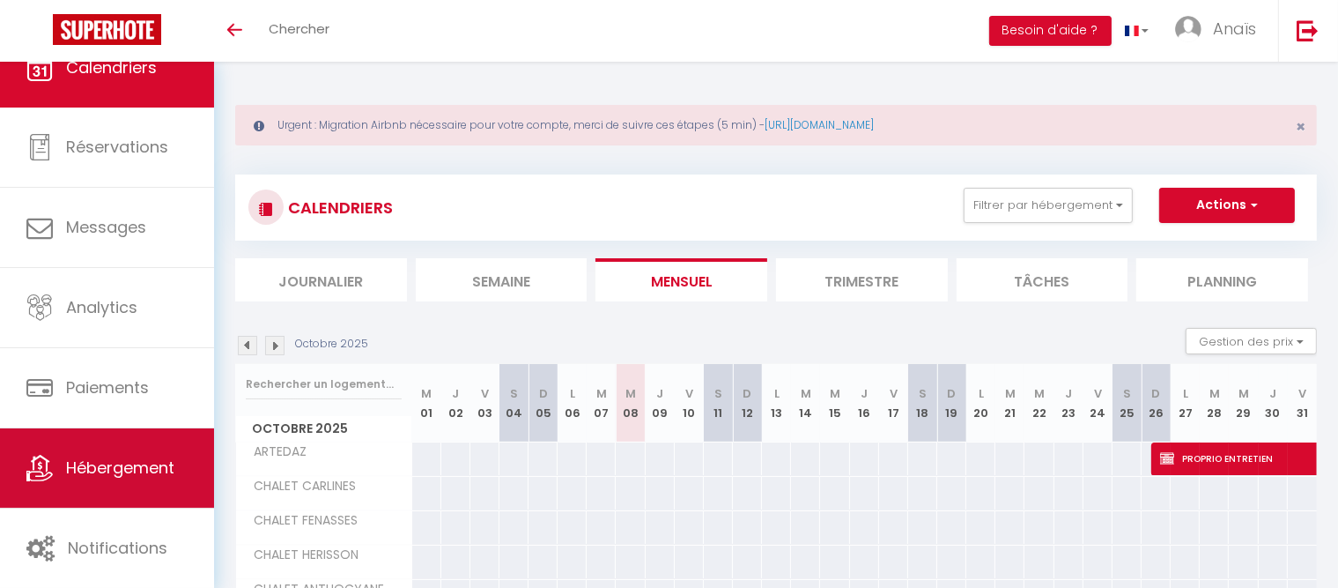
click at [118, 490] on link "Hébergement" at bounding box center [107, 467] width 214 height 79
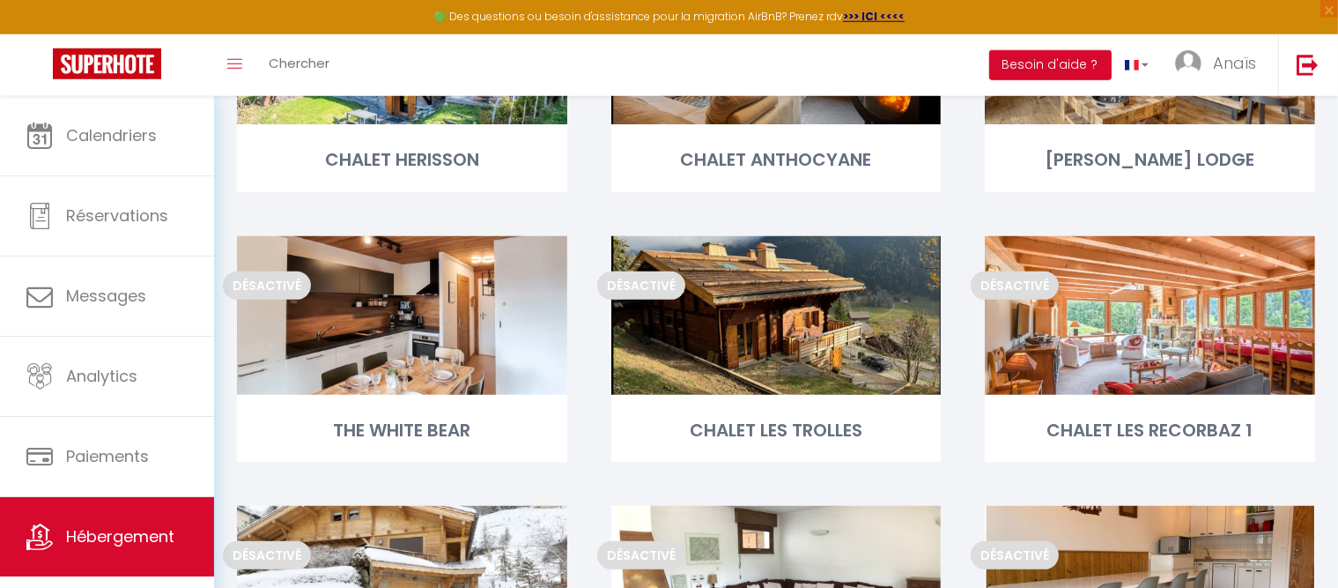
scroll to position [1100, 0]
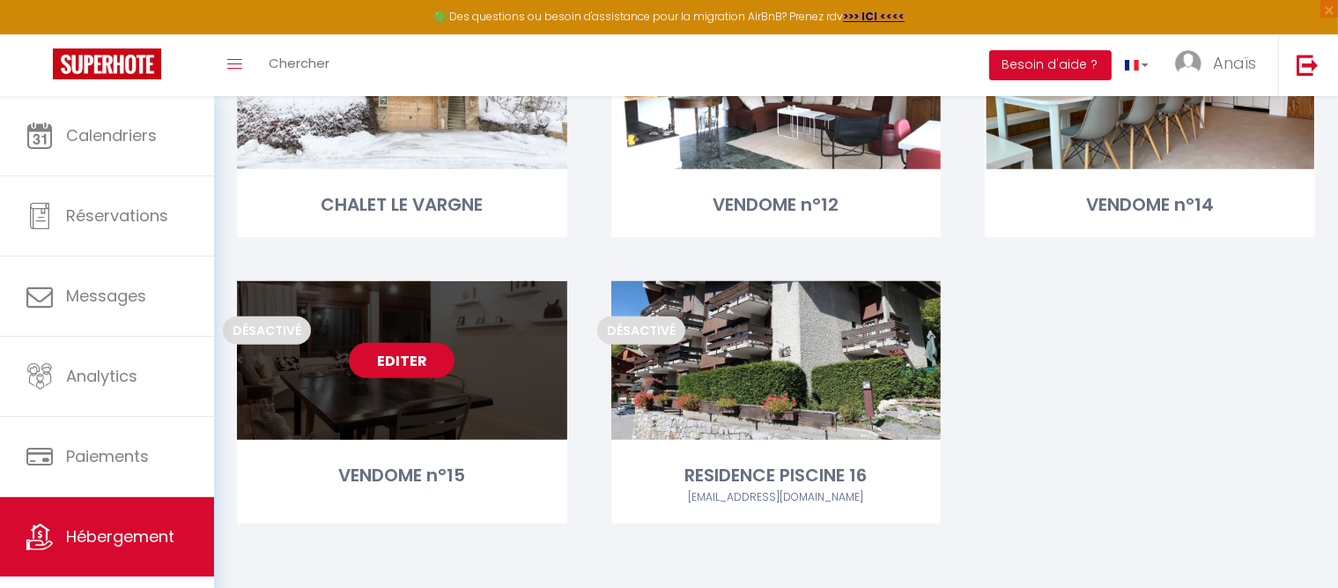
click at [370, 359] on link "Editer" at bounding box center [402, 360] width 106 height 35
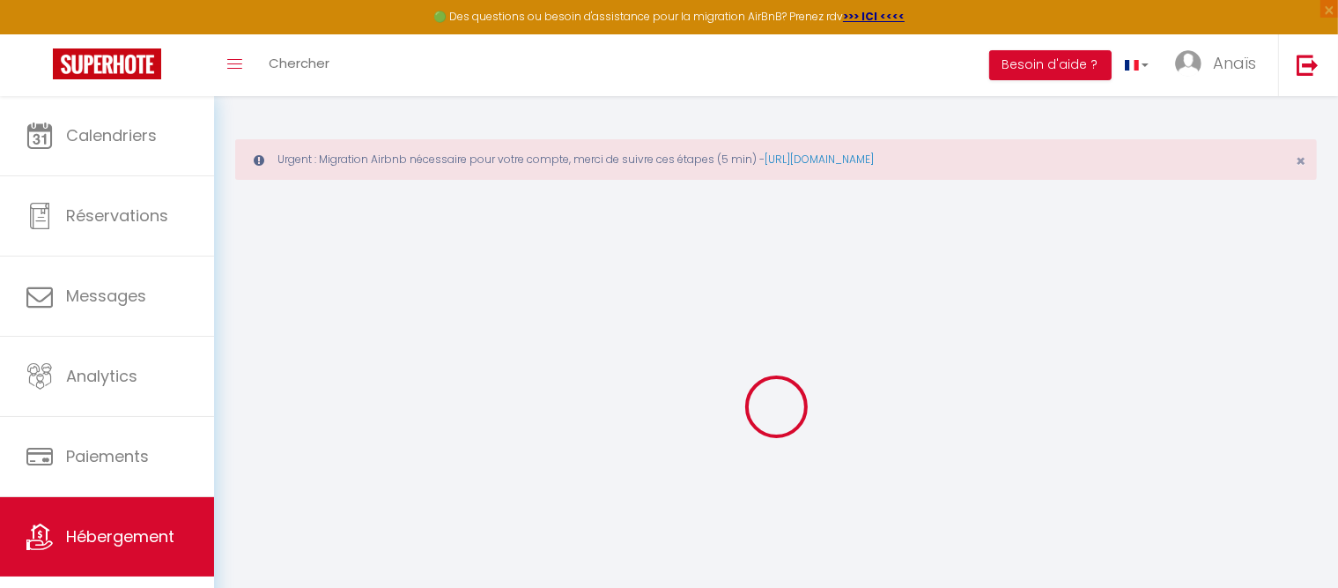
select select
checkbox input "false"
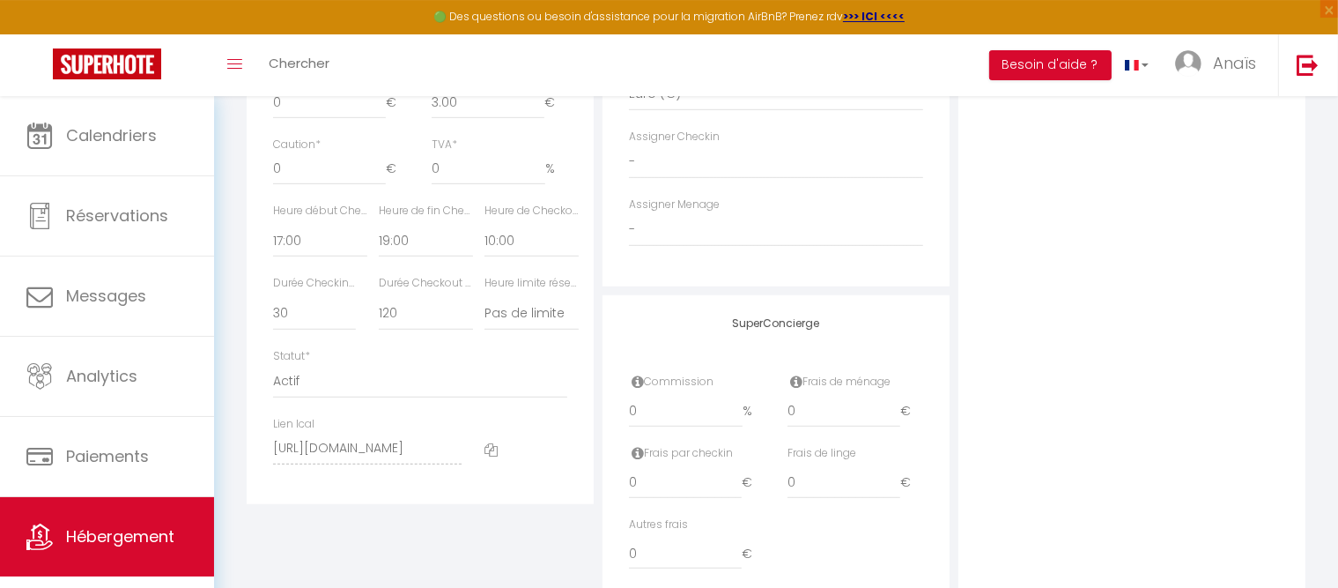
scroll to position [976, 0]
select select "1"
click option "Actif" at bounding box center [0, 0] width 0 height 0
select select
checkbox input "false"
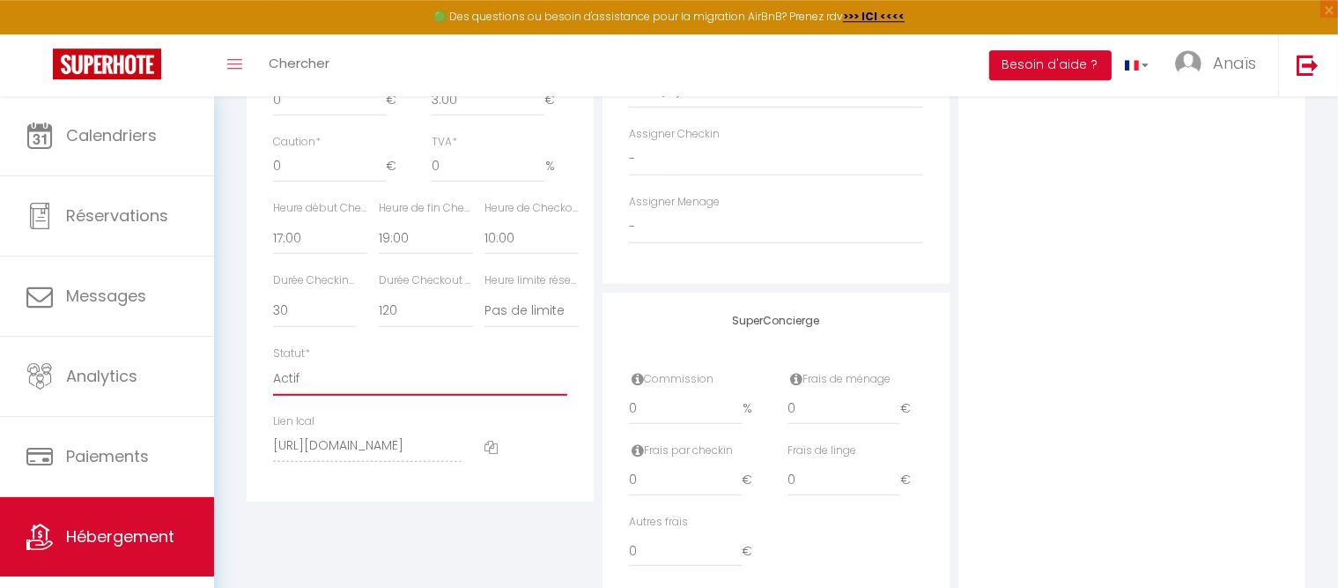
checkbox input "false"
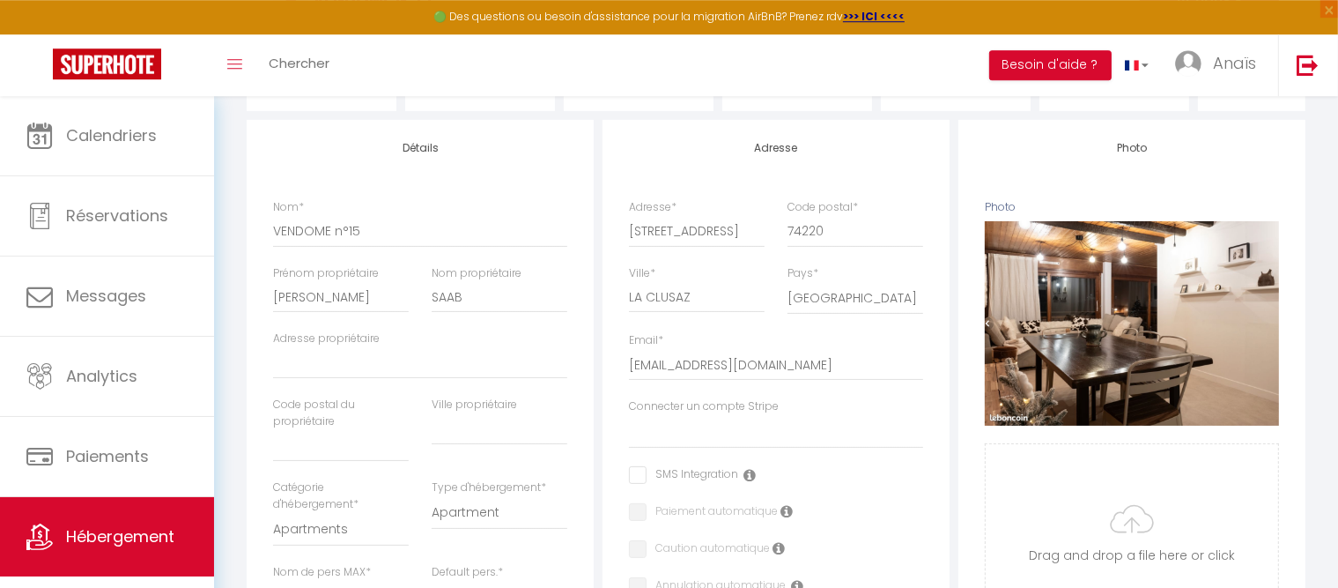
scroll to position [0, 0]
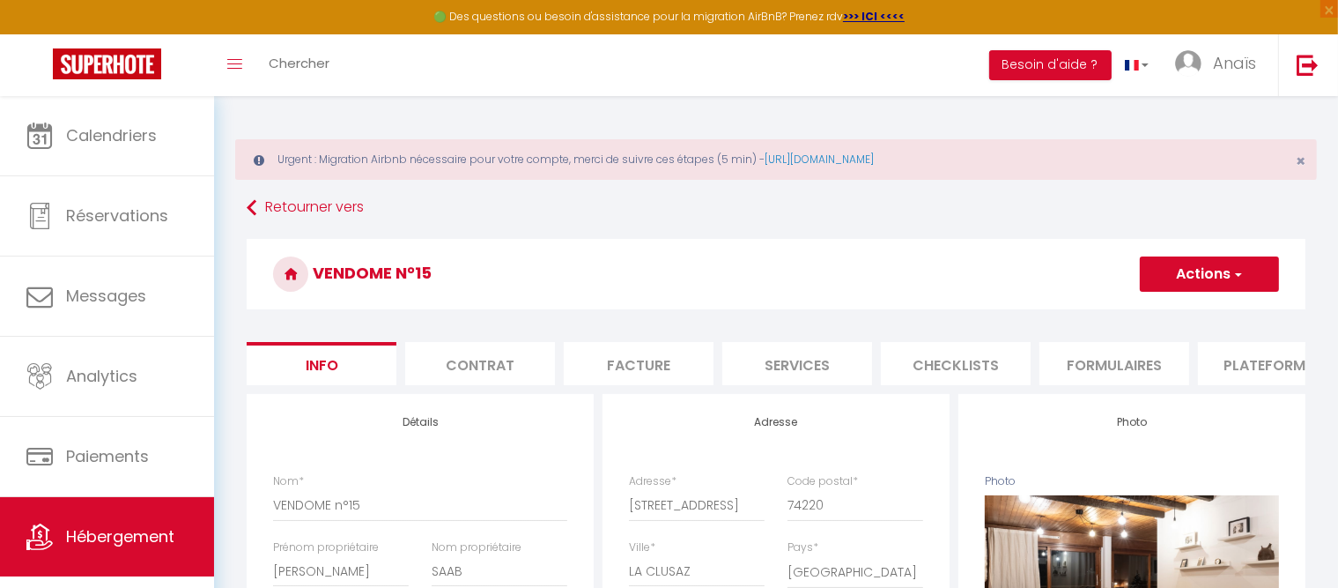
click at [1186, 273] on button "Actions" at bounding box center [1209, 273] width 139 height 35
click at [1159, 314] on input "Enregistrer" at bounding box center [1139, 313] width 65 height 18
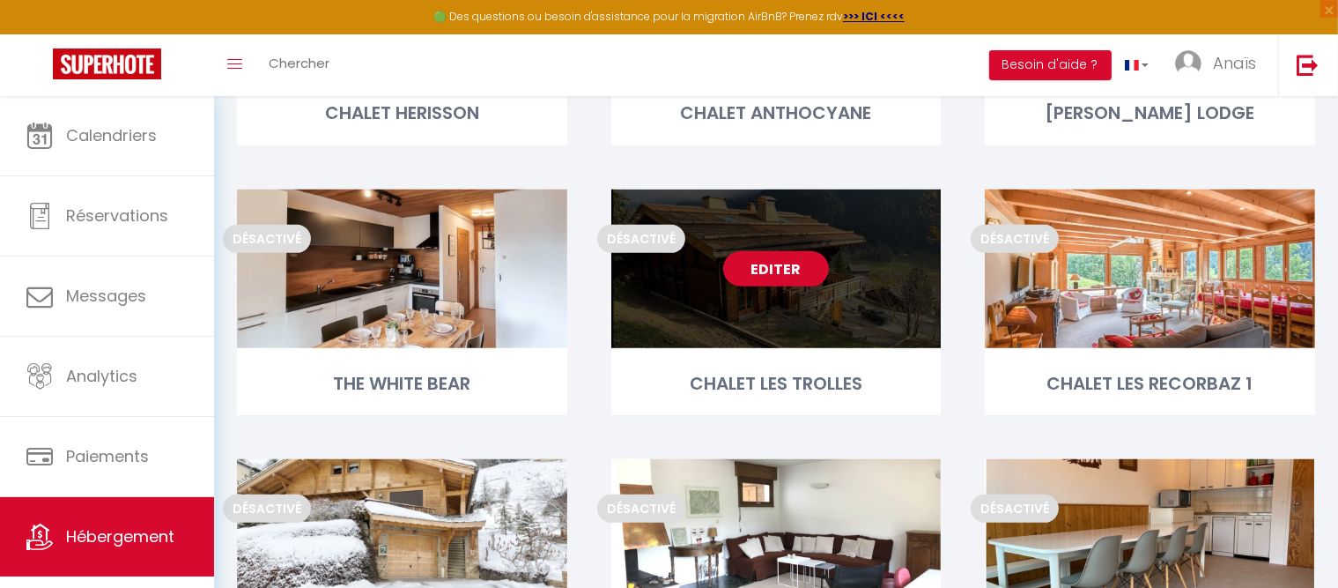
scroll to position [1100, 0]
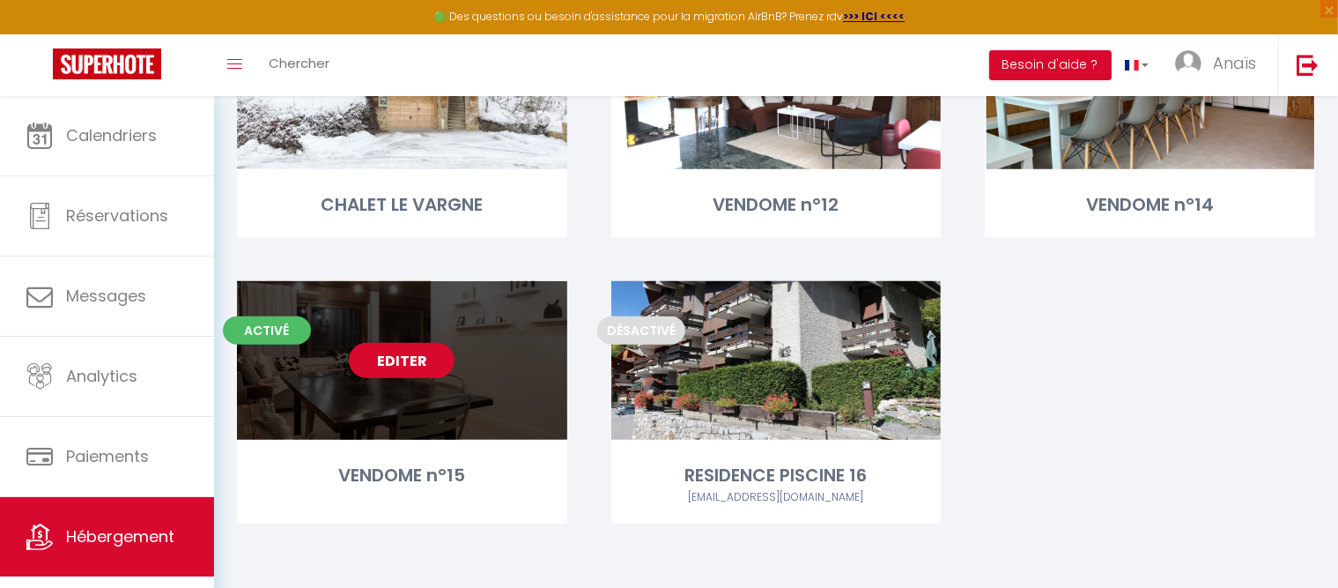
click at [418, 364] on link "Editer" at bounding box center [402, 360] width 106 height 35
select select "3"
select select "2"
select select "1"
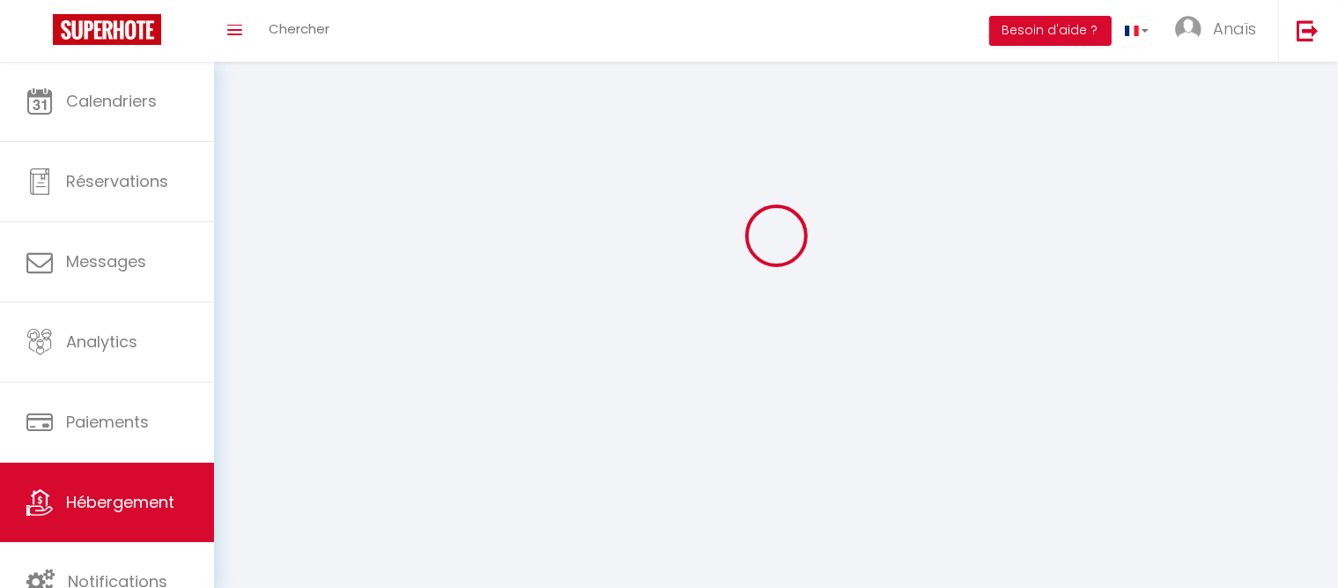
select select
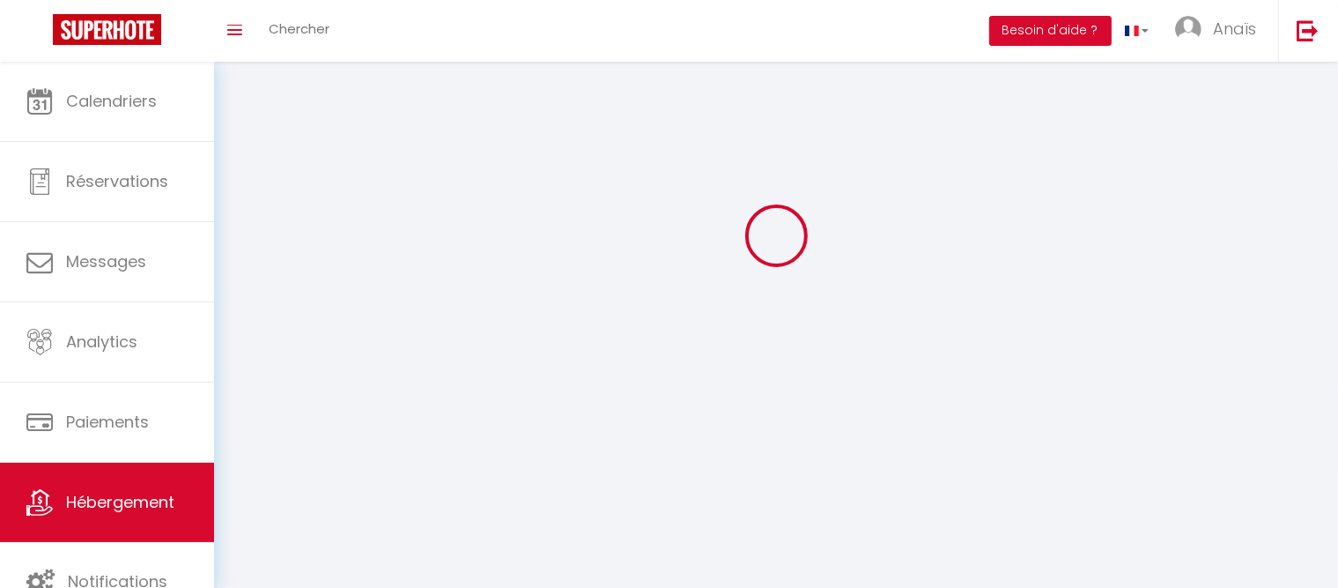
select select
checkbox input "false"
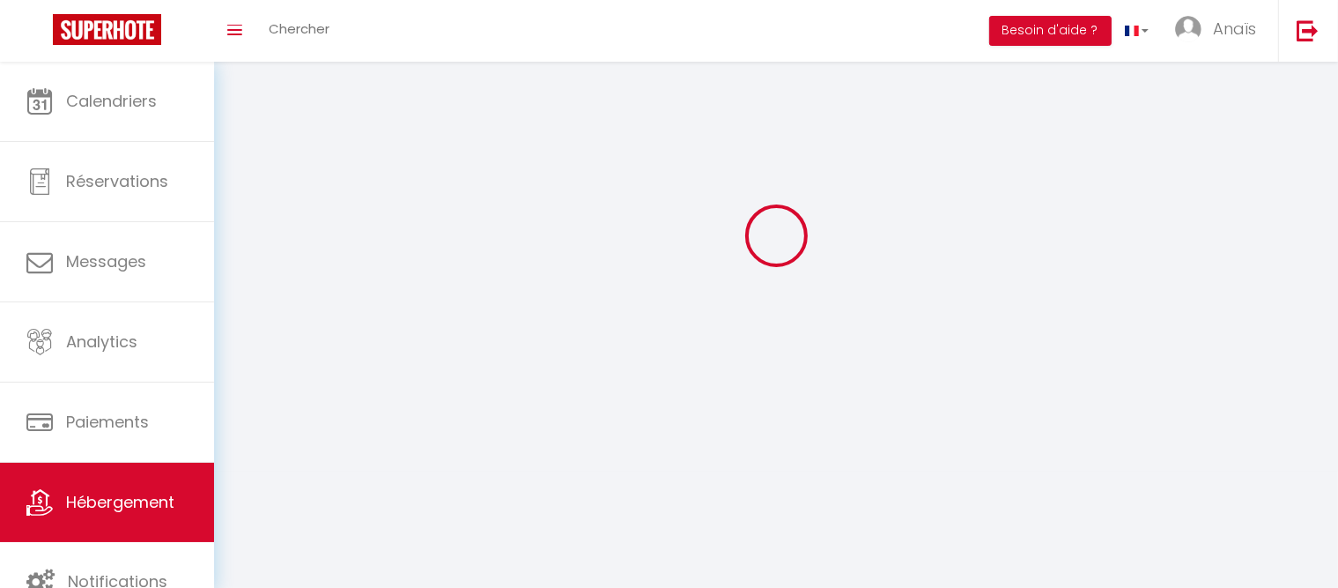
select select
select select "1"
select select "28"
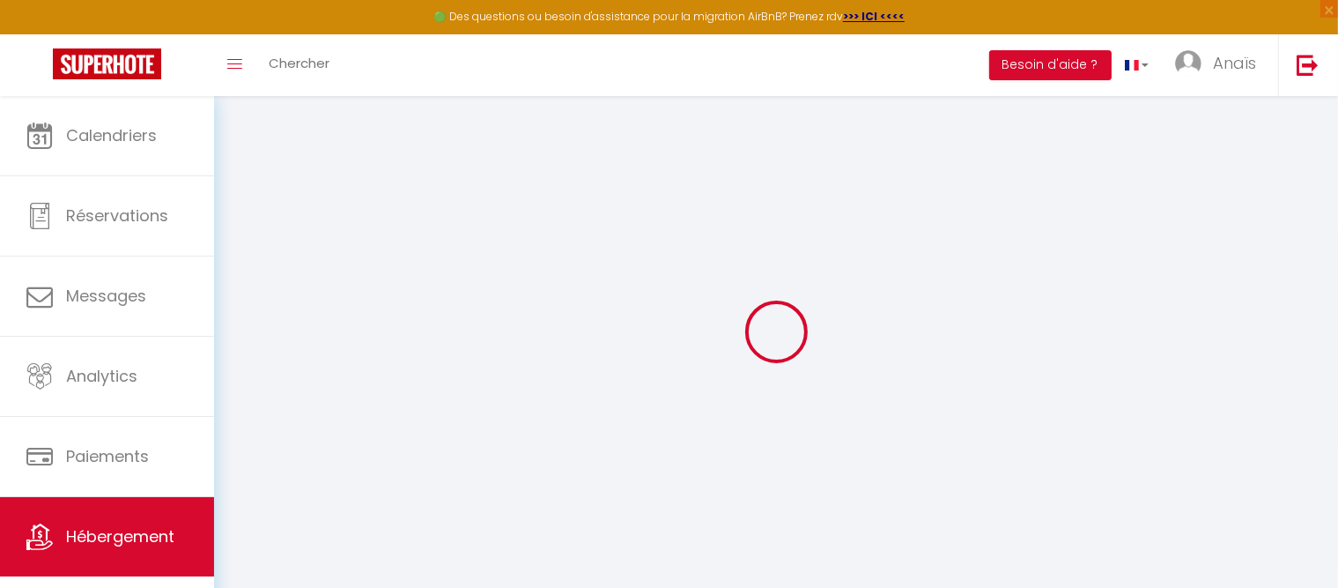
select select
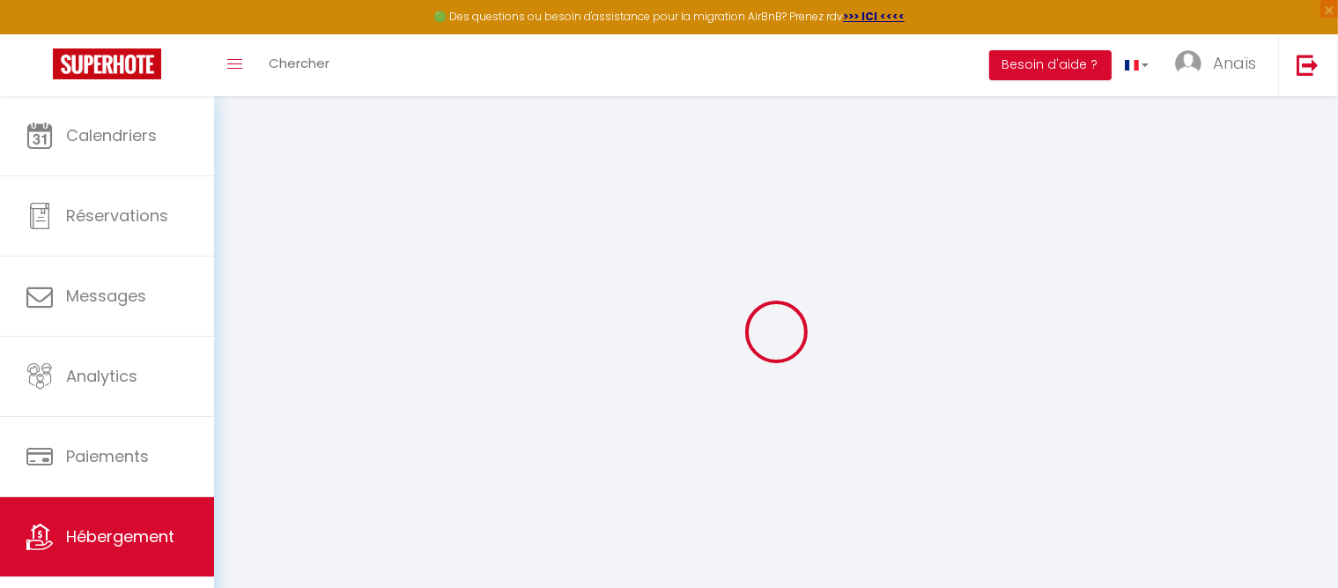
select select
checkbox input "false"
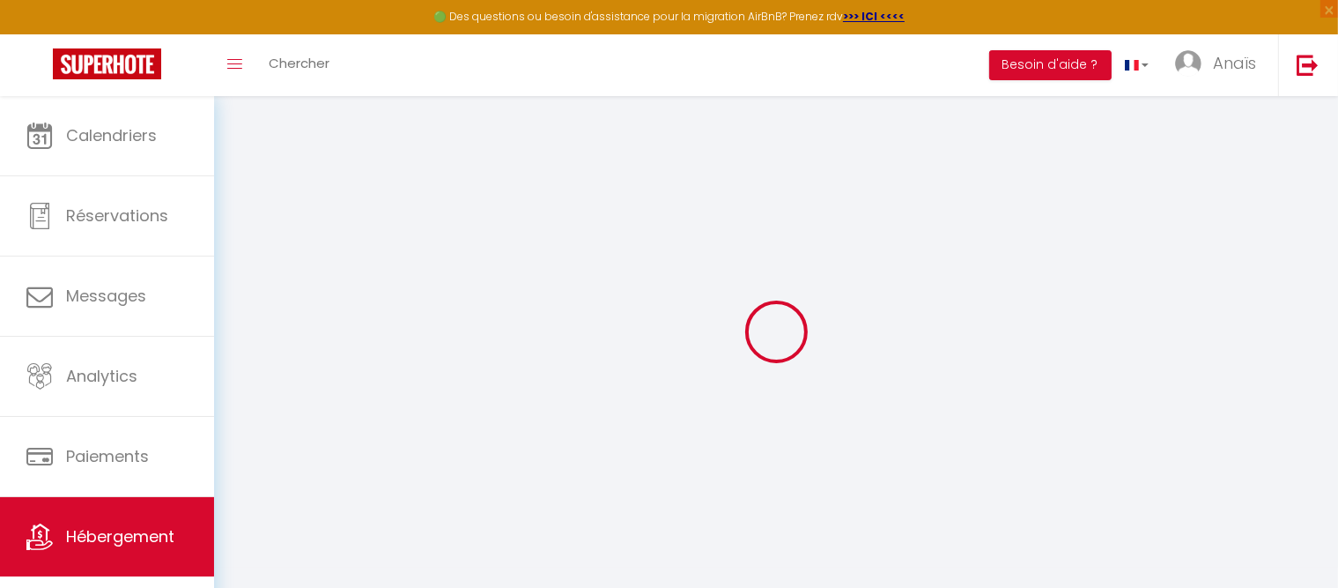
select select
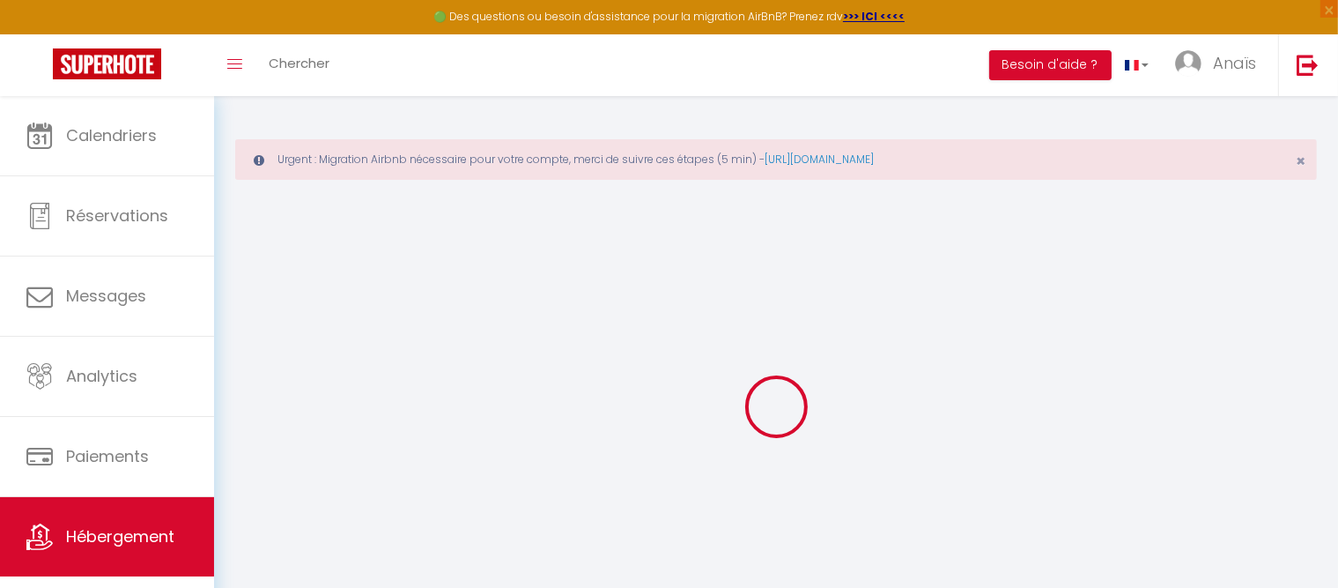
select select
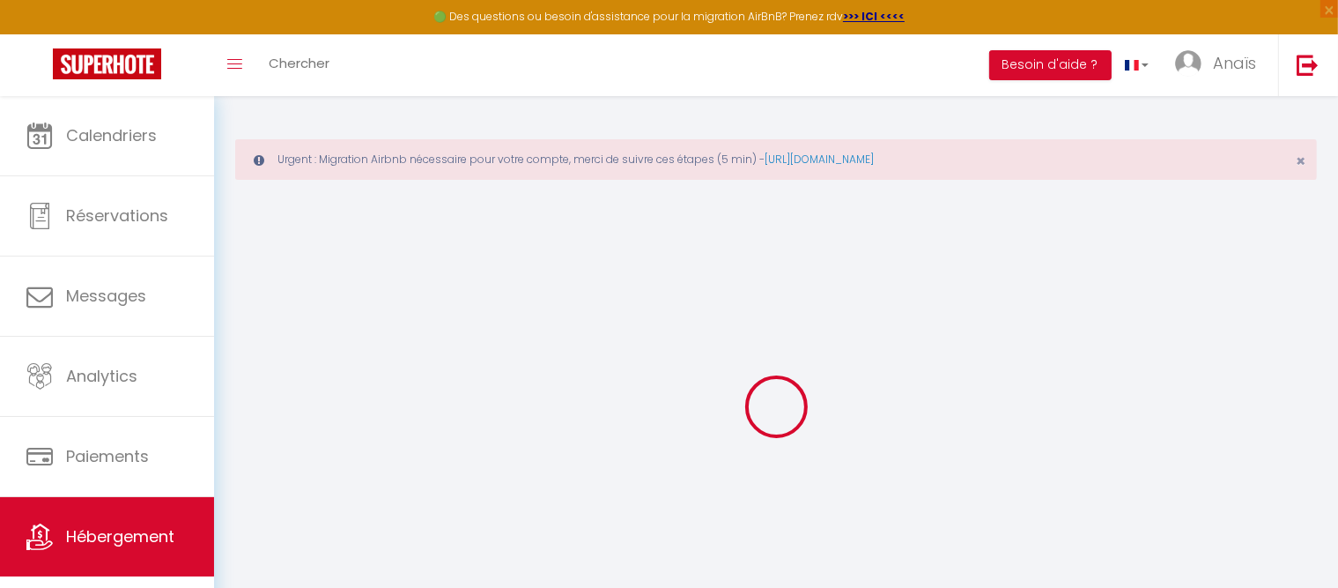
select select
checkbox input "false"
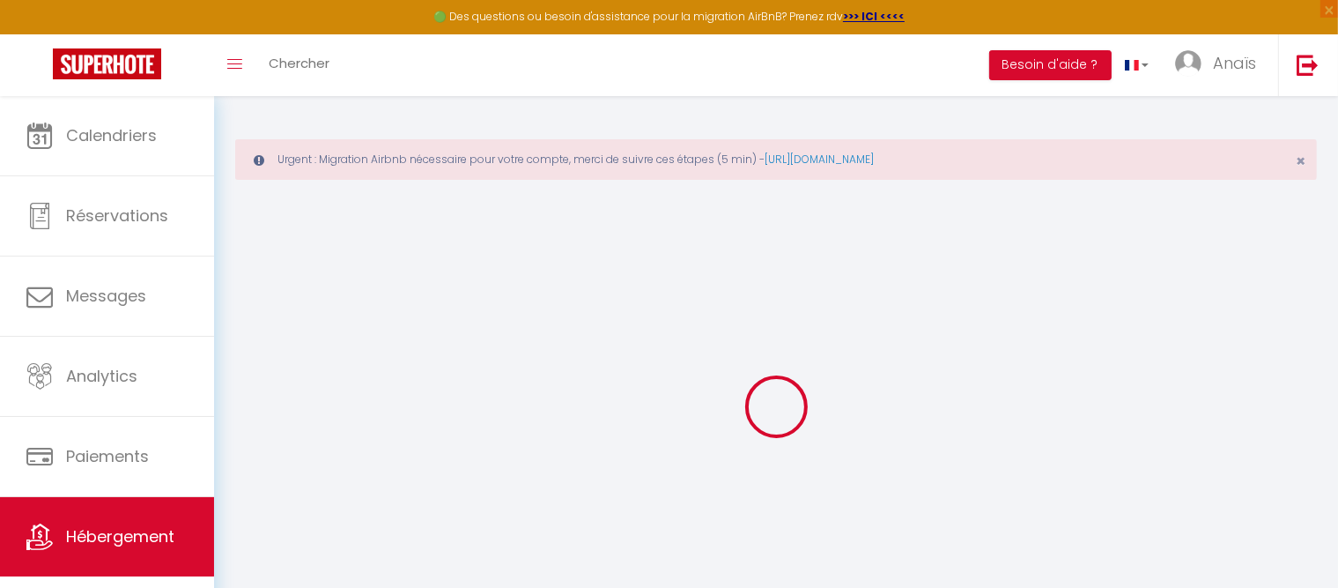
select select
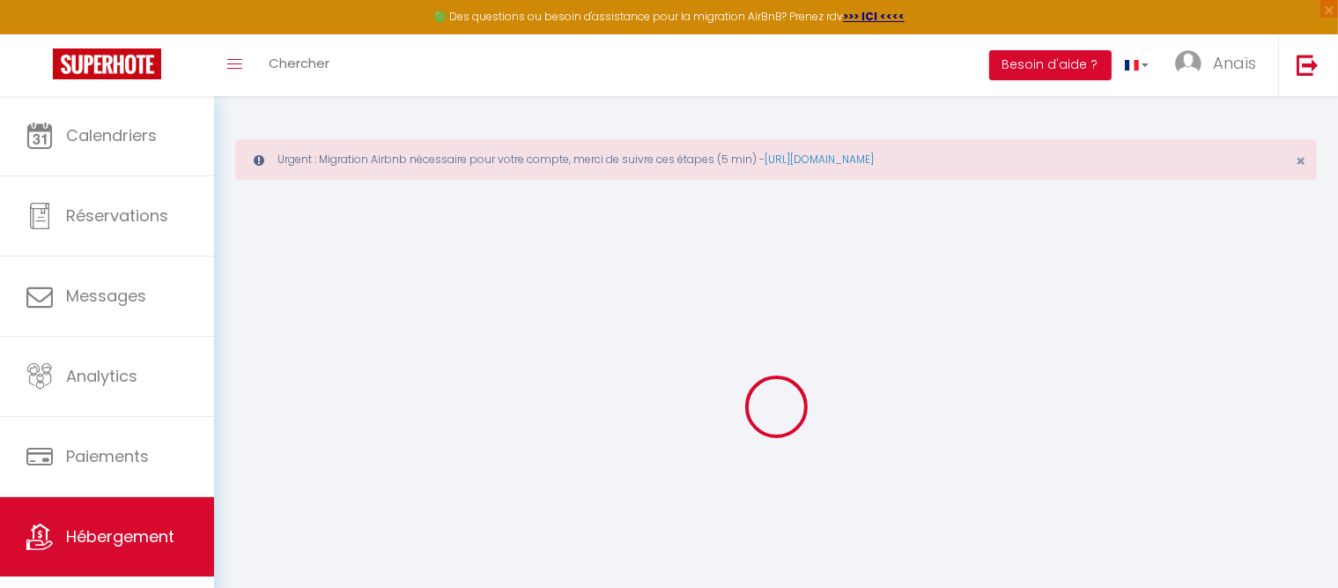
select select
checkbox input "false"
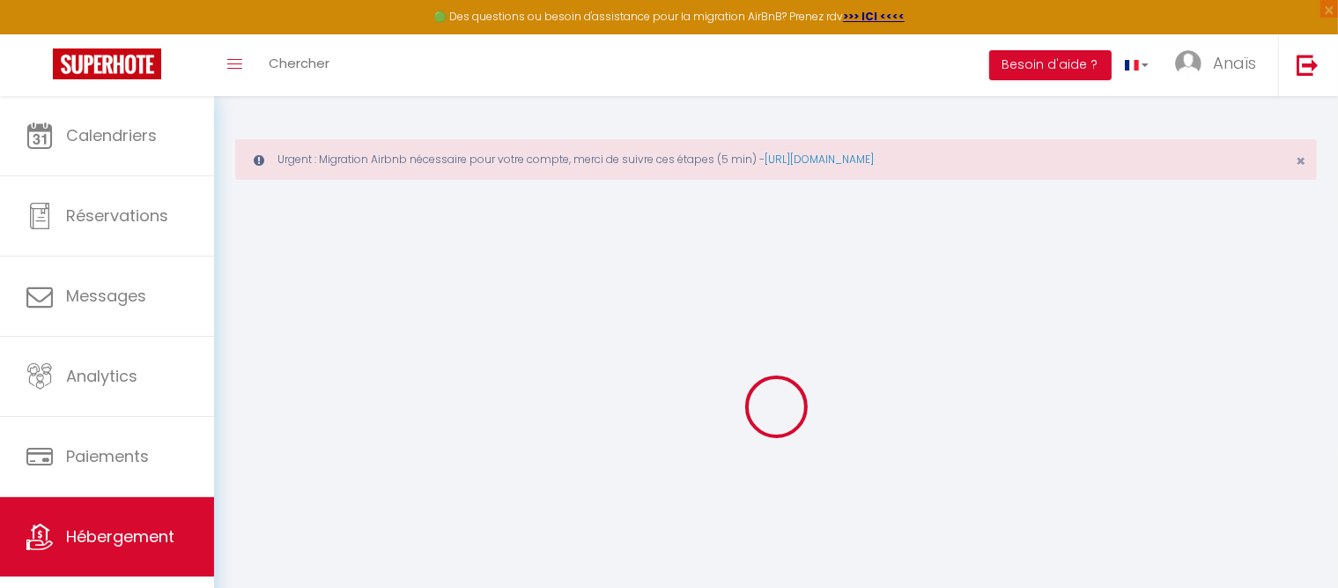
checkbox input "false"
select select
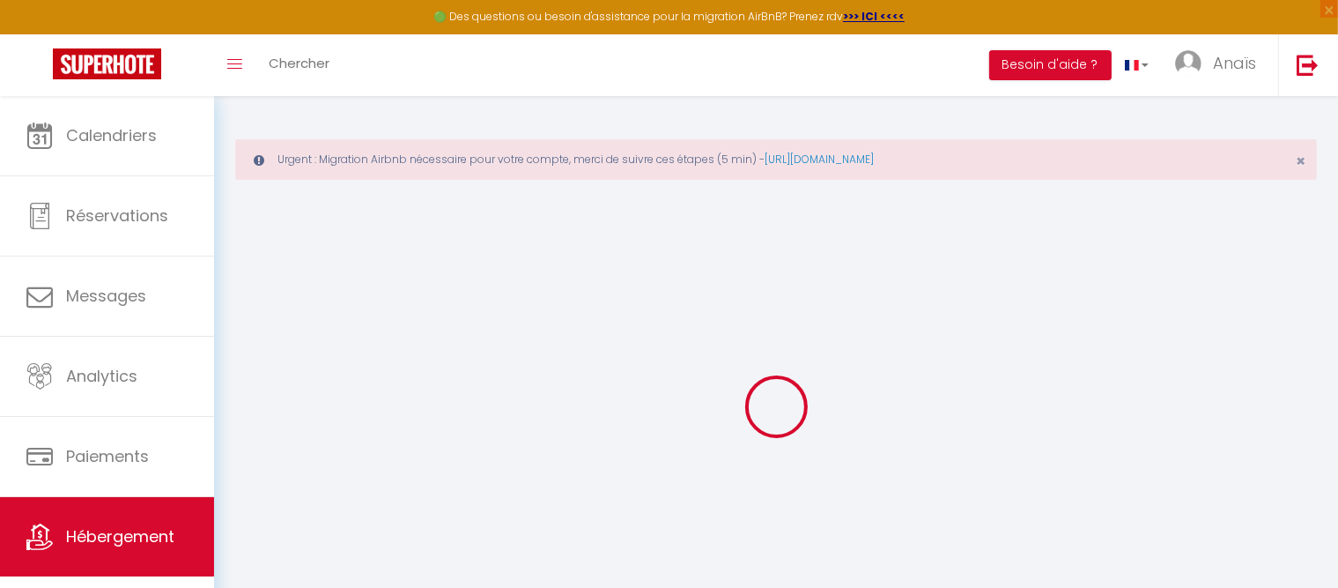
select select
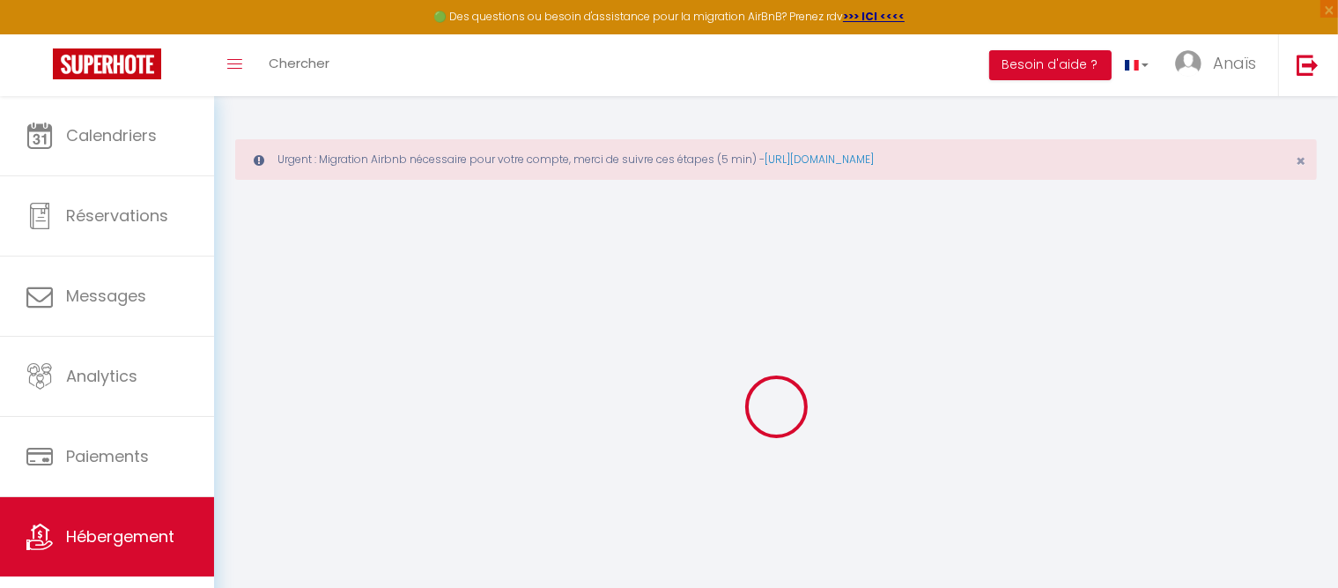
checkbox input "false"
select select
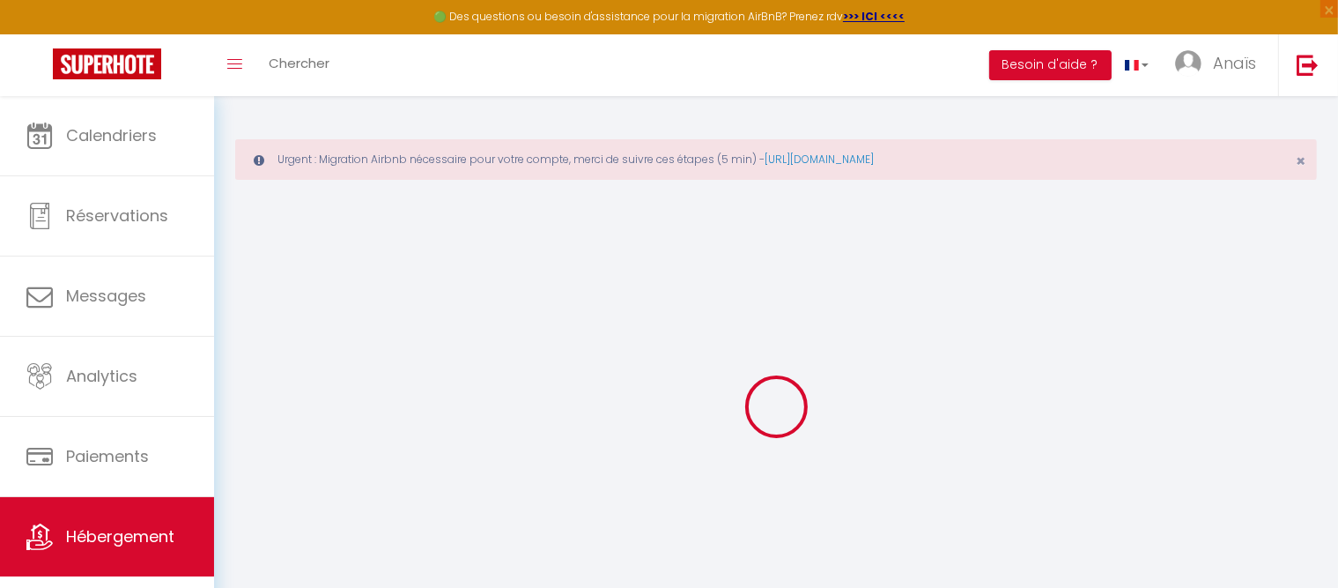
select select
type input "VENDOME n°15"
type input "[PERSON_NAME]"
type input "SAAB"
select select "12"
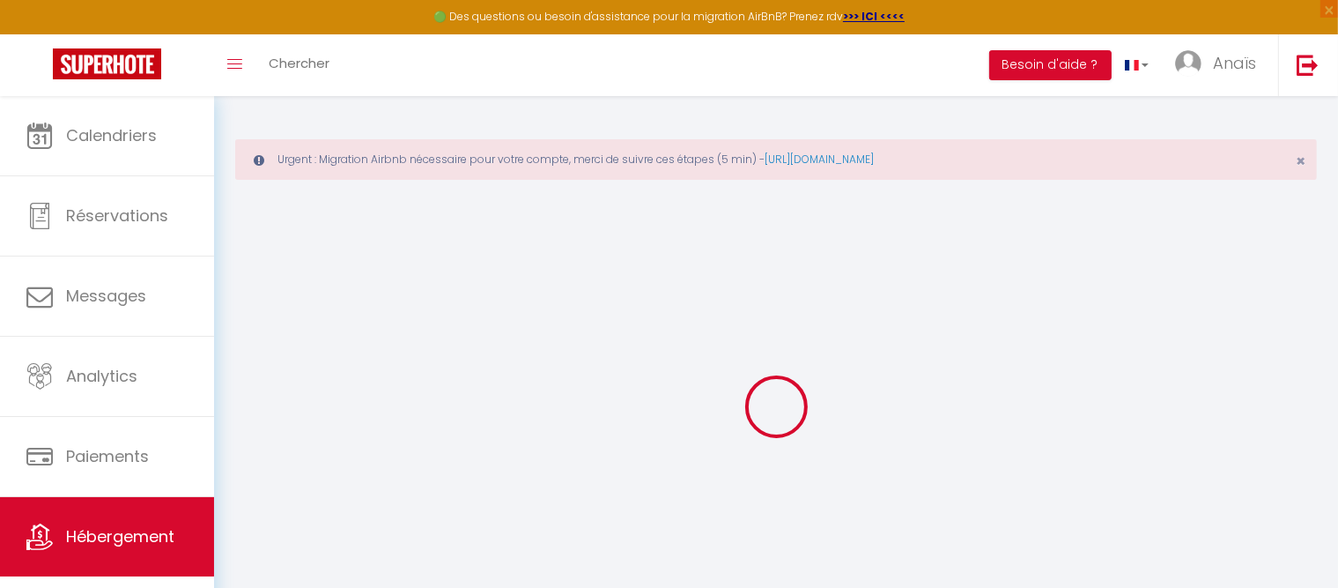
type input "10"
type input "3.00"
select select
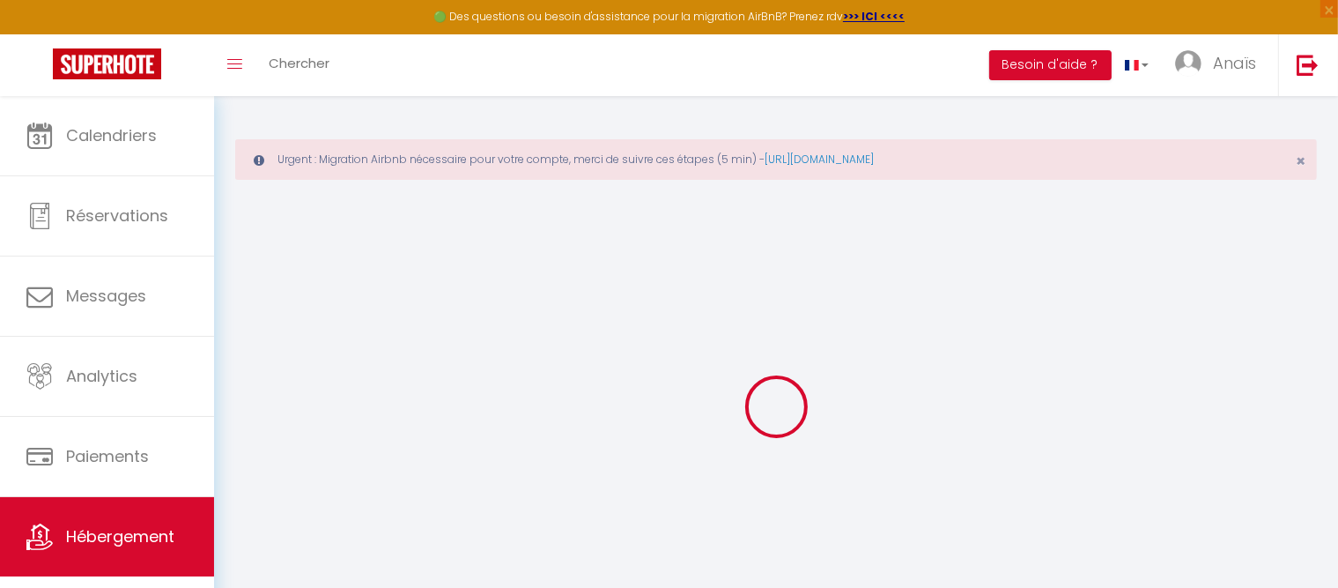
select select
type input "[STREET_ADDRESS]"
type input "74220"
type input "LA CLUSAZ"
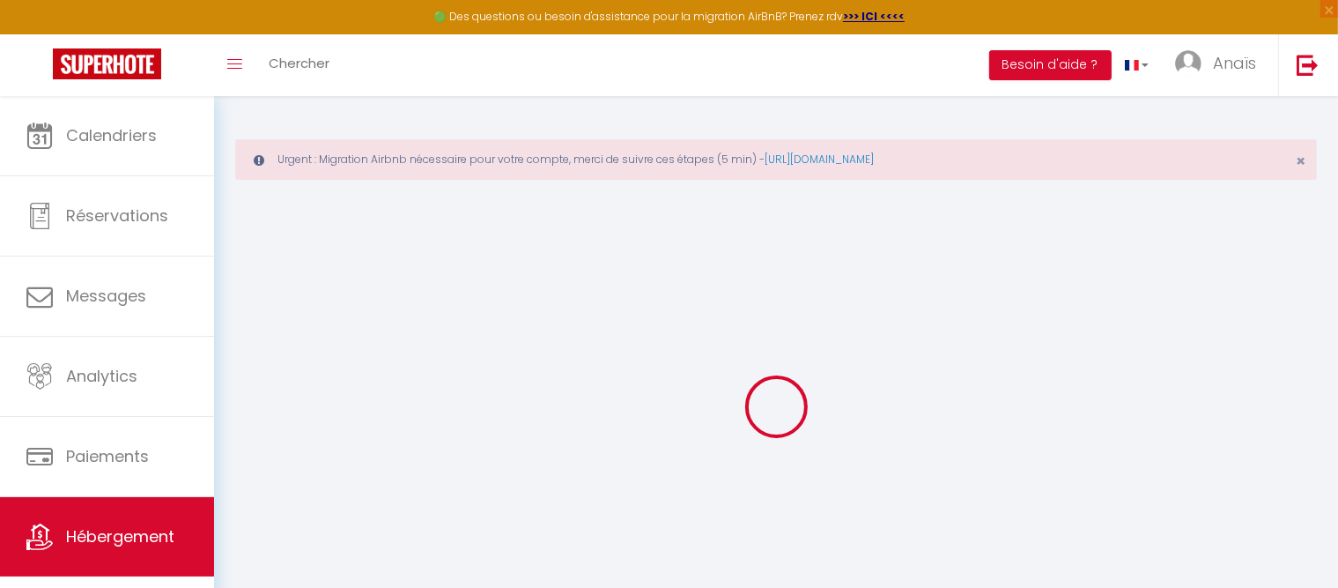
type input "[EMAIL_ADDRESS][DOMAIN_NAME]"
select select
checkbox input "false"
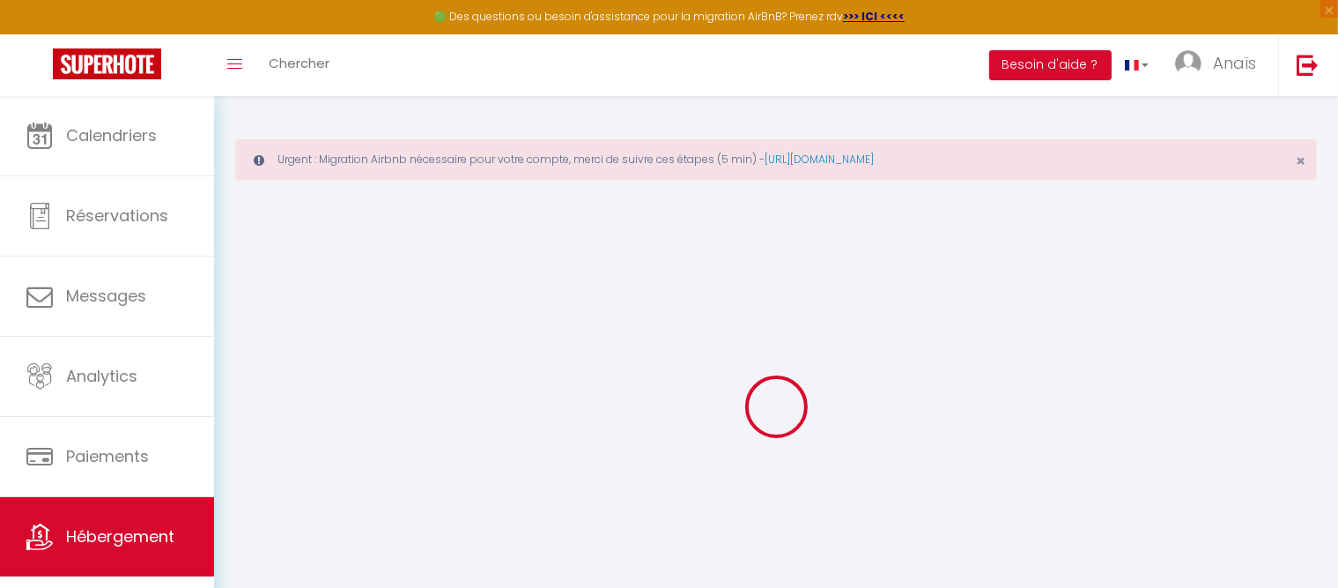
checkbox input "false"
type input "0"
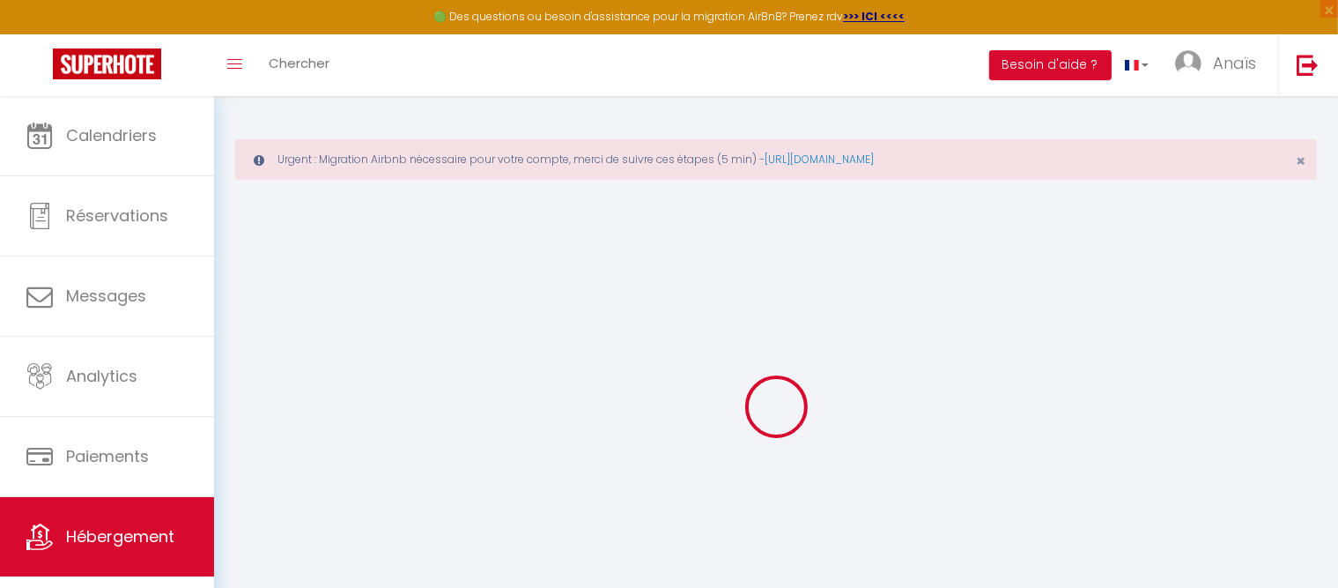
select select
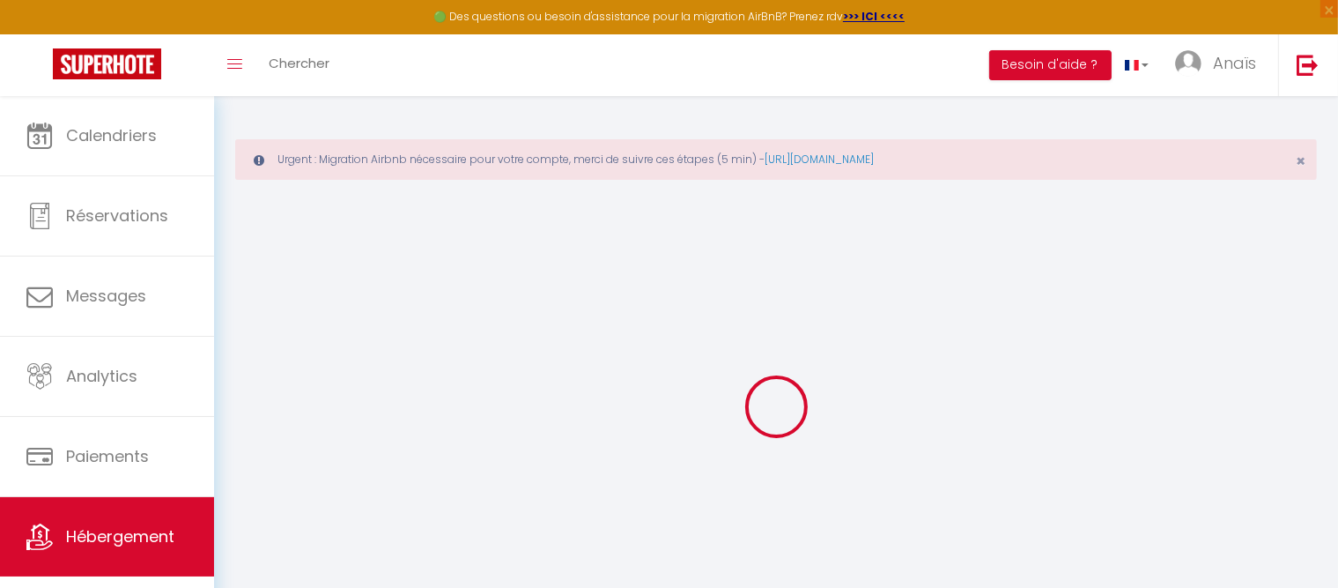
select select
checkbox input "false"
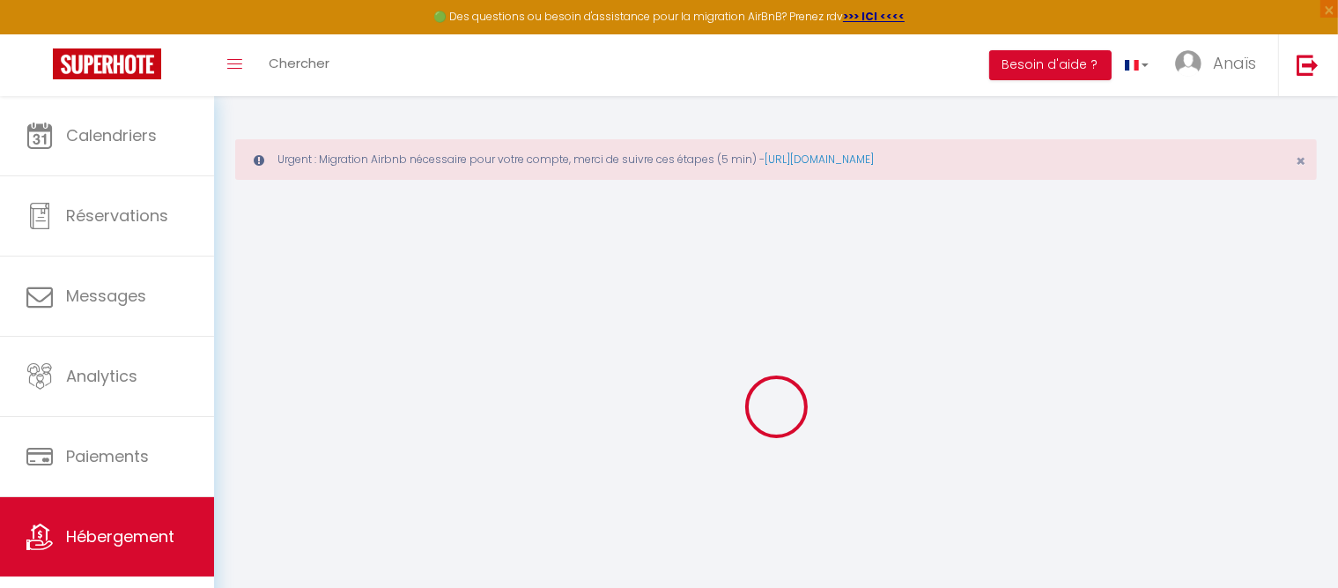
select select
checkbox input "false"
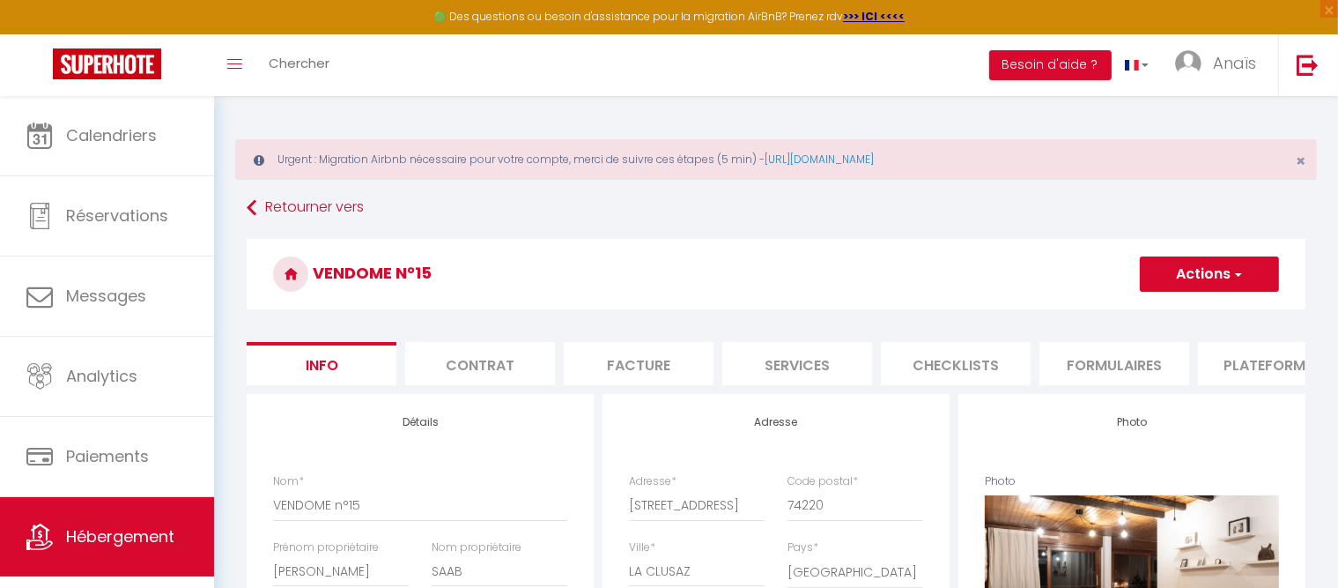
select select
checkbox input "false"
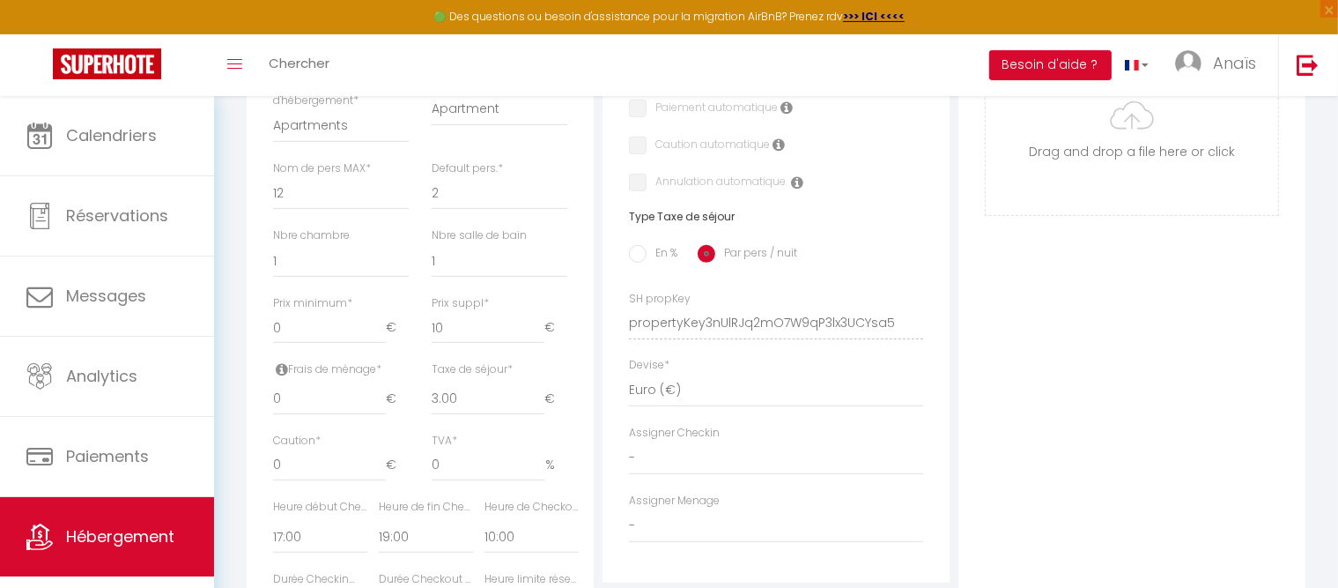
scroll to position [1052, 0]
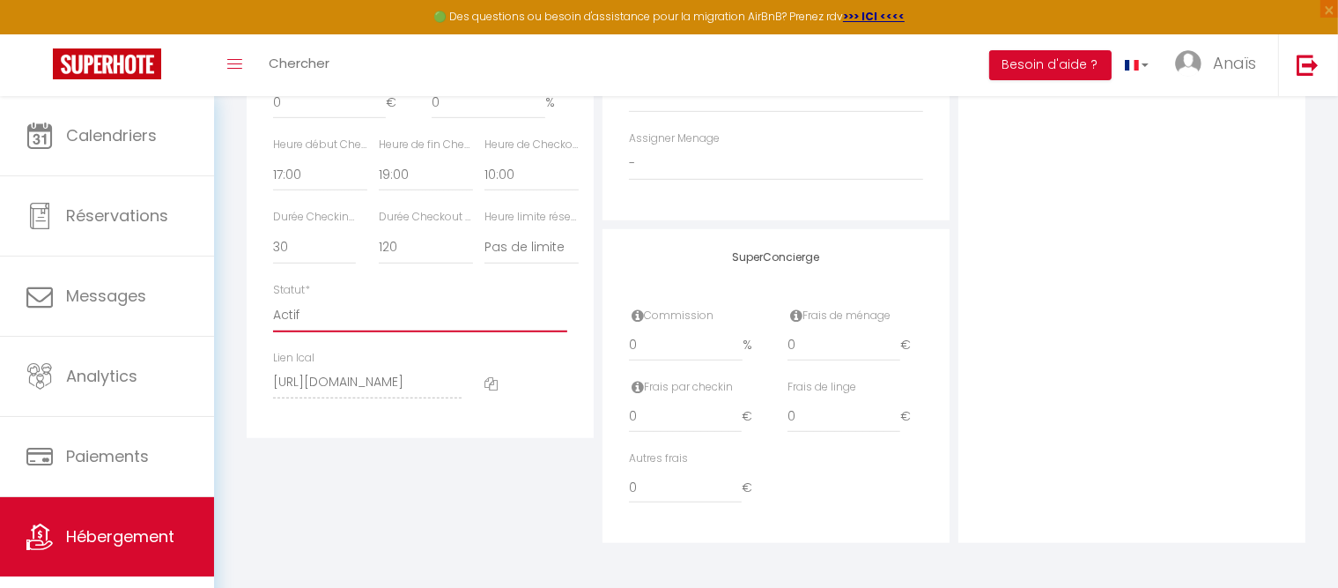
select select "0"
click option "Pas actif" at bounding box center [0, 0] width 0 height 0
select select
checkbox input "false"
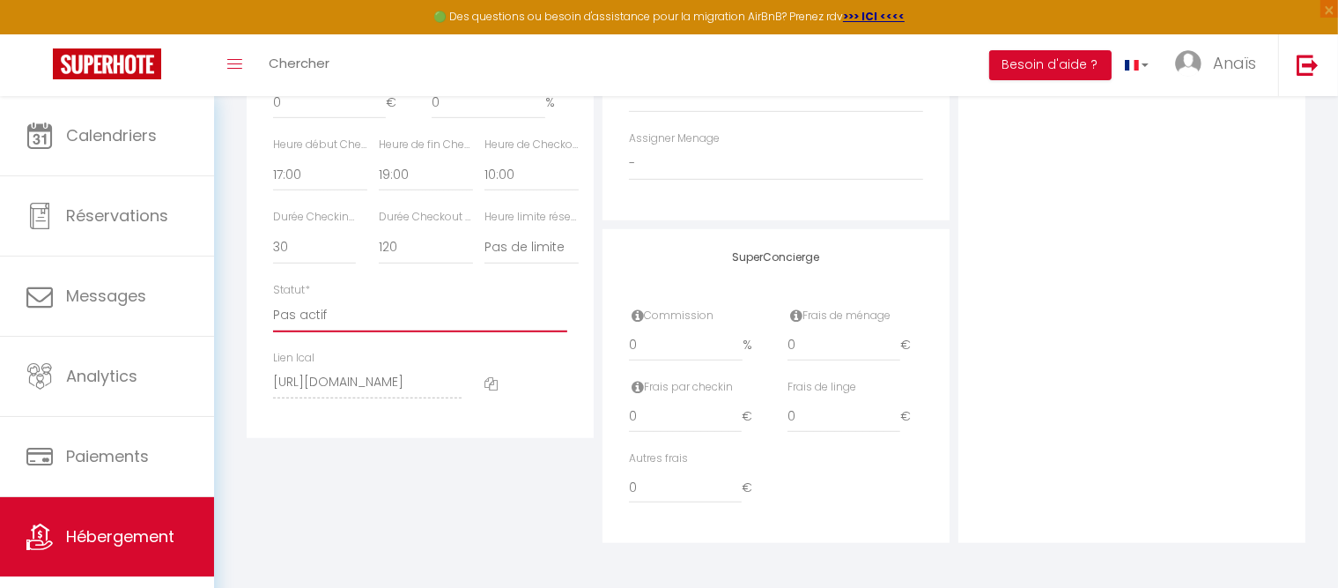
checkbox input "false"
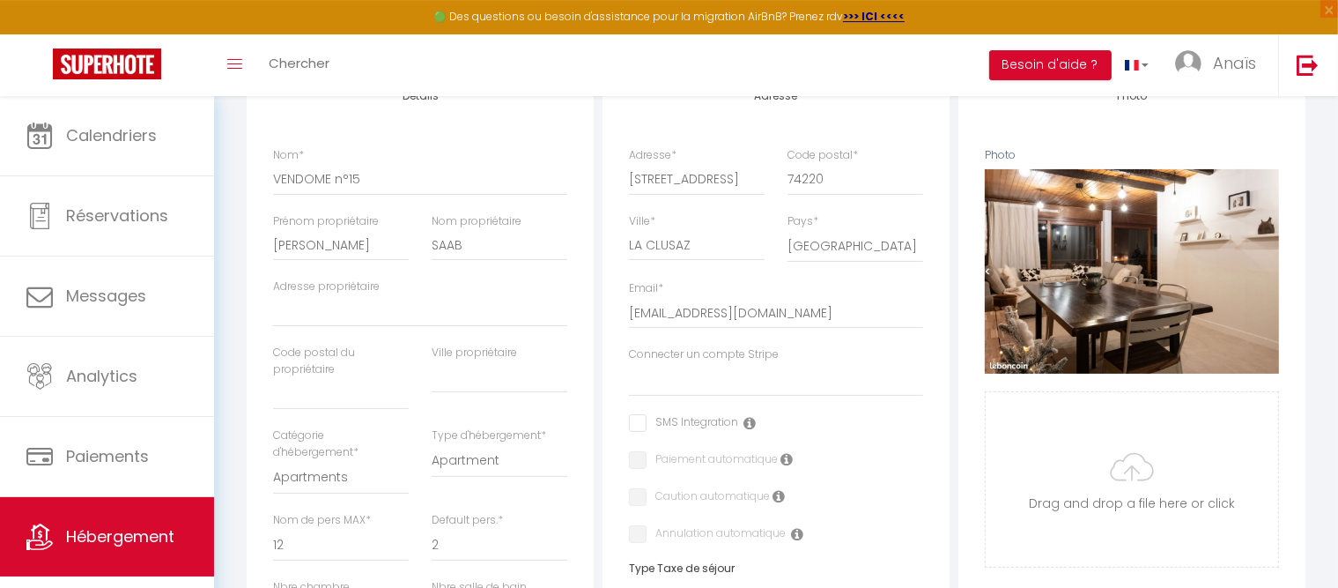
scroll to position [0, 0]
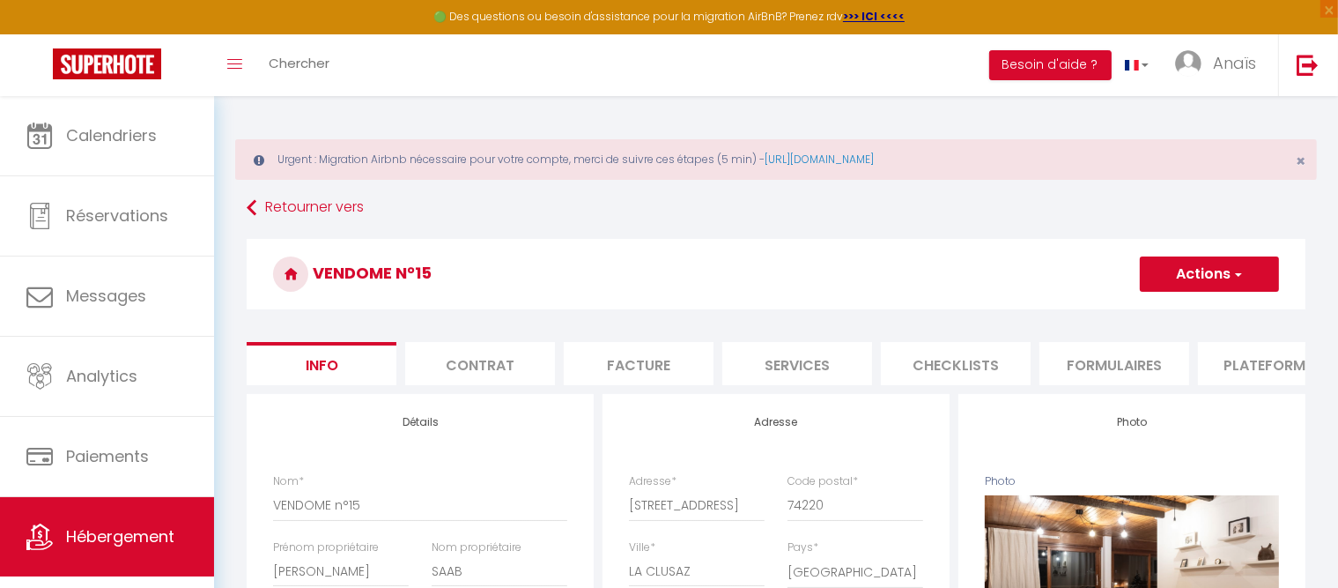
click at [1180, 289] on button "Actions" at bounding box center [1209, 273] width 139 height 35
click at [1156, 311] on input "Enregistrer" at bounding box center [1139, 313] width 65 height 18
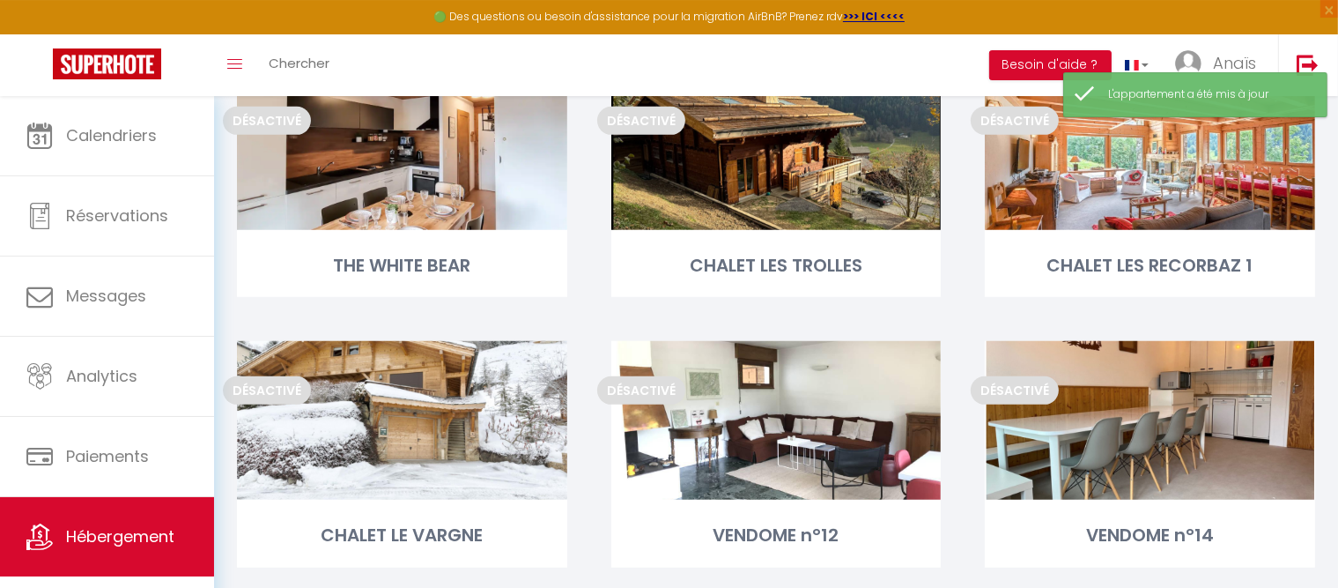
scroll to position [1100, 0]
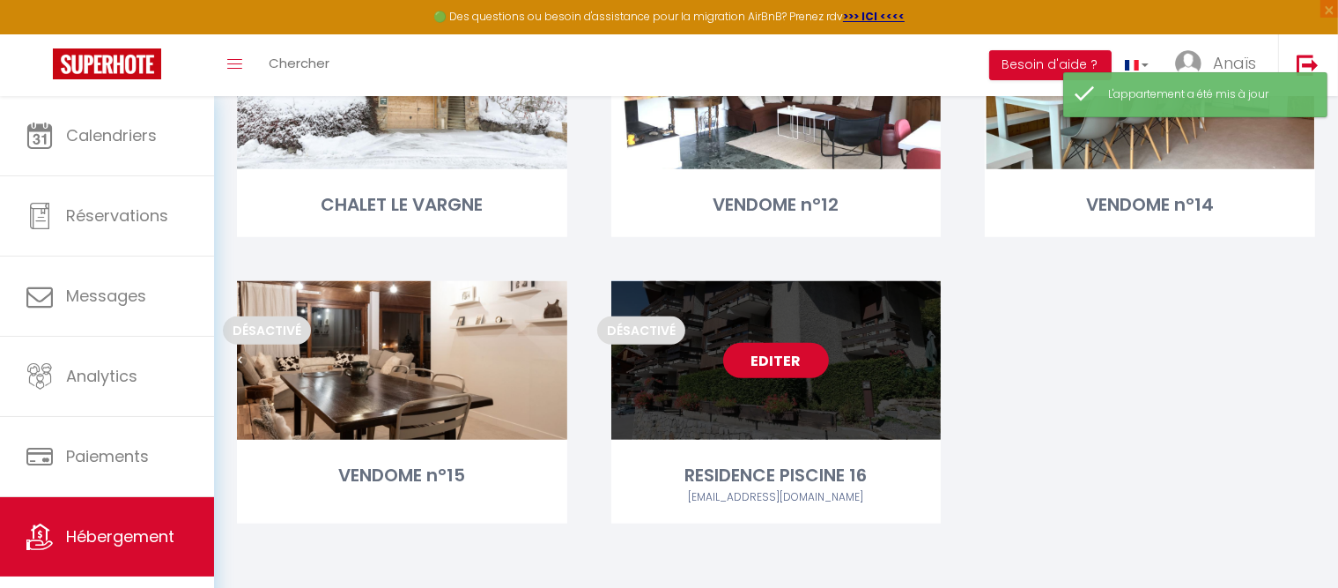
click at [781, 367] on link "Editer" at bounding box center [776, 360] width 106 height 35
select select "3"
select select "2"
select select "1"
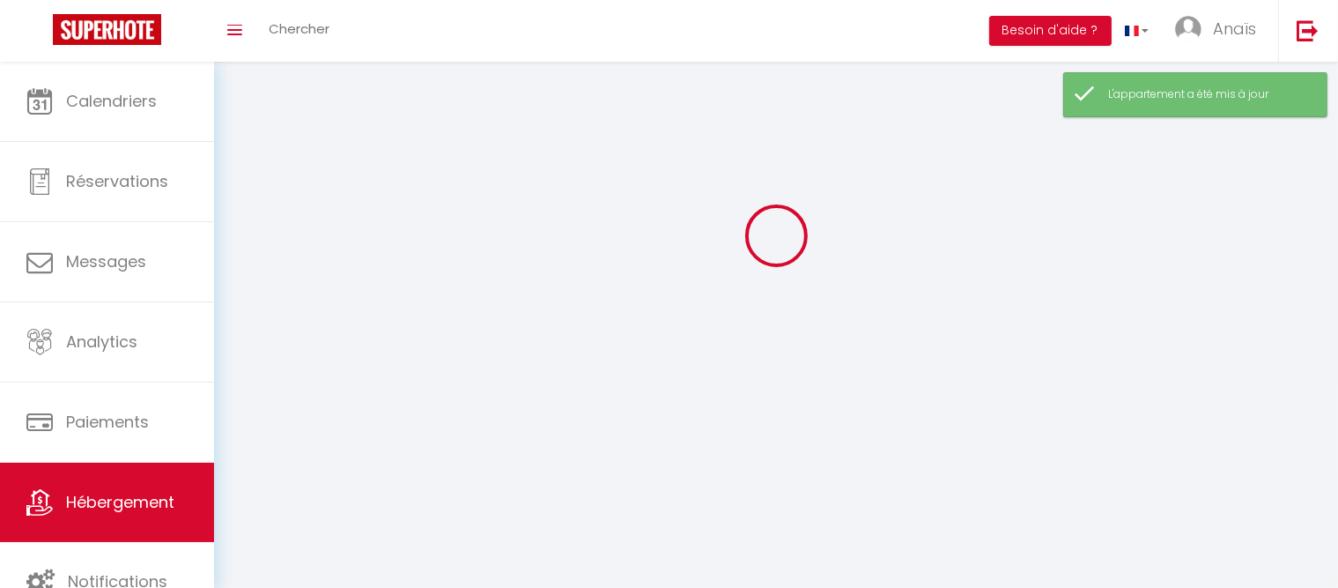
select select
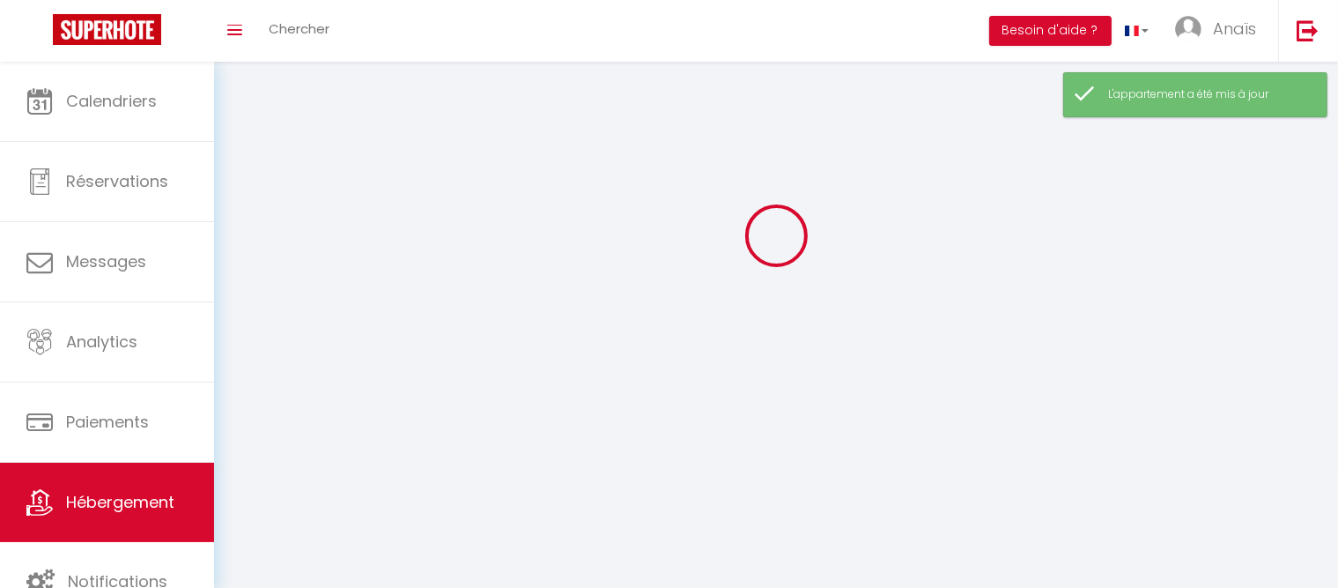
select select
checkbox input "false"
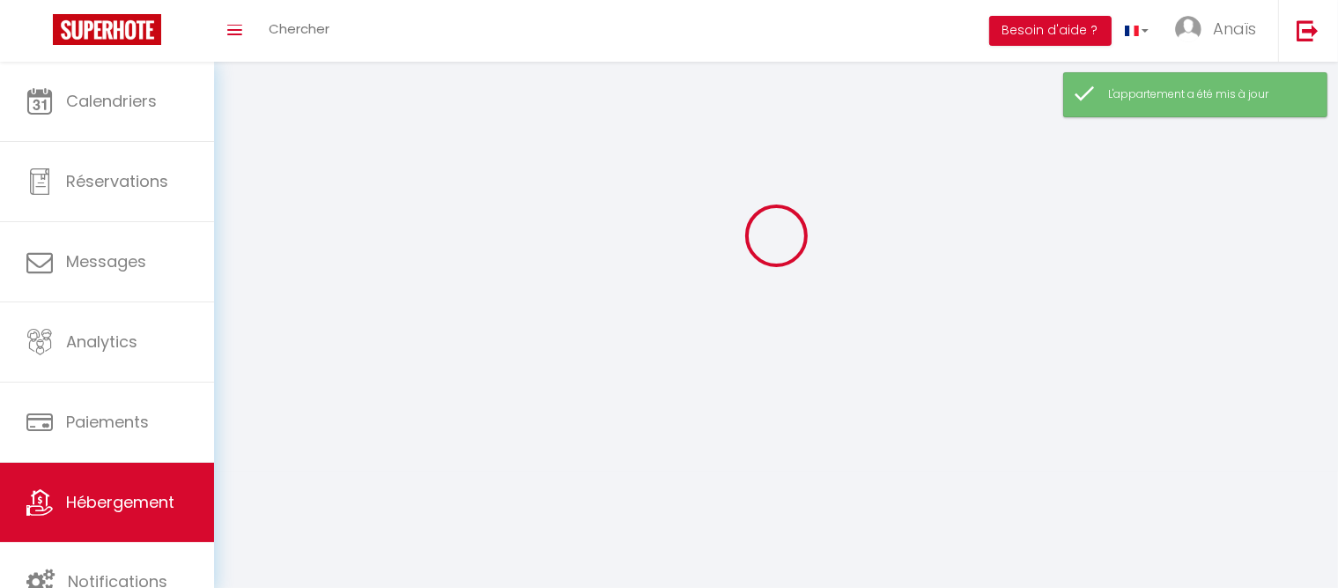
select select
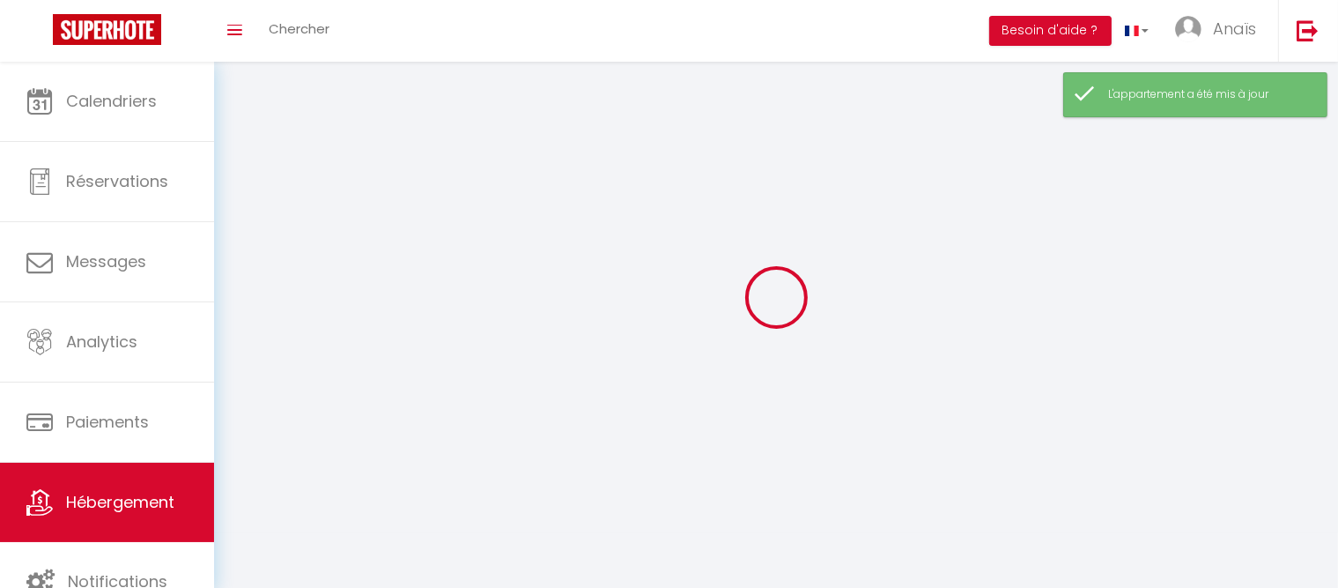
select select
checkbox input "false"
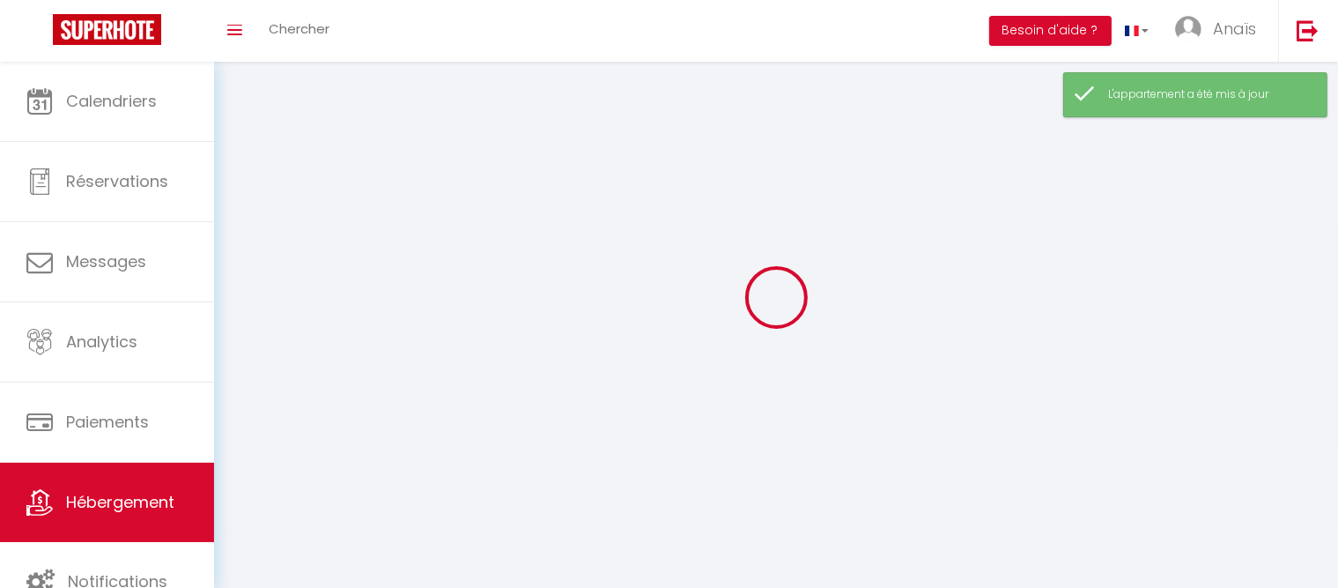
checkbox input "false"
select select
select select "1"
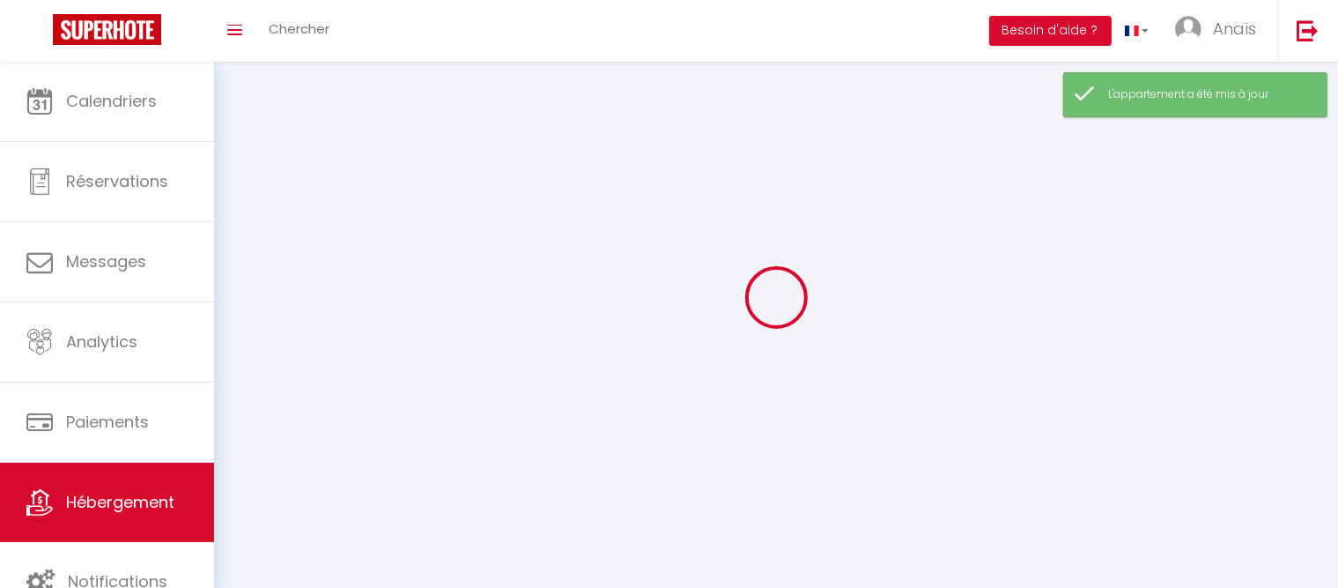
select select "28"
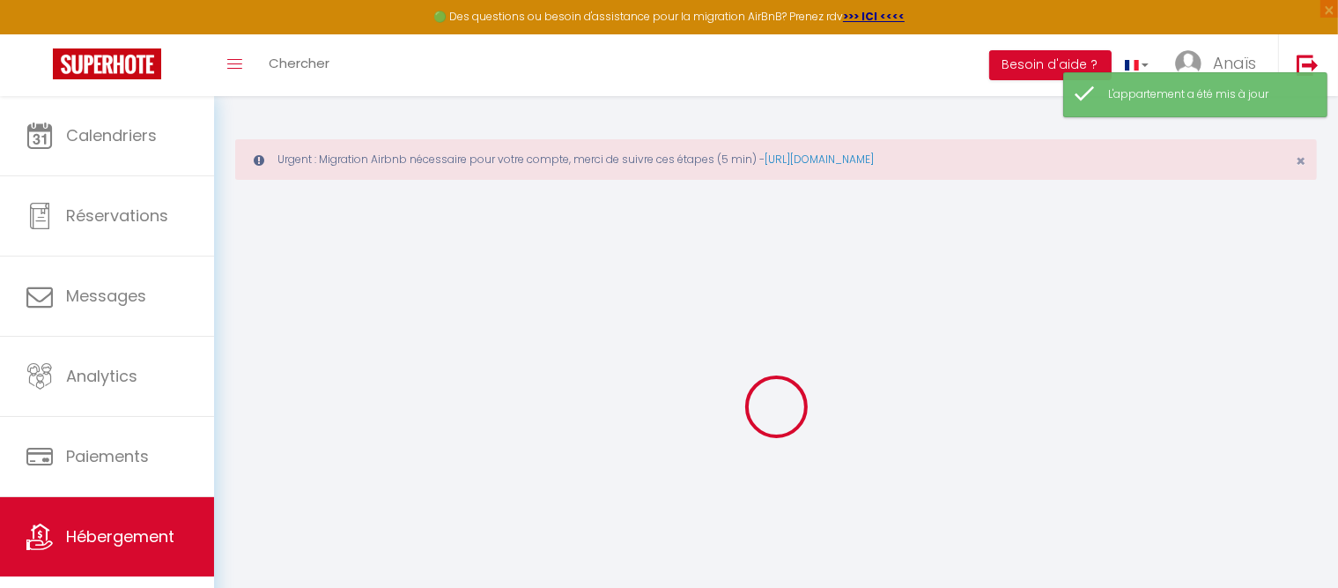
select select
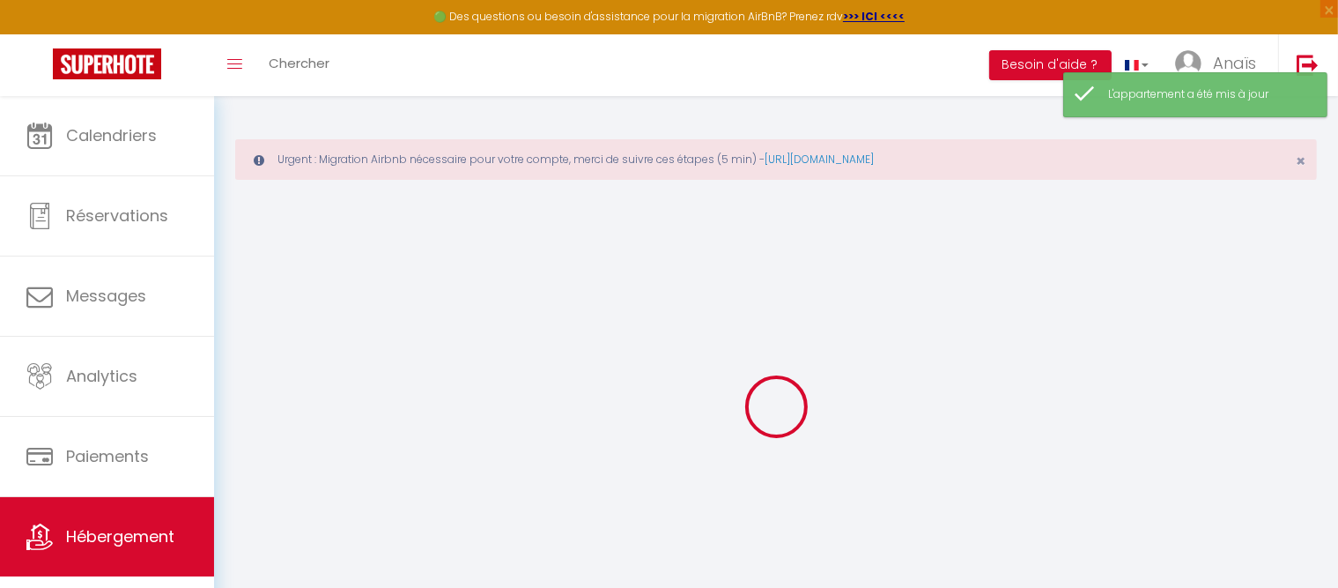
select select
checkbox input "false"
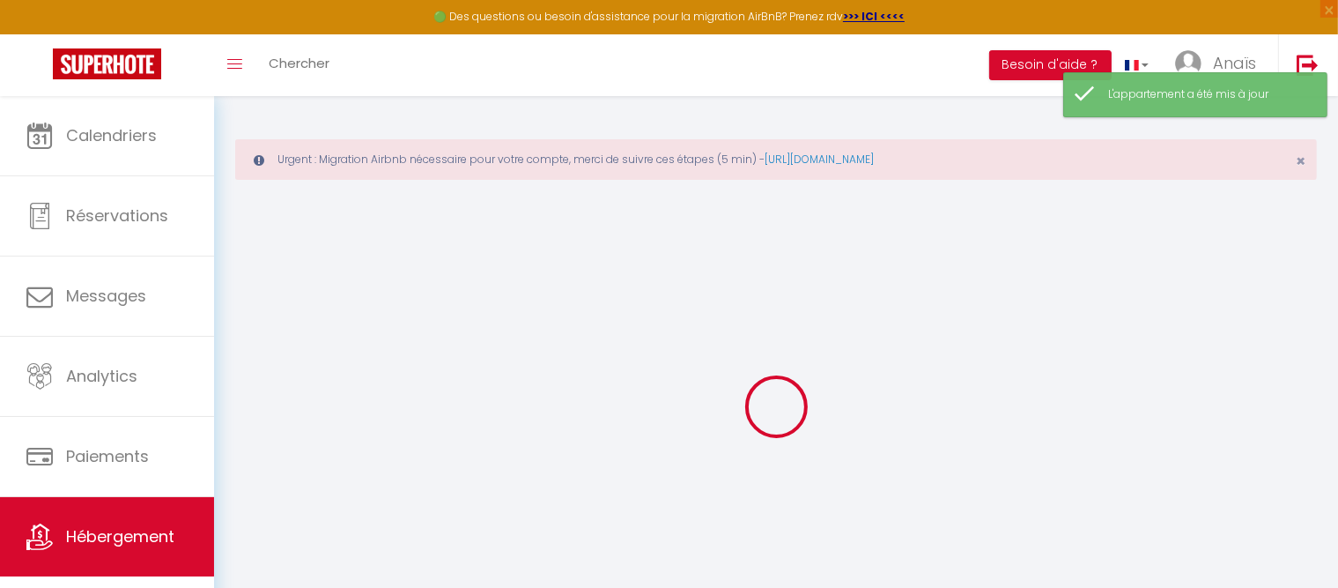
select select
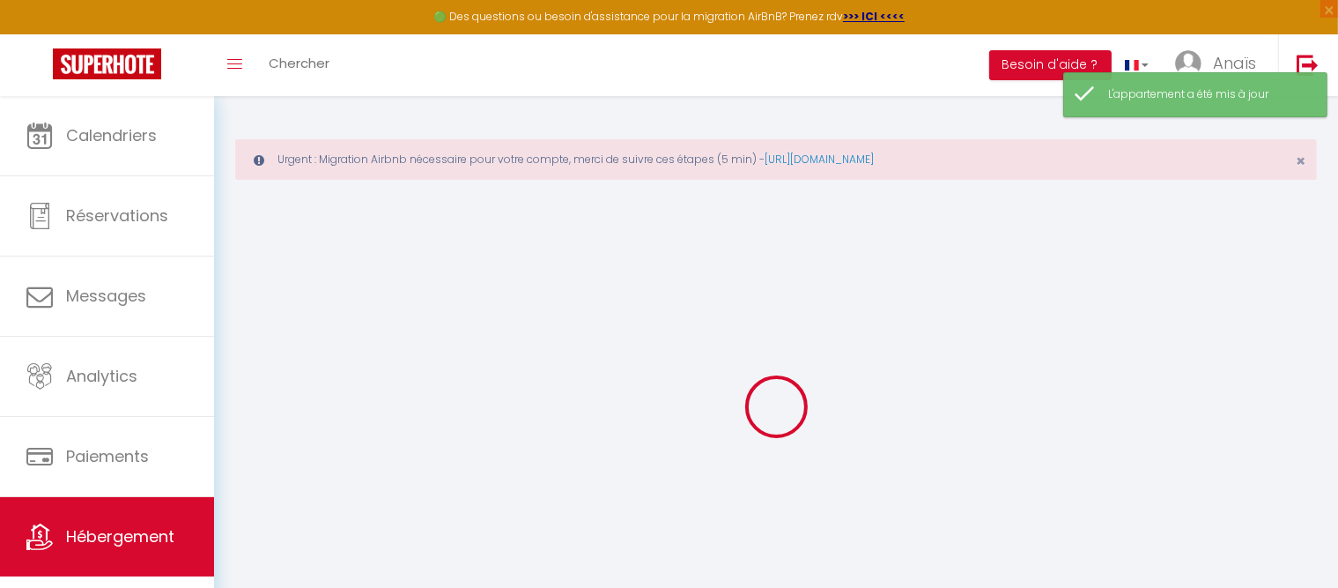
select select
checkbox input "false"
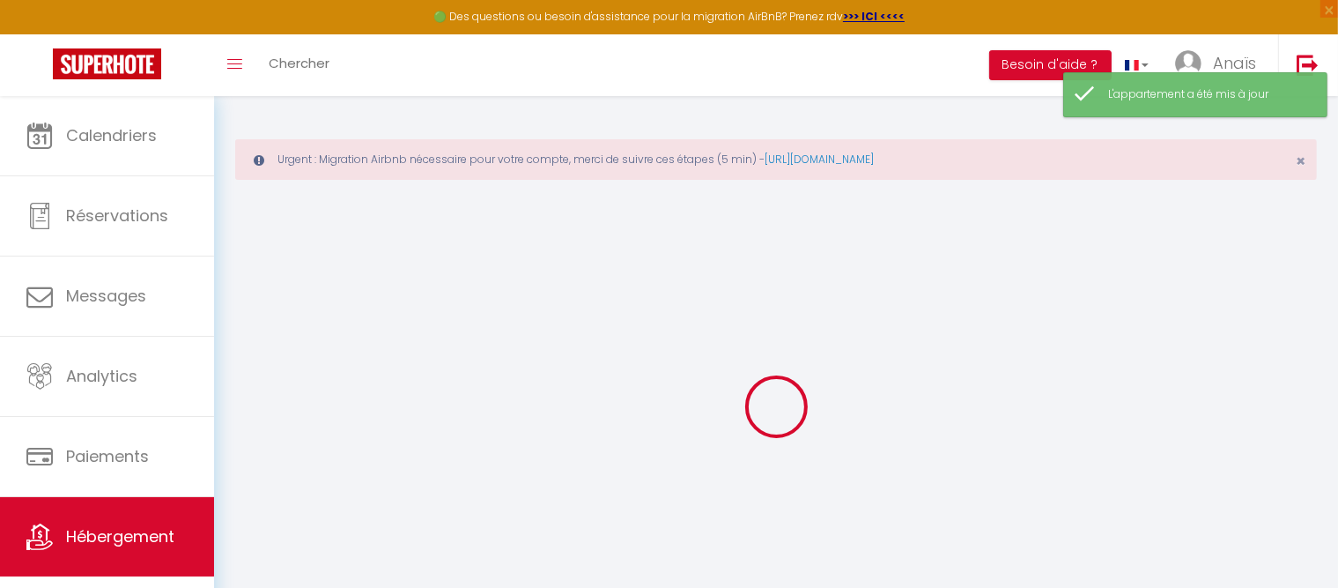
checkbox input "false"
select select
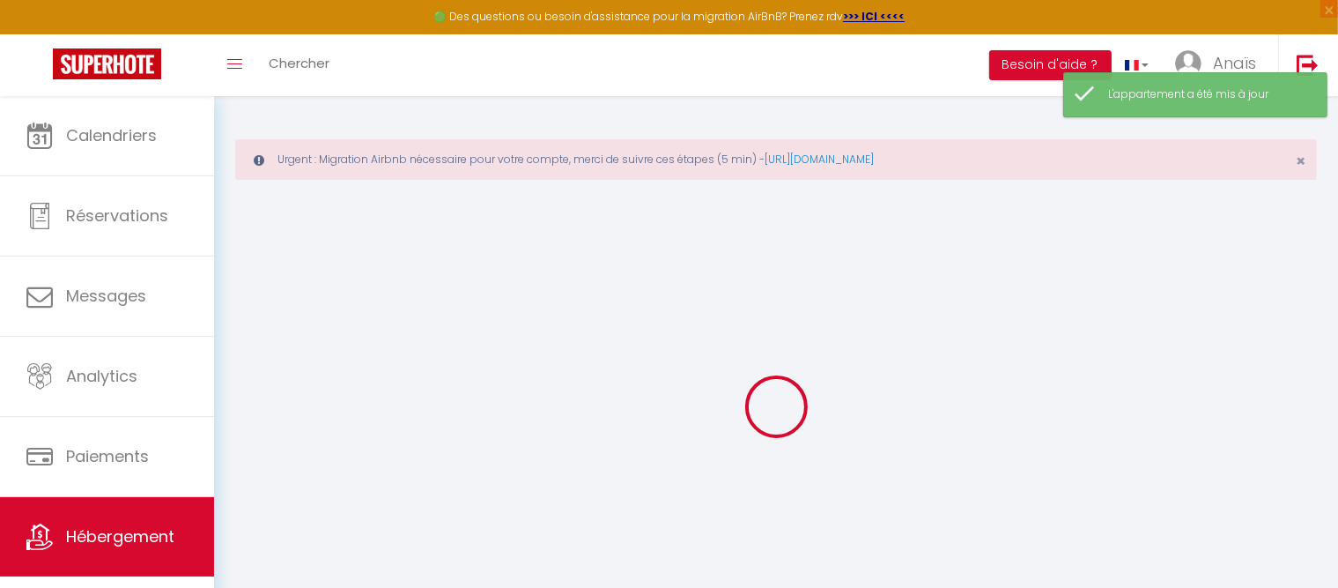
select select
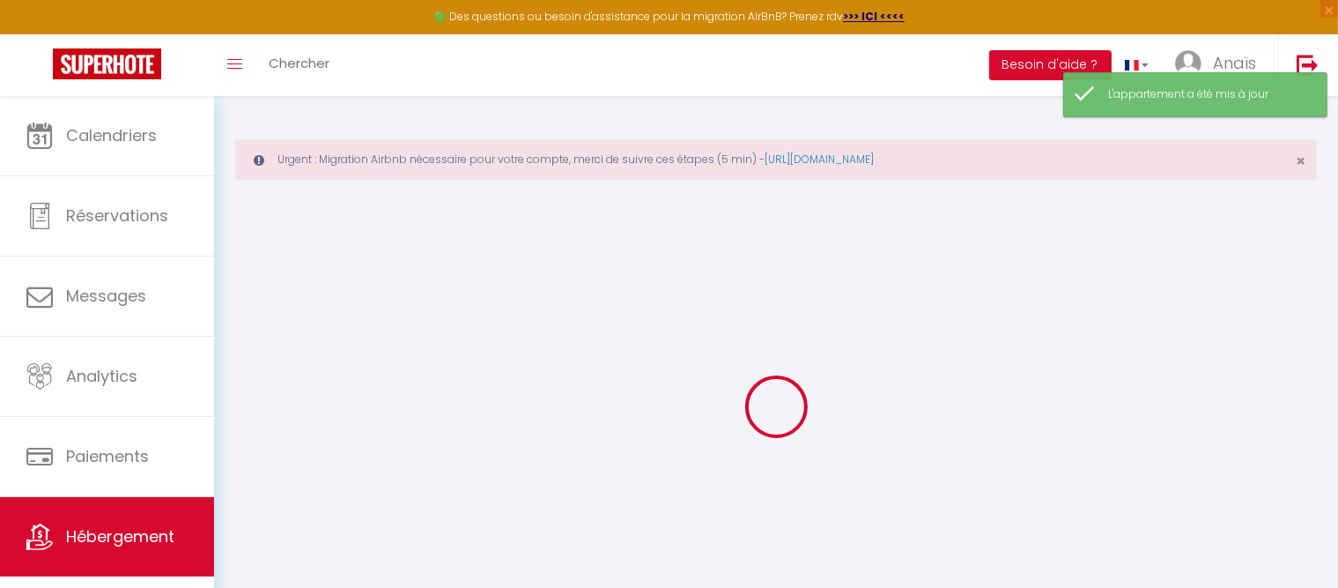
checkbox input "false"
select select
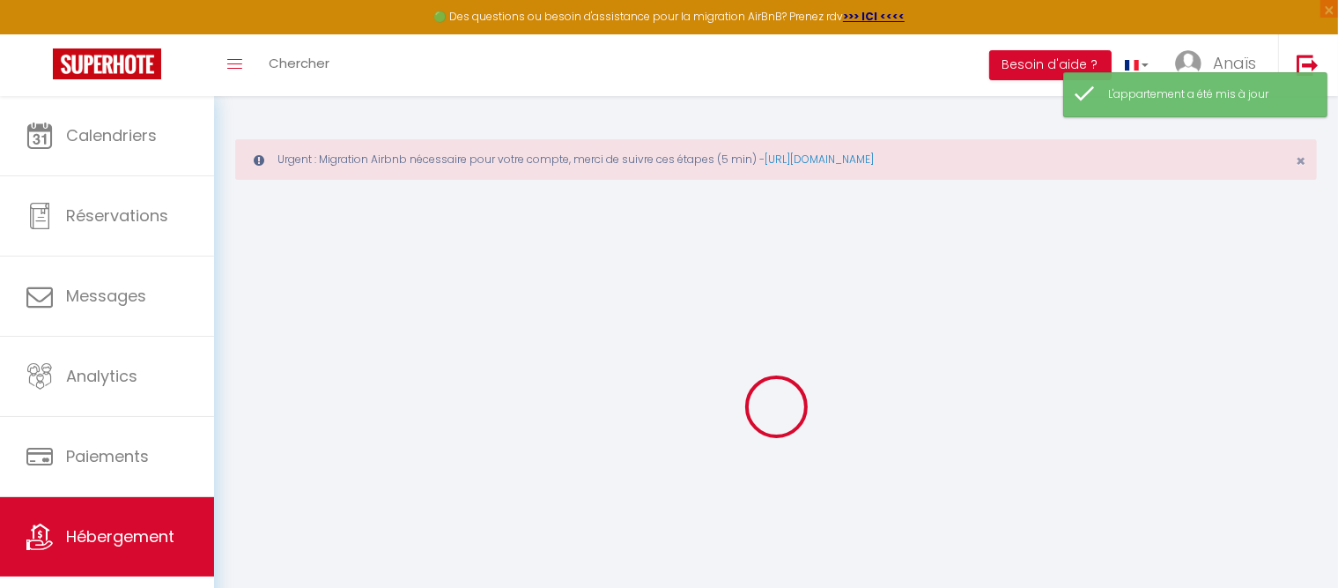
select select
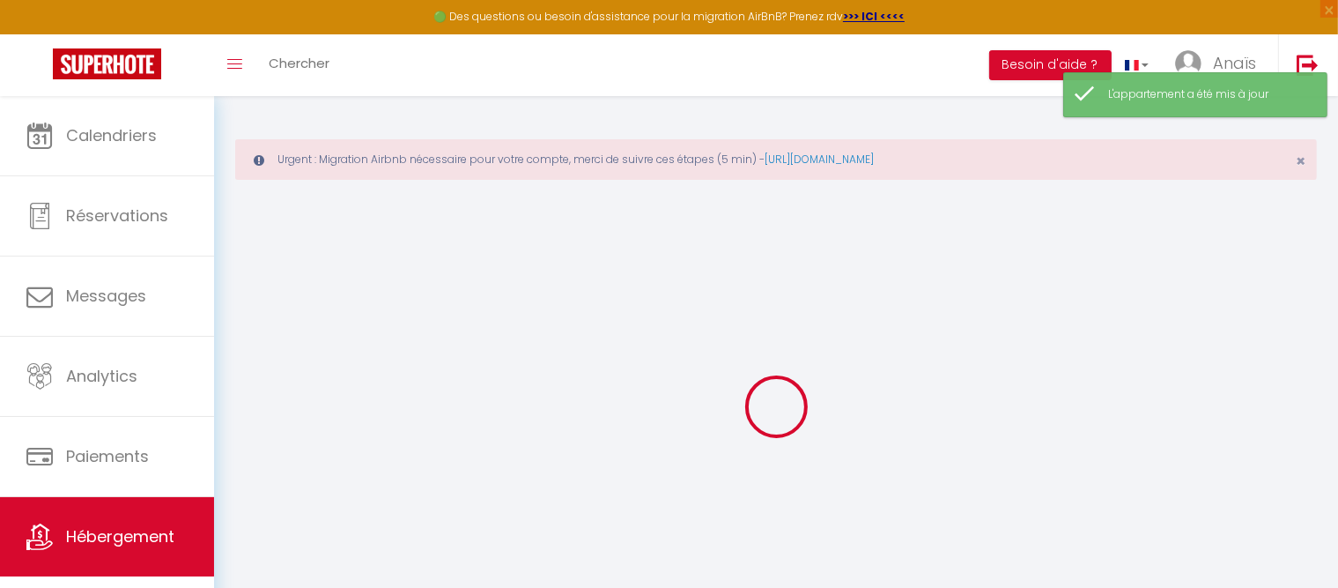
select select
checkbox input "false"
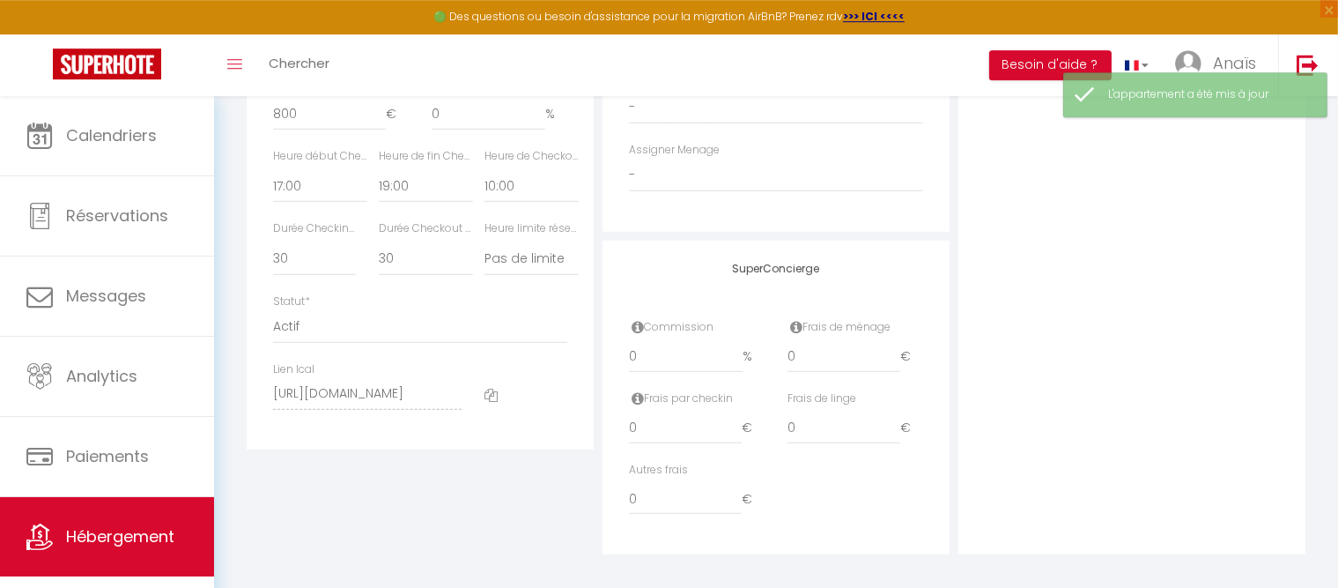
scroll to position [1052, 0]
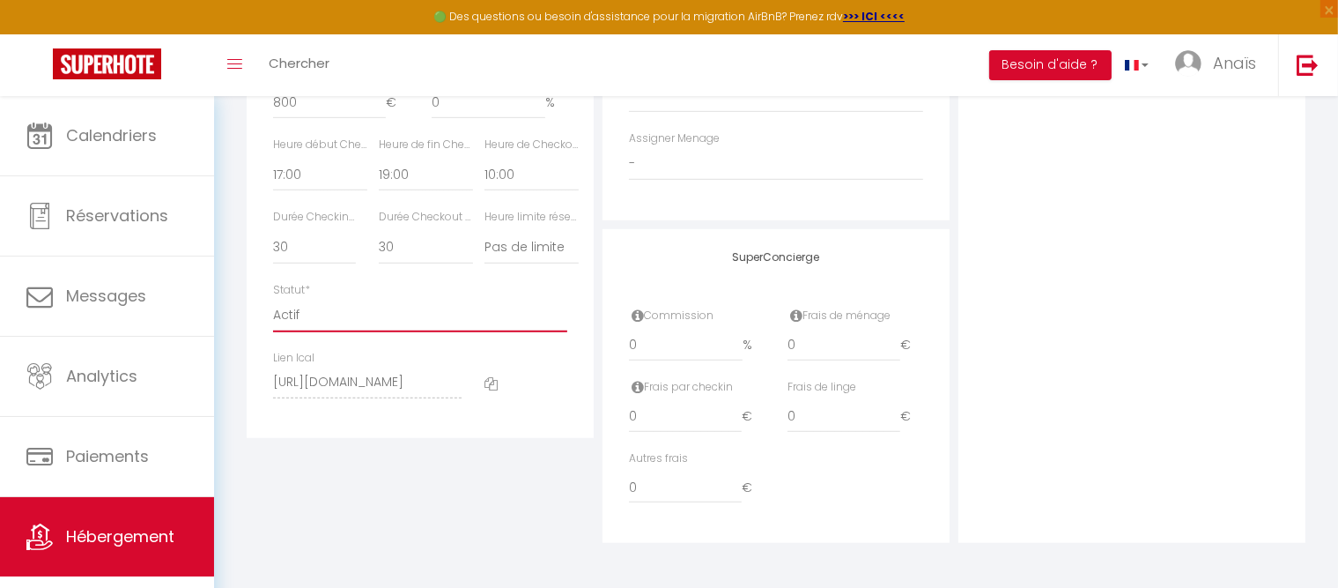
click option "Actif" at bounding box center [0, 0] width 0 height 0
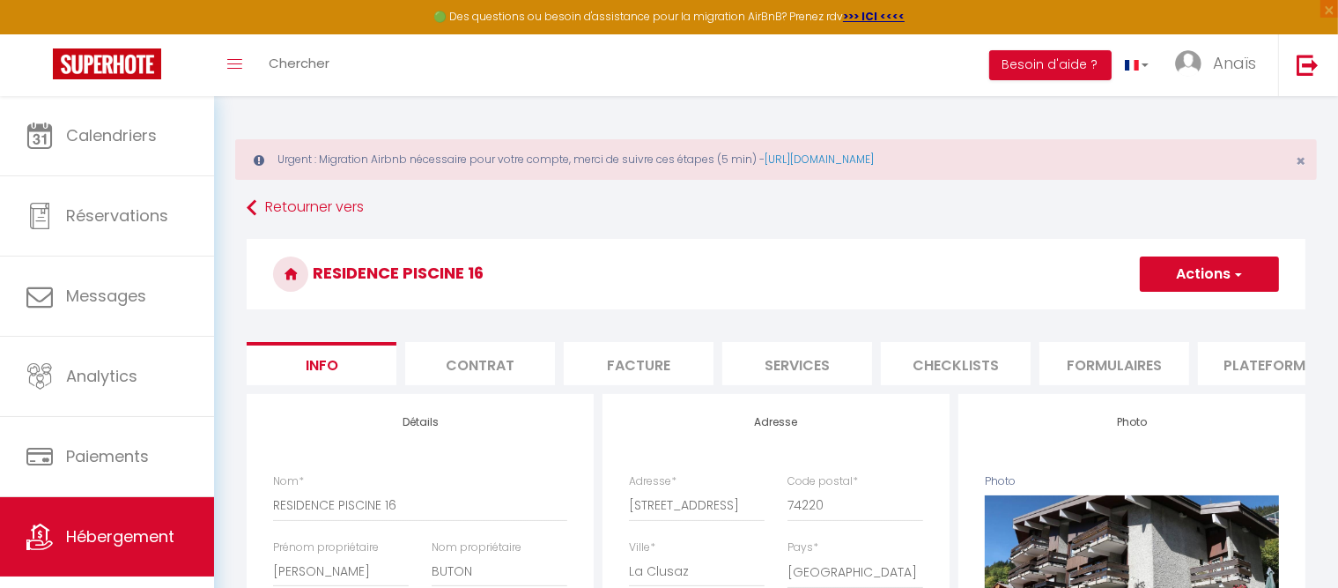
click at [1186, 277] on button "Actions" at bounding box center [1209, 273] width 139 height 35
click at [1148, 308] on input "Enregistrer" at bounding box center [1139, 313] width 65 height 18
